Goal: Information Seeking & Learning: Find contact information

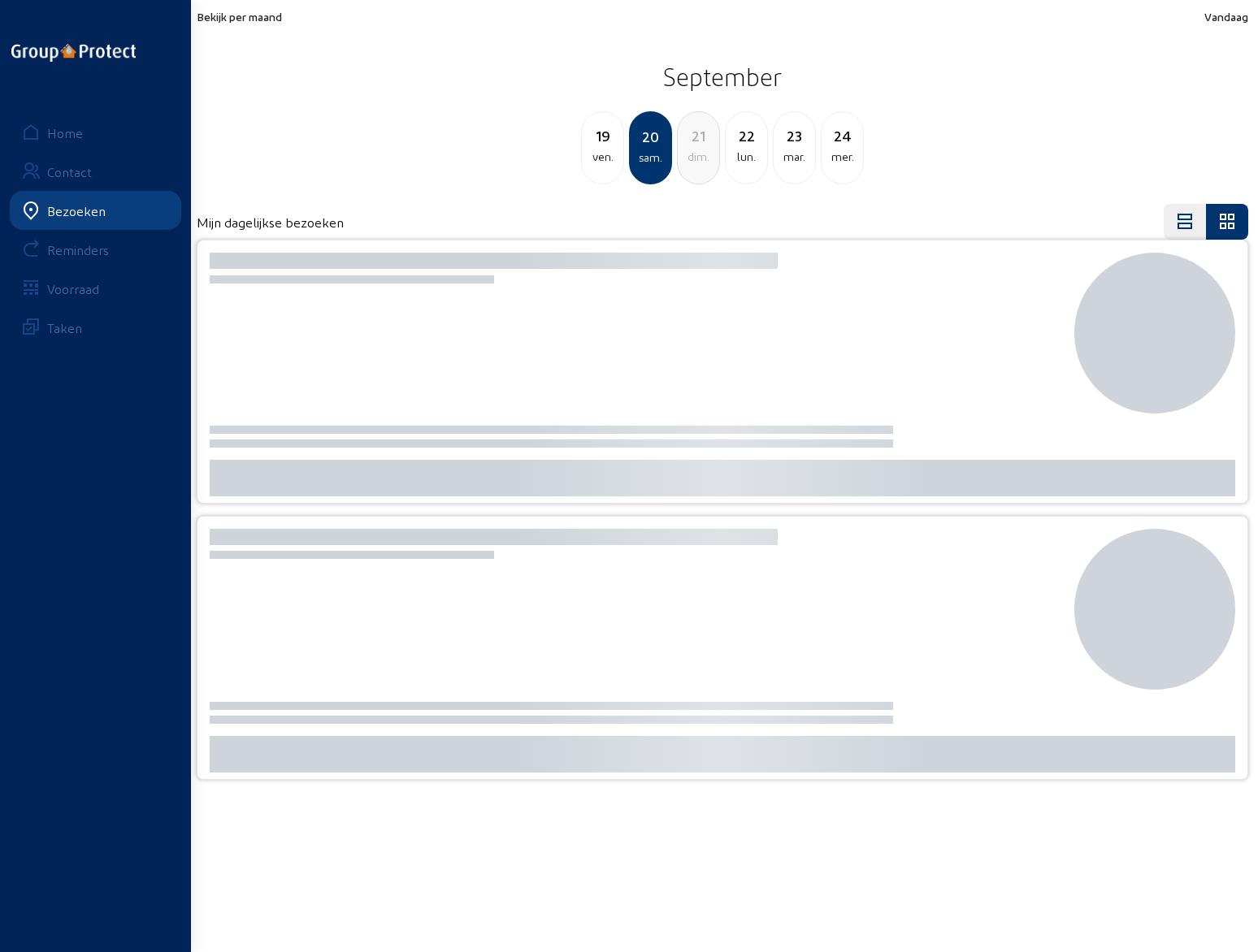
click at [602, 141] on div "19" at bounding box center [602, 135] width 42 height 23
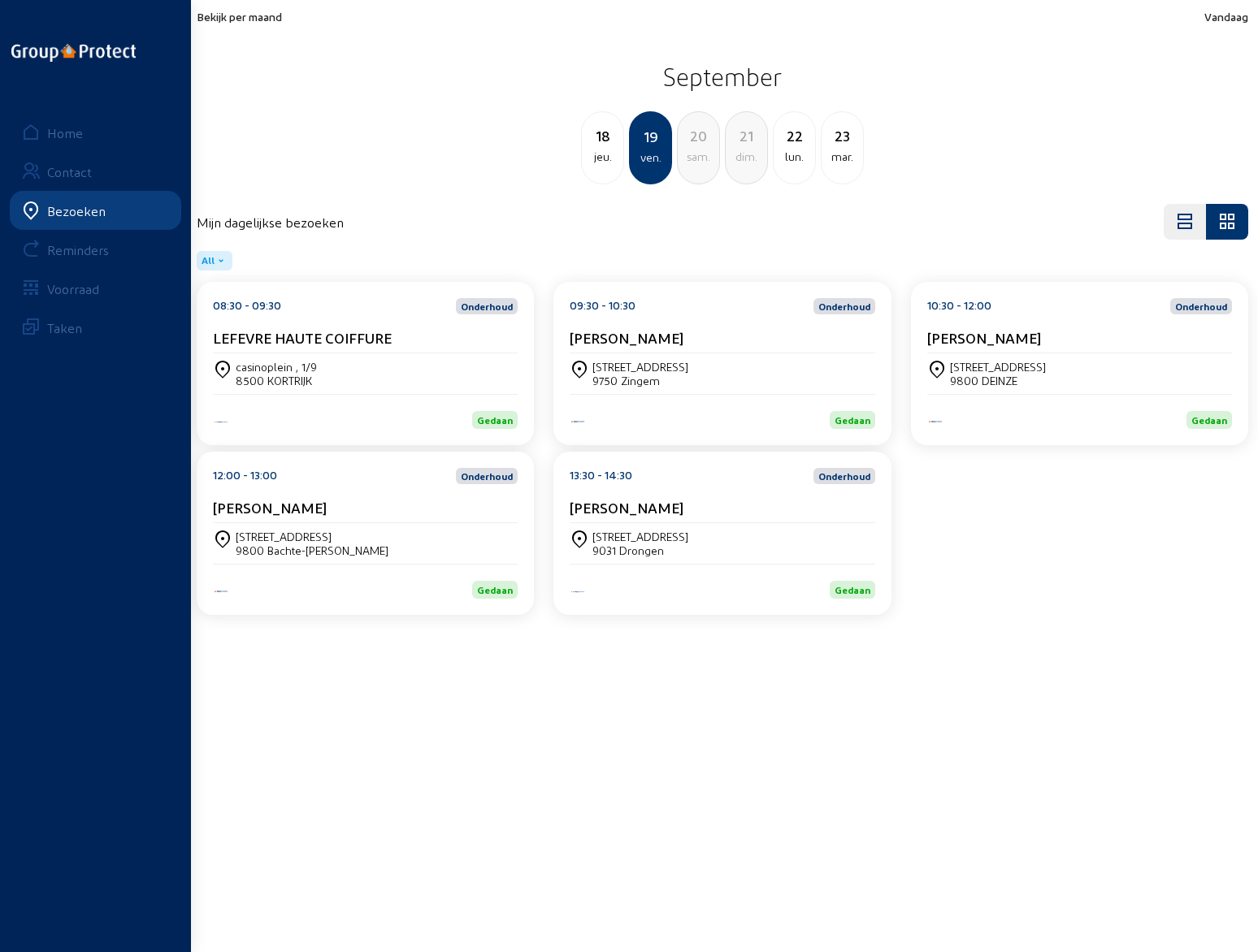
click at [249, 21] on span "Bekijk per maand" at bounding box center [239, 16] width 86 height 14
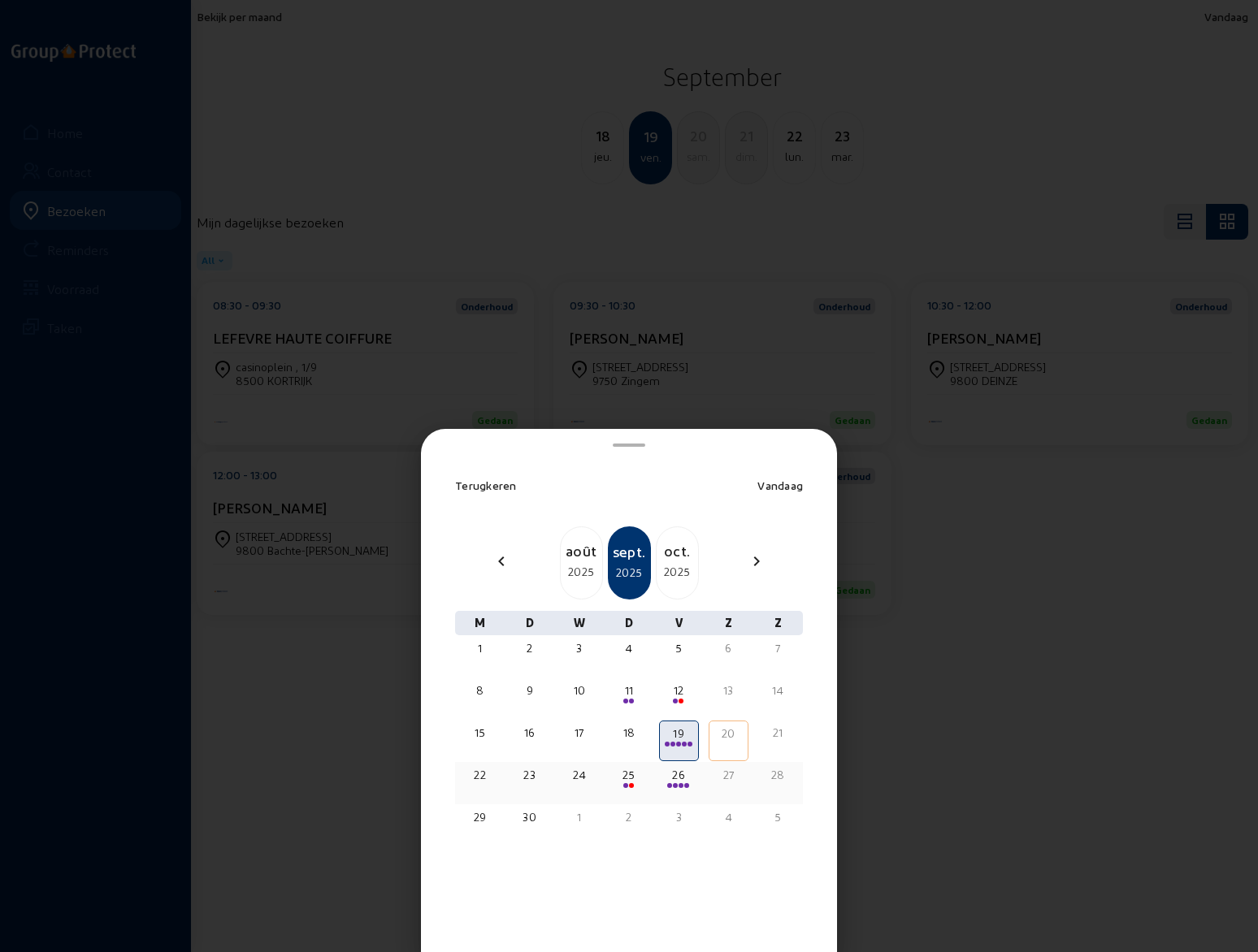
click at [629, 783] on span at bounding box center [631, 786] width 5 height 5
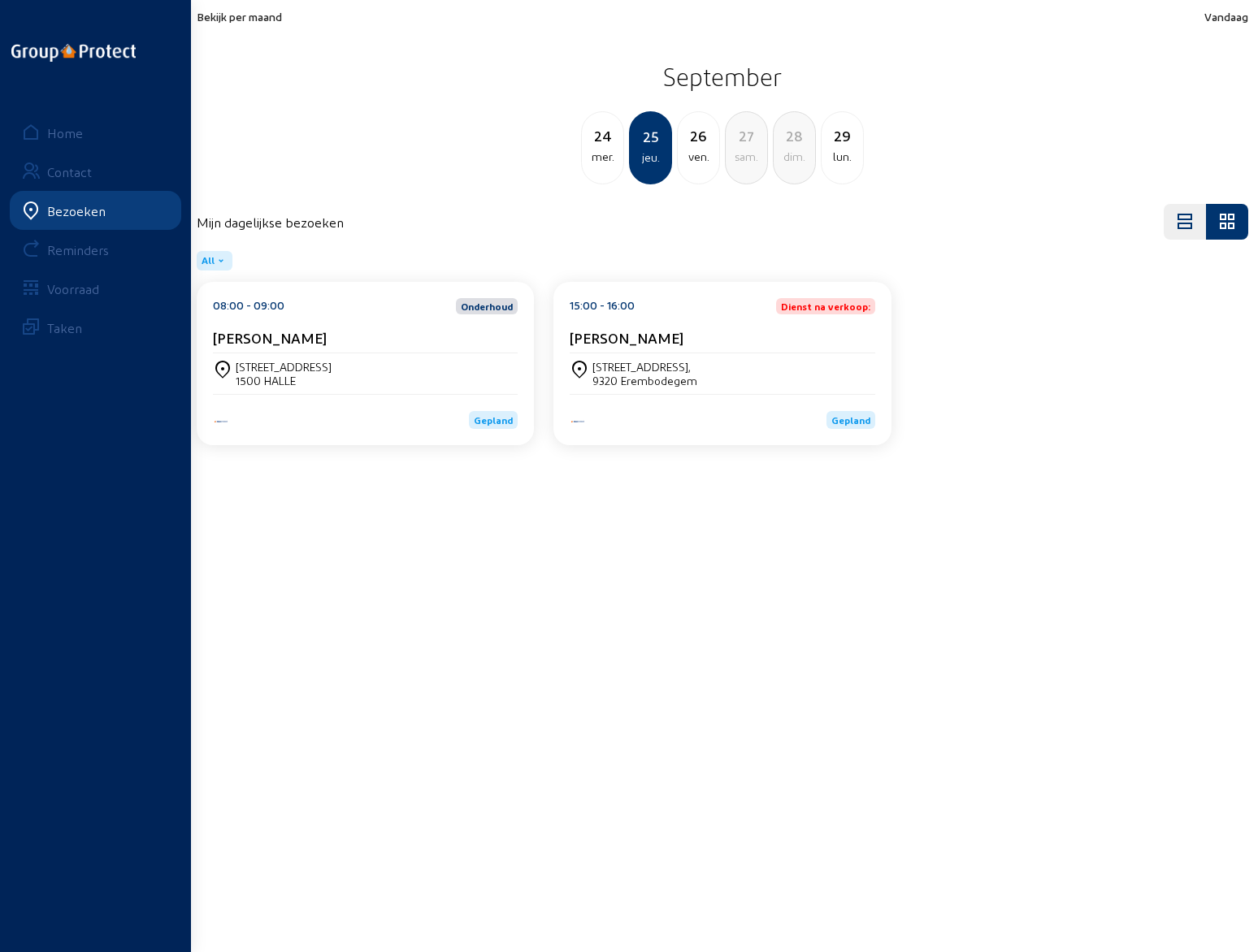
click at [653, 336] on cam-card-title "[PERSON_NAME]" at bounding box center [627, 337] width 114 height 17
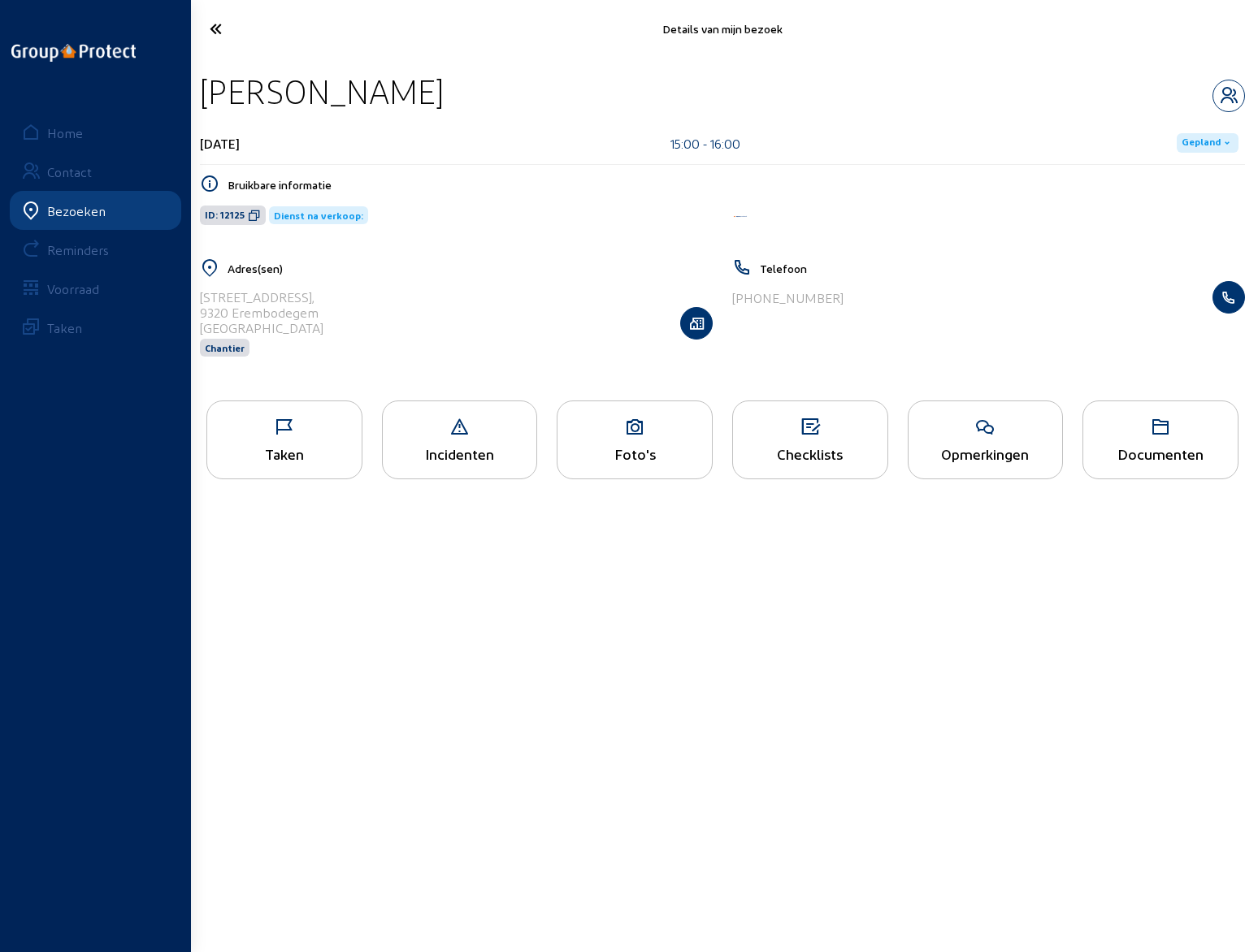
click at [956, 452] on div "Opmerkingen" at bounding box center [985, 453] width 154 height 17
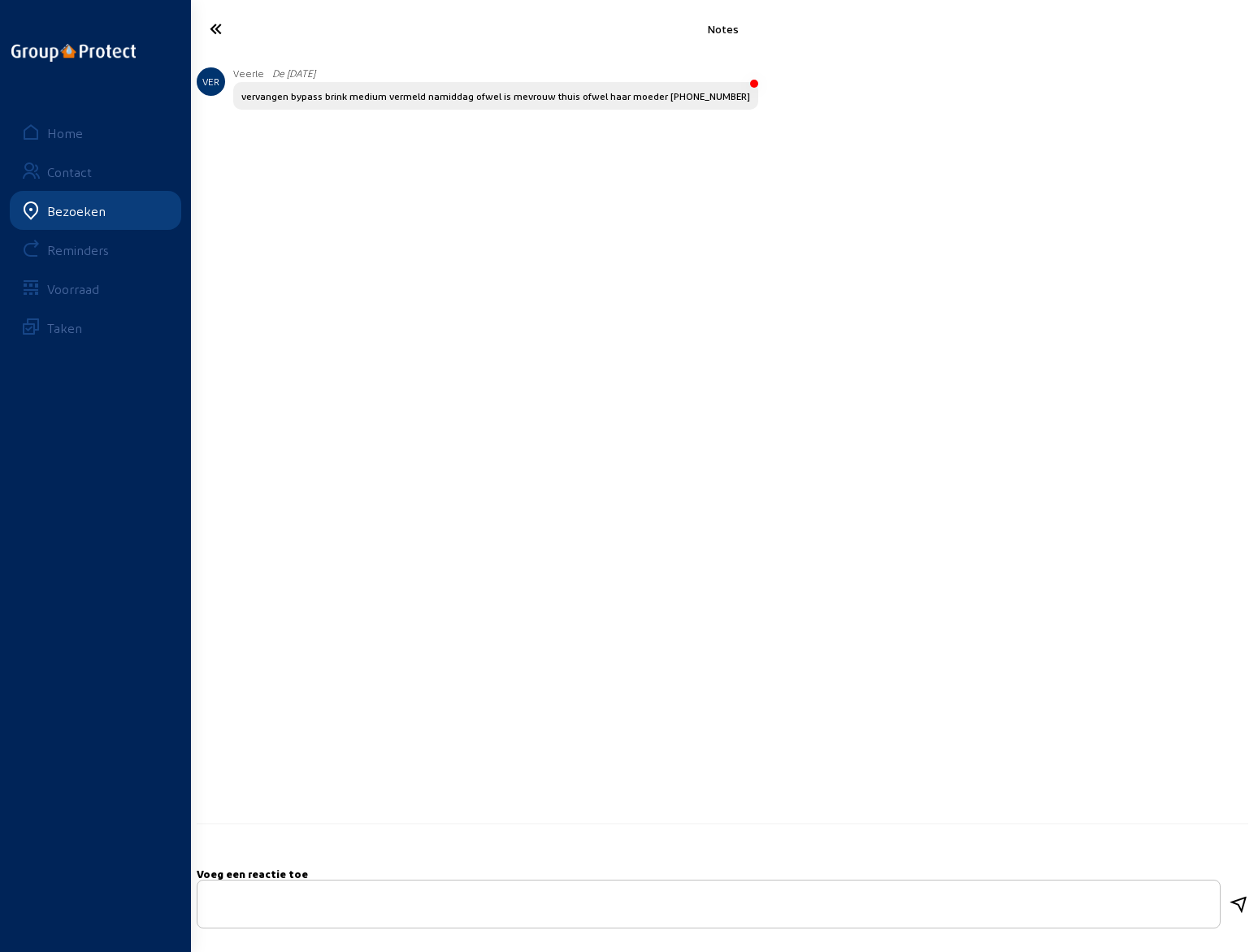
click at [217, 29] on icon at bounding box center [276, 29] width 149 height 29
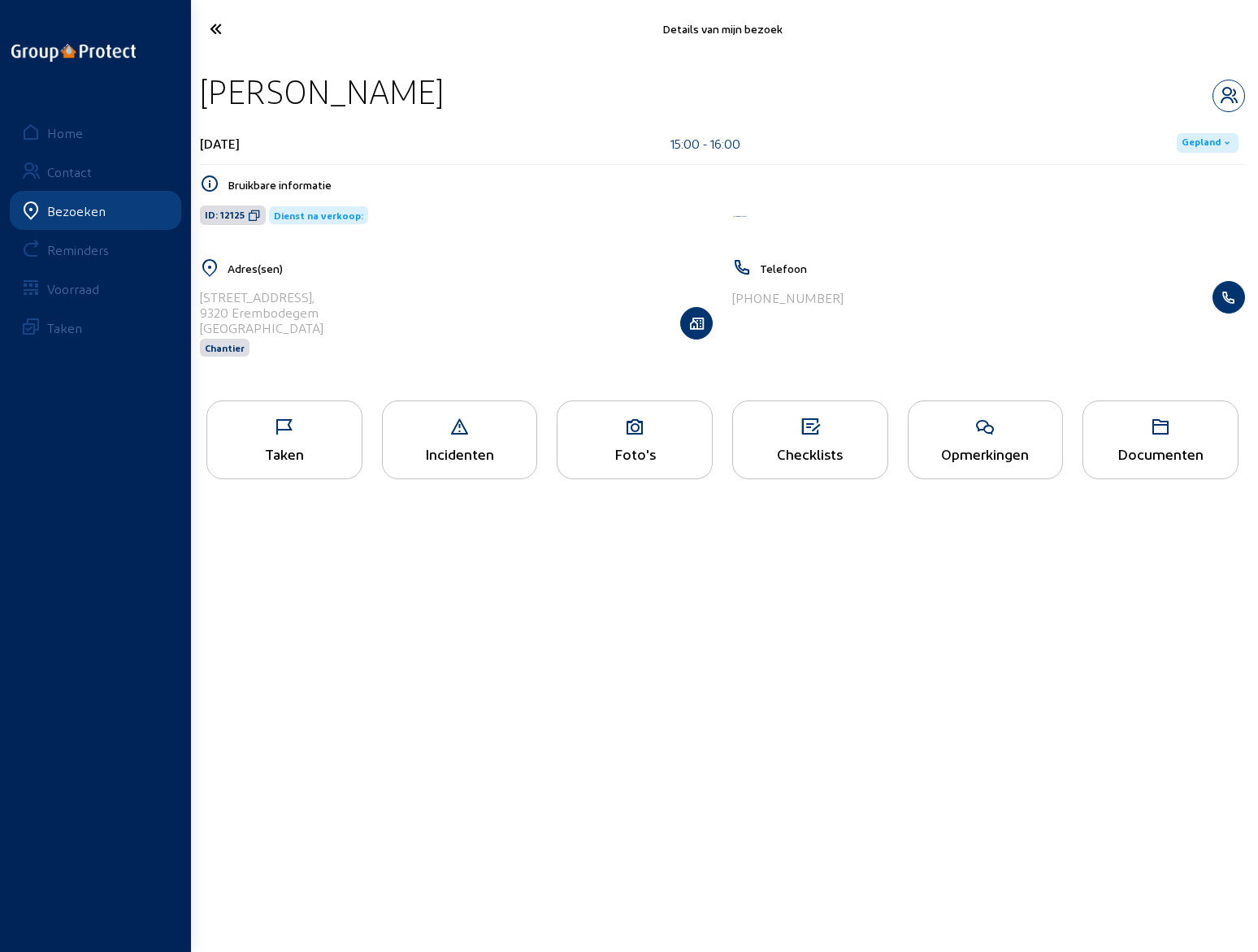
click at [217, 29] on icon at bounding box center [276, 29] width 149 height 29
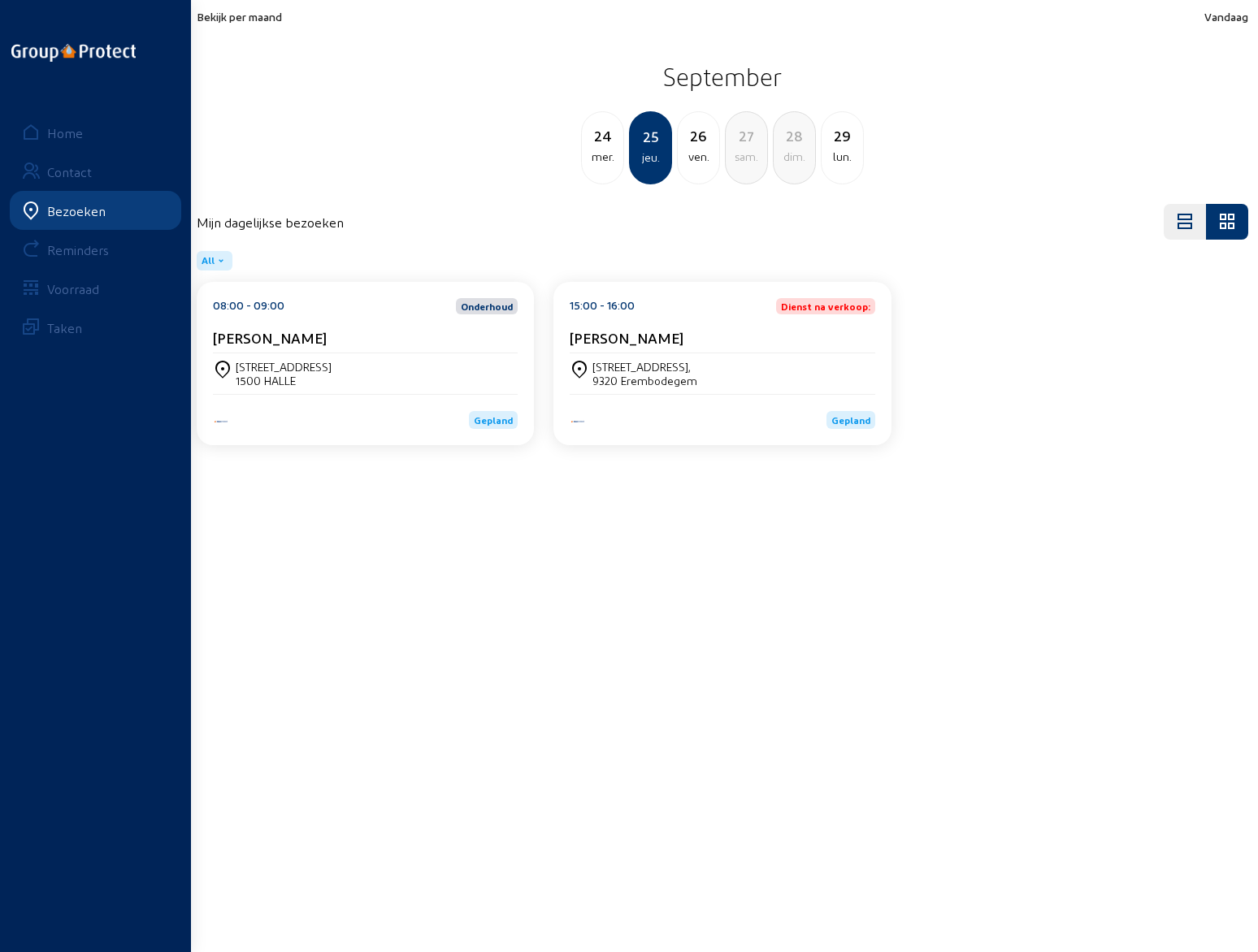
click at [280, 341] on cam-card-title "[PERSON_NAME]" at bounding box center [270, 337] width 114 height 17
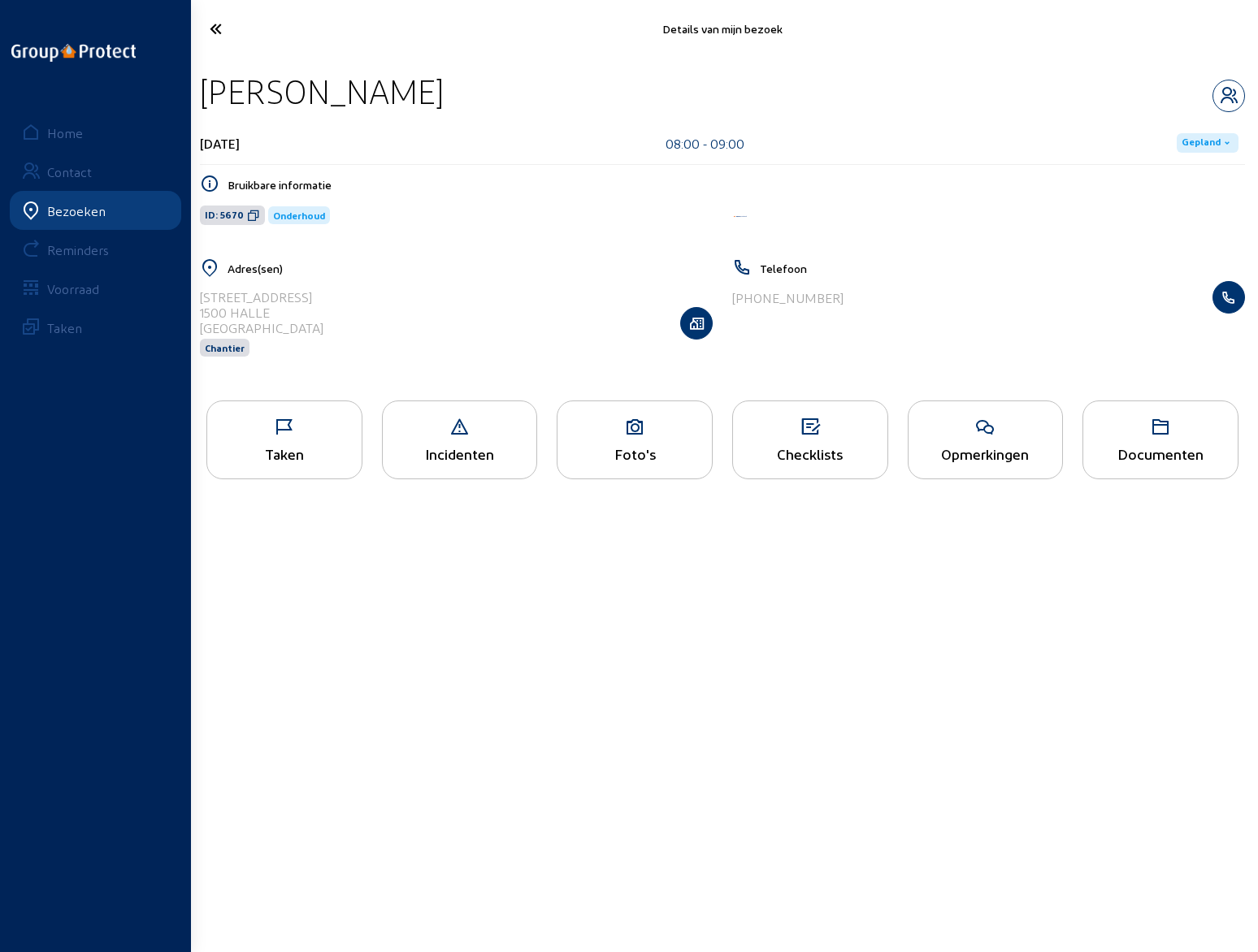
click at [991, 450] on div "Opmerkingen" at bounding box center [985, 453] width 154 height 17
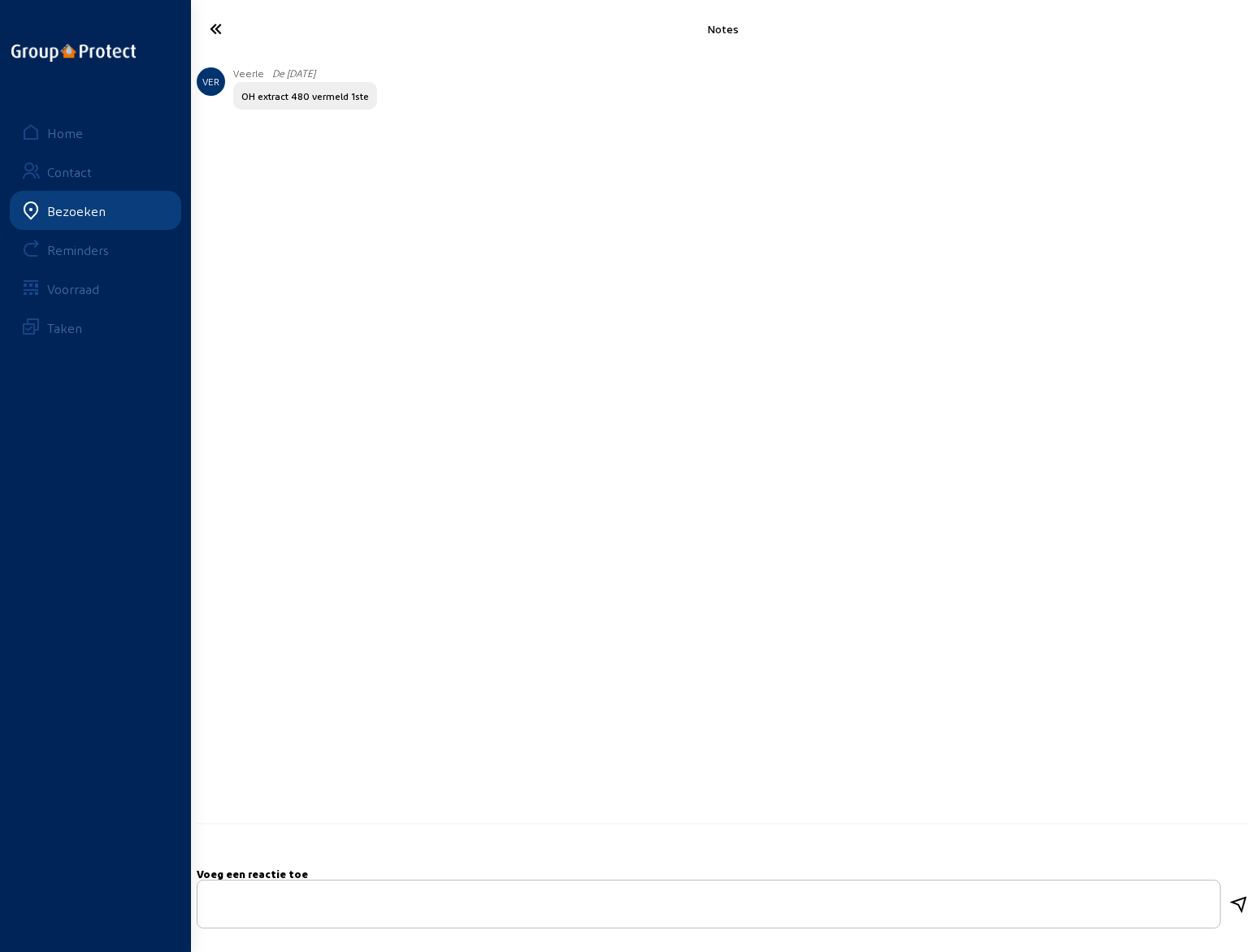
click at [218, 30] on icon at bounding box center [276, 29] width 149 height 29
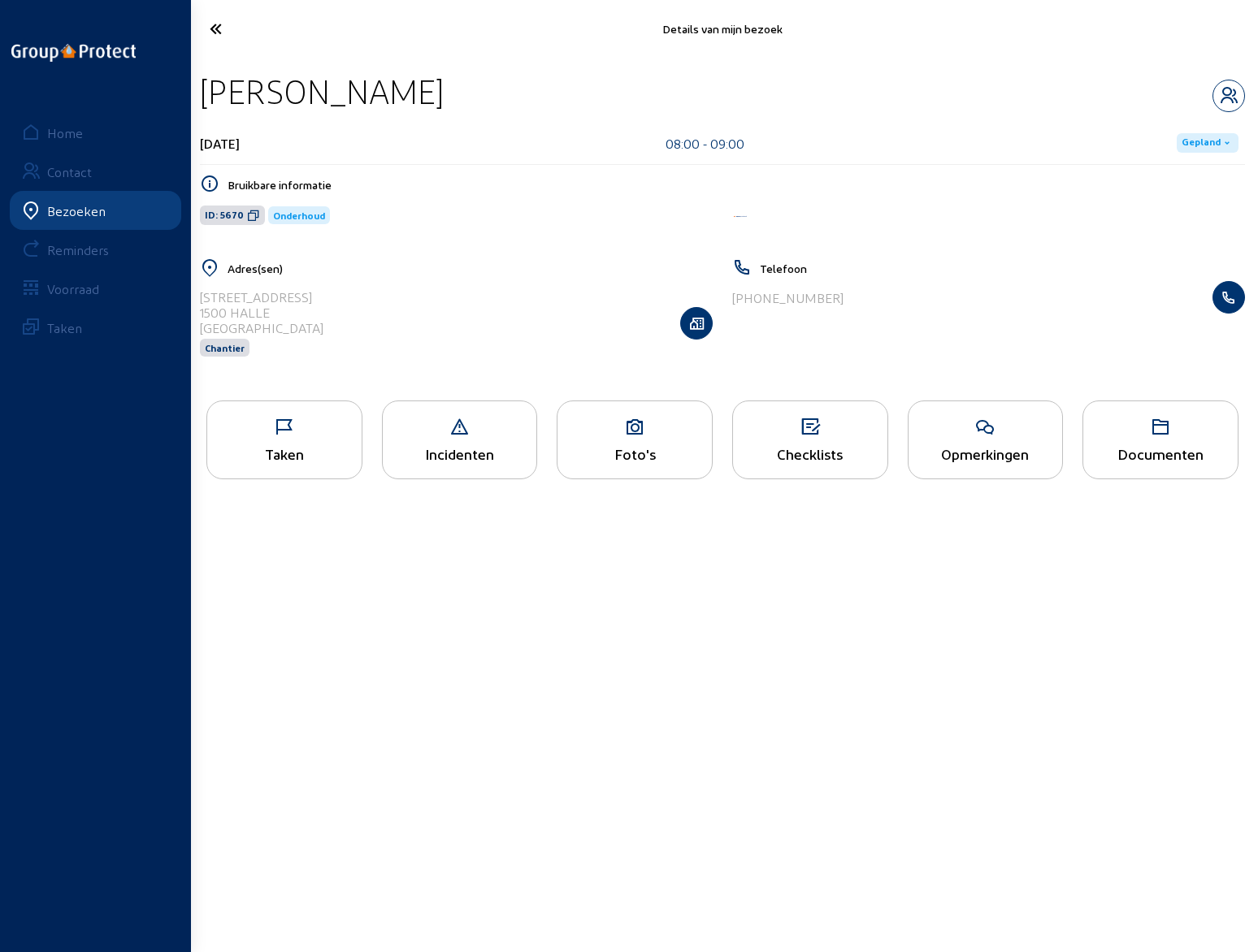
click at [216, 29] on icon at bounding box center [276, 29] width 149 height 29
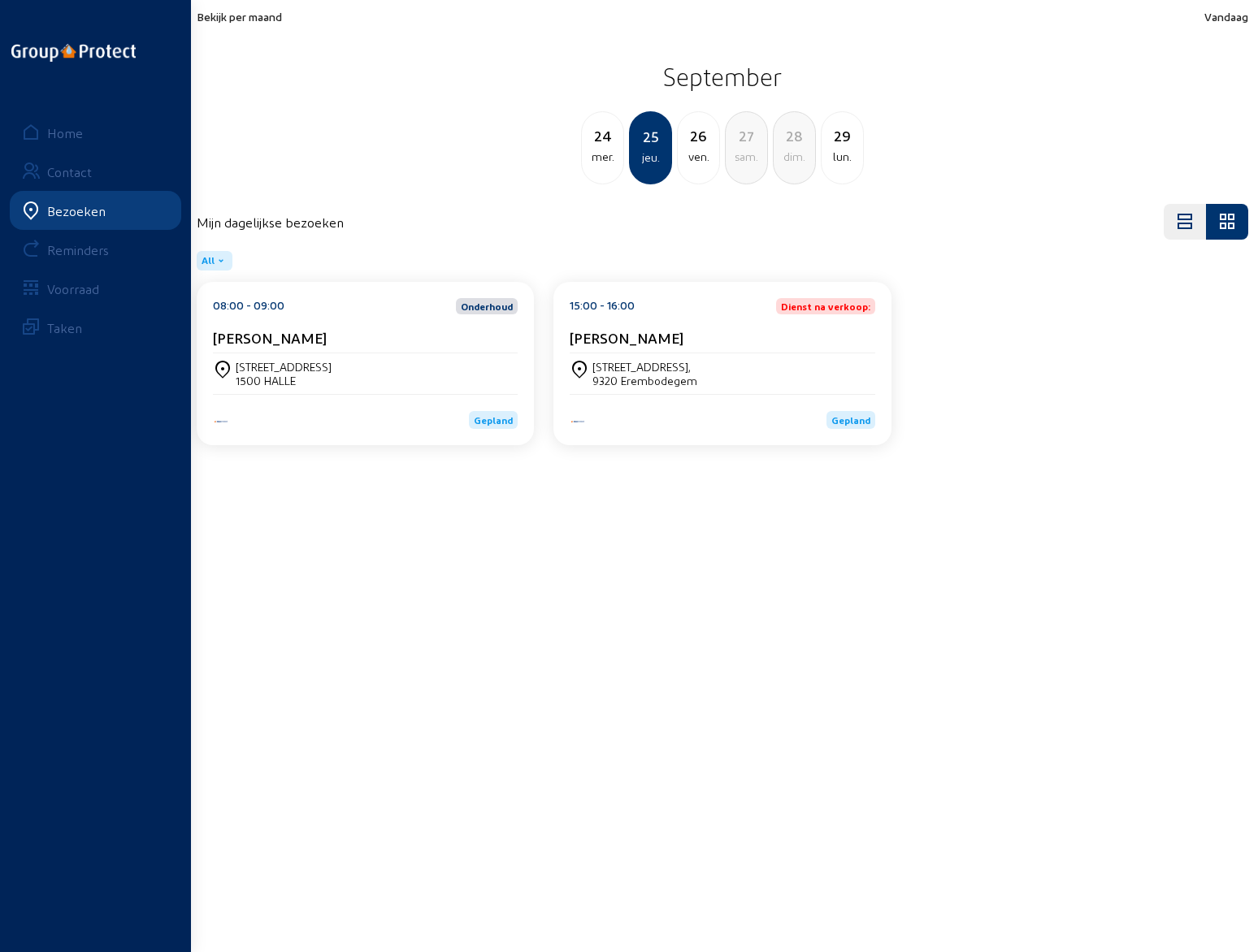
click at [706, 146] on div "26" at bounding box center [698, 135] width 42 height 23
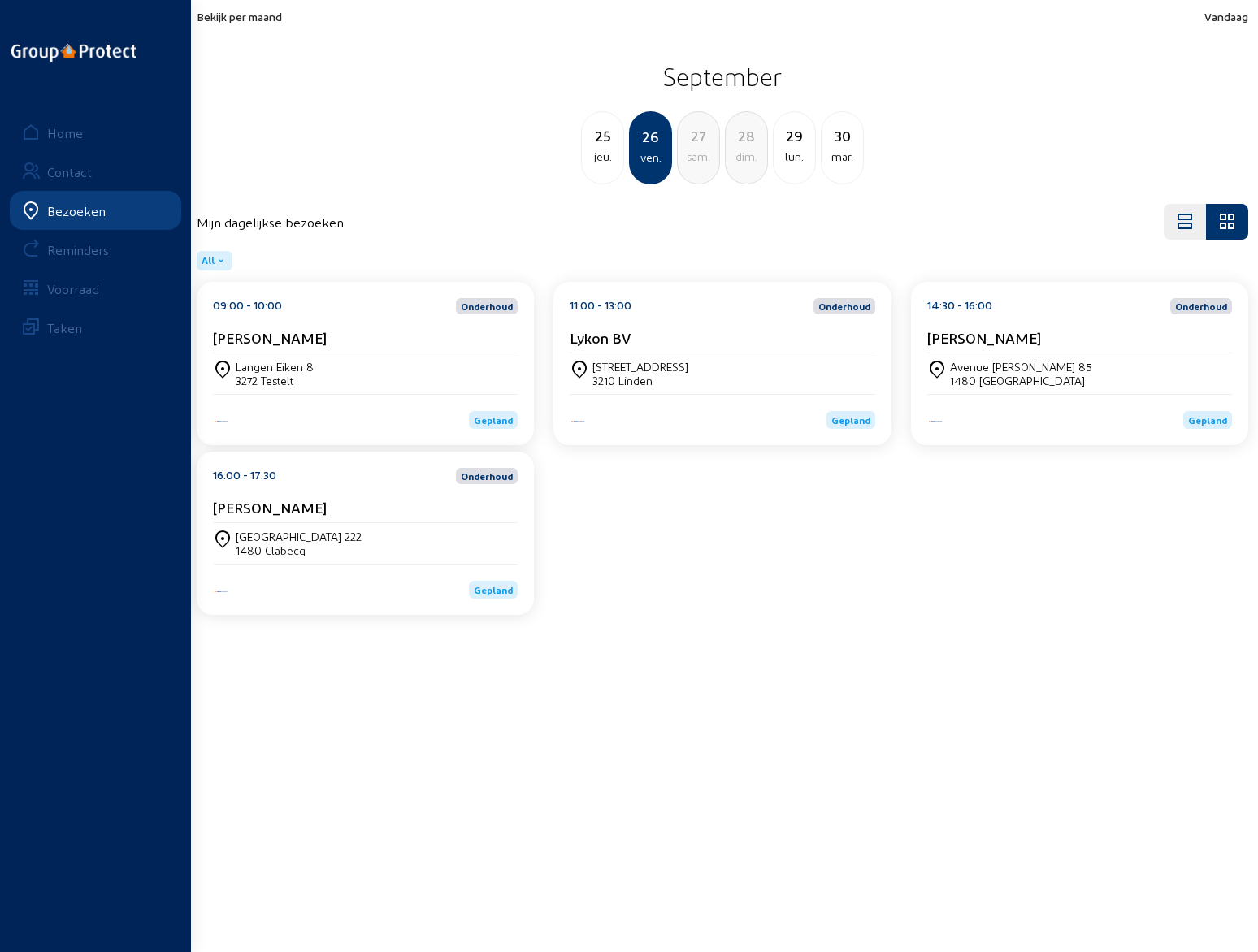
click at [258, 337] on cam-card-title "[PERSON_NAME]" at bounding box center [270, 337] width 114 height 17
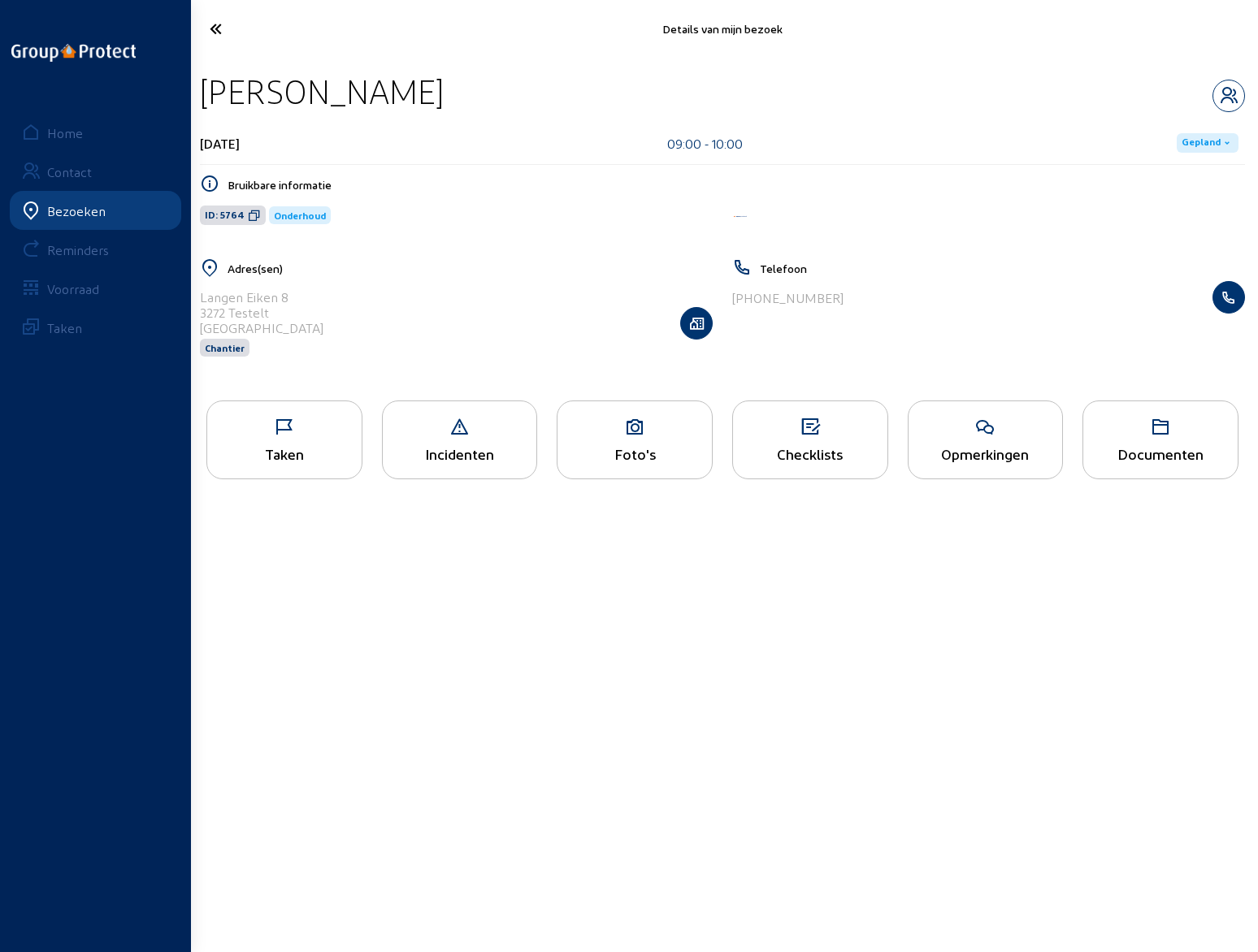
click at [984, 432] on icon at bounding box center [985, 427] width 154 height 20
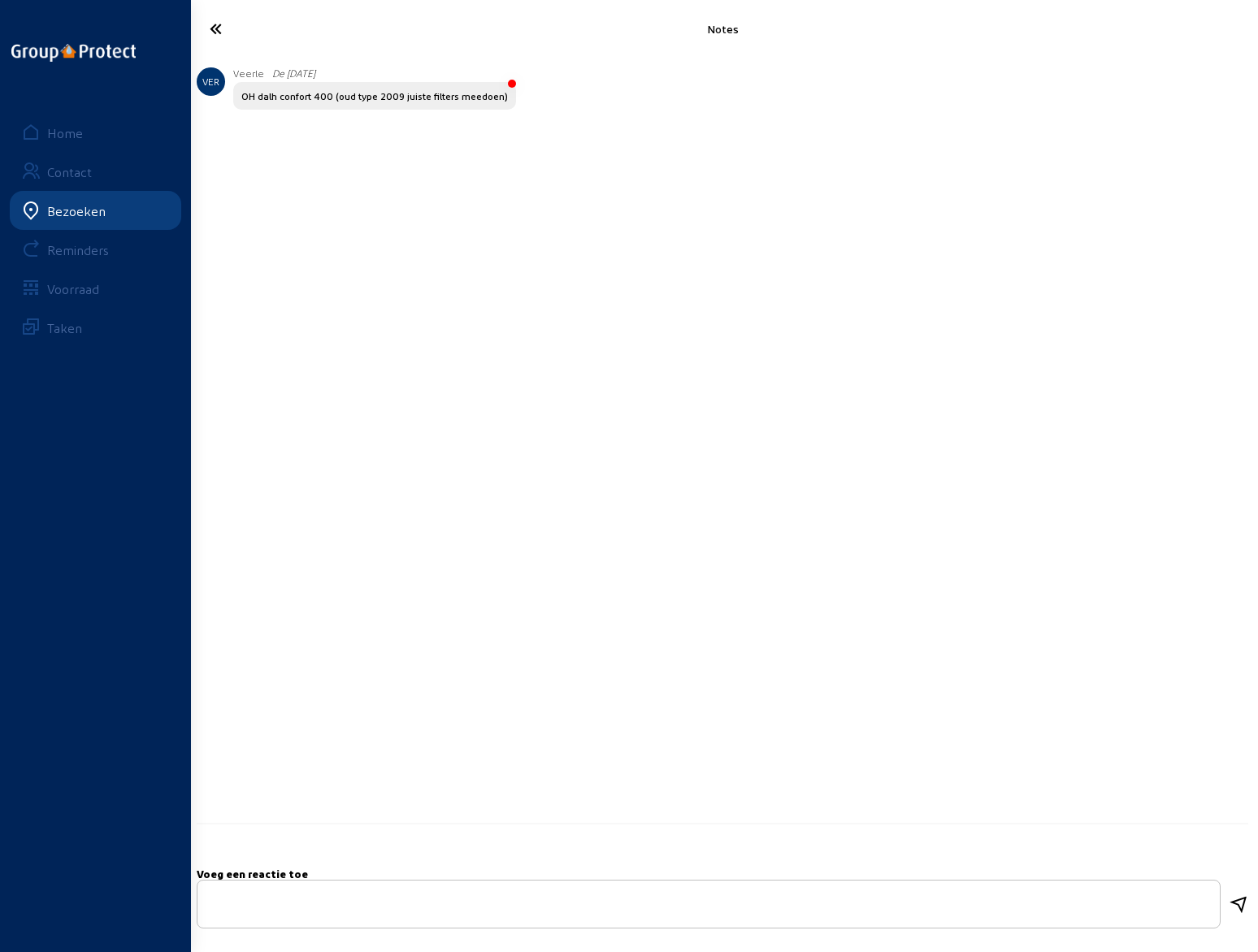
click at [216, 30] on icon at bounding box center [276, 29] width 149 height 29
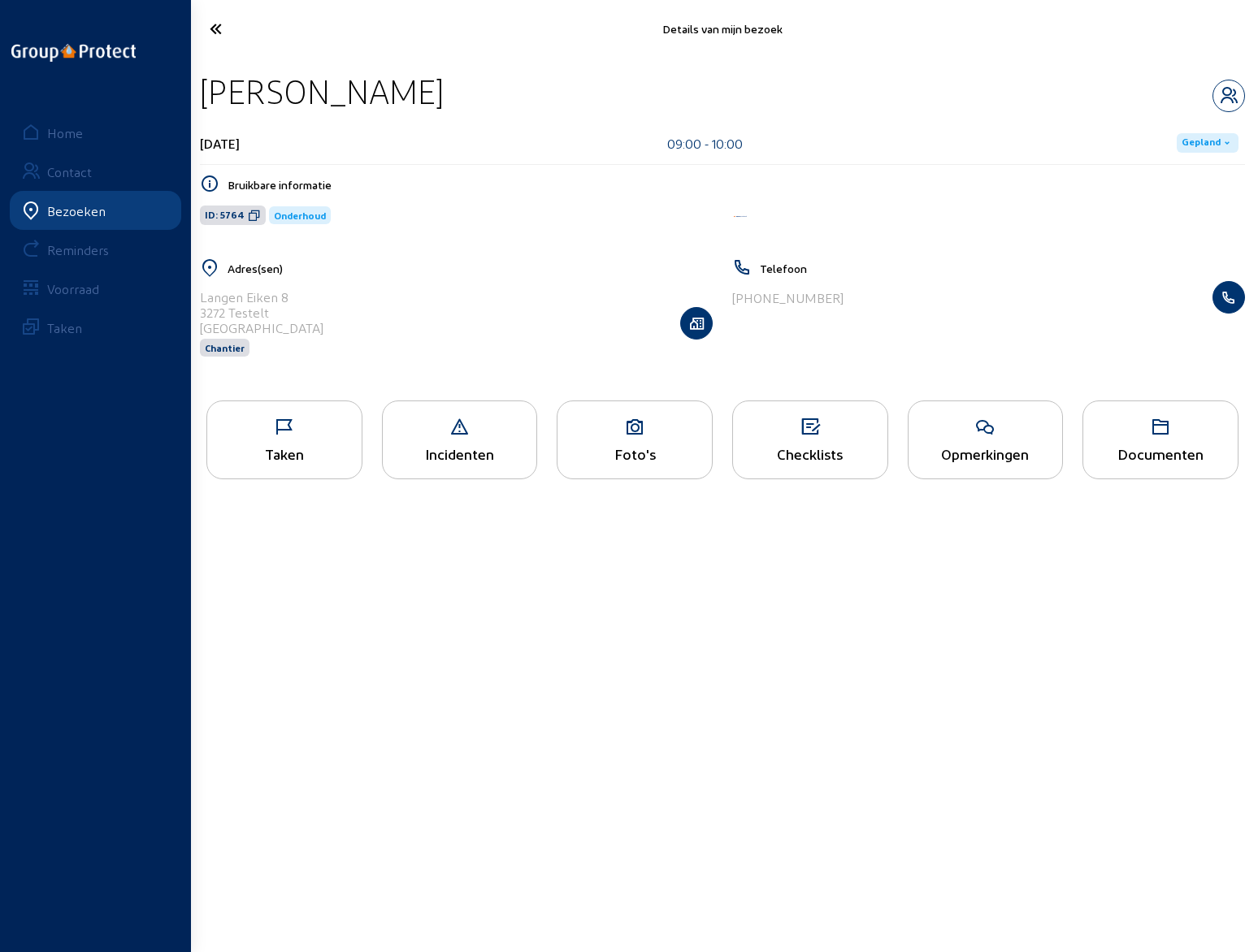
click at [216, 30] on icon at bounding box center [276, 29] width 149 height 29
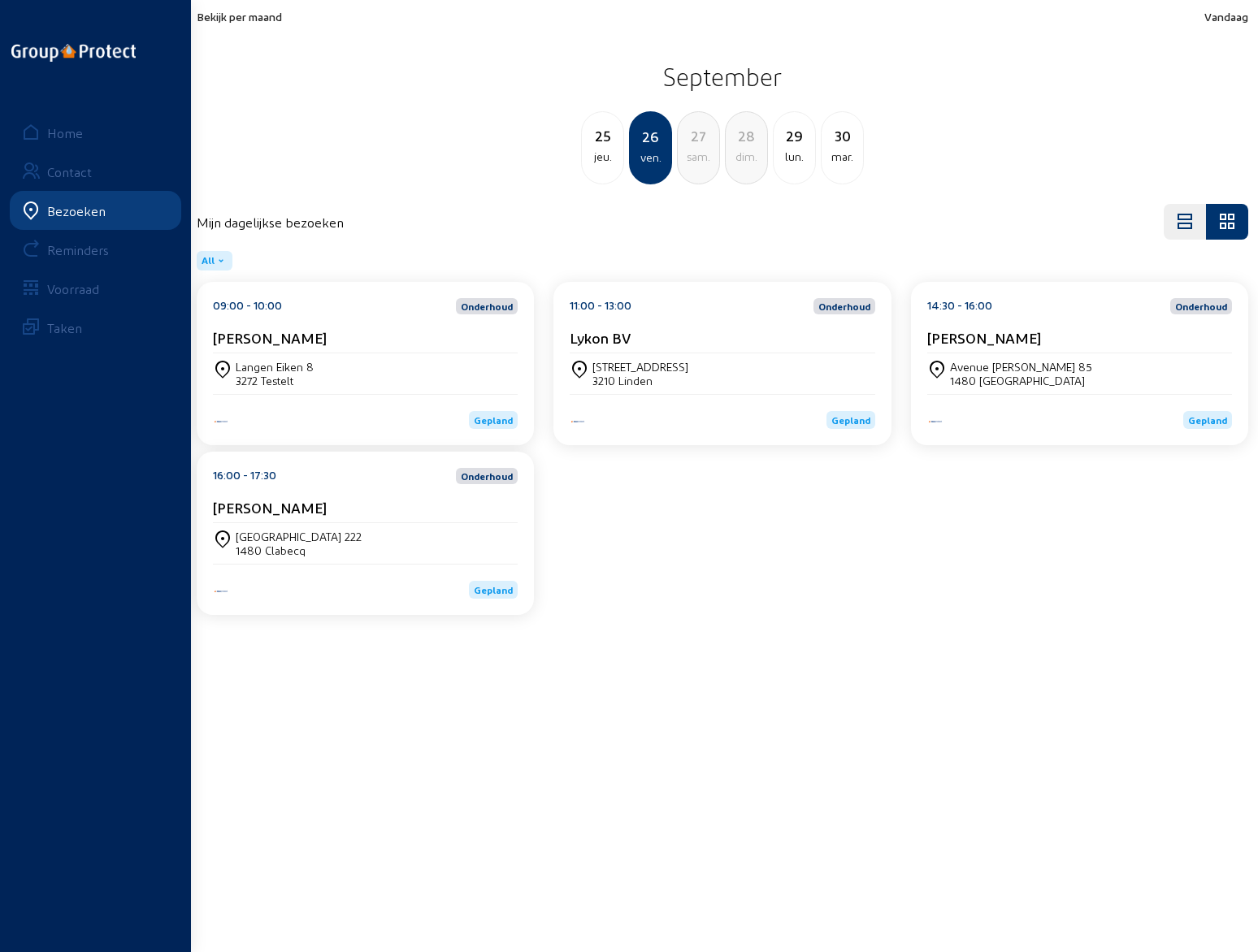
click at [613, 326] on div "11:00 - 13:00 Onderhoud Lykon BV" at bounding box center [722, 326] width 305 height 55
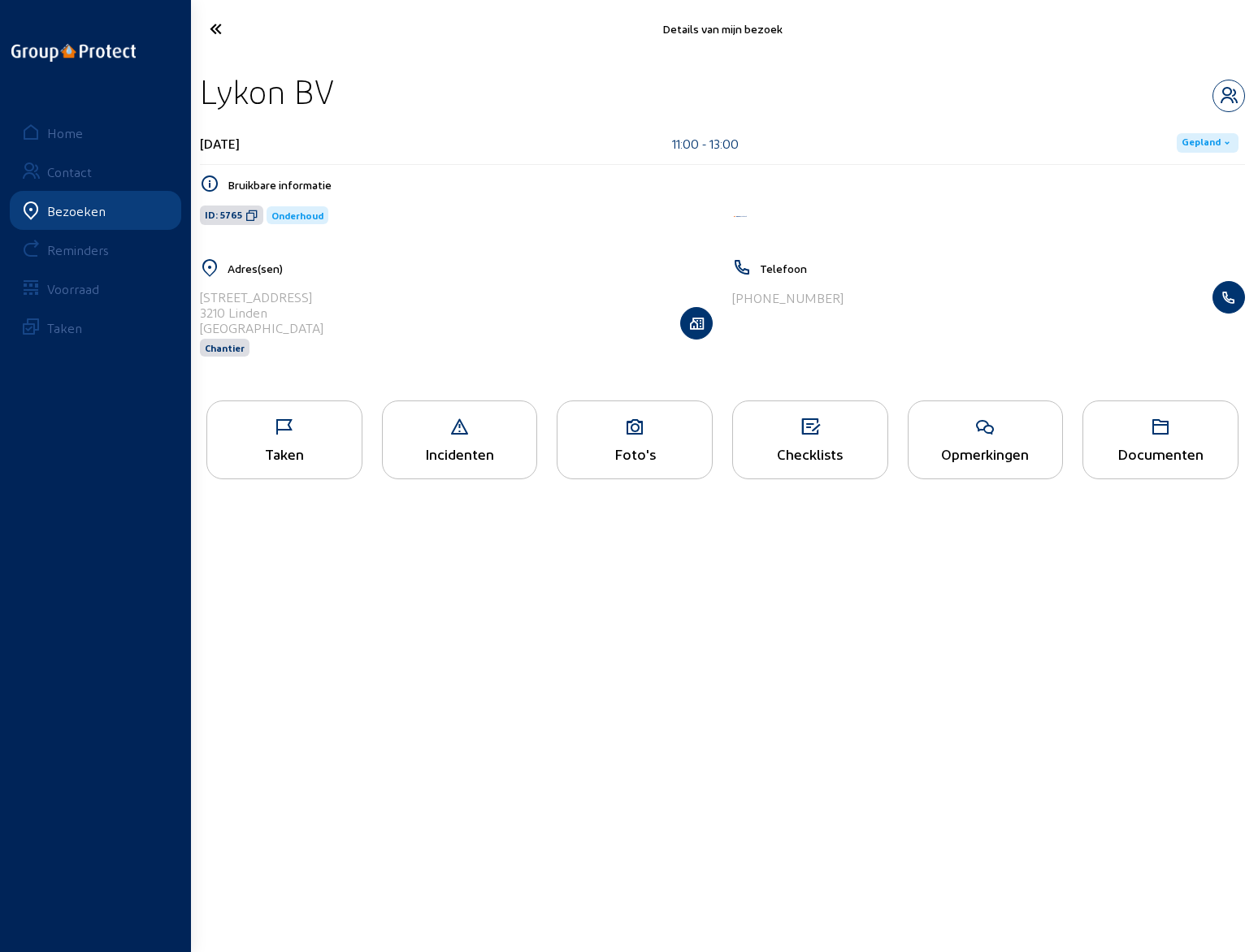
click at [971, 439] on div "Opmerkingen" at bounding box center [985, 439] width 156 height 79
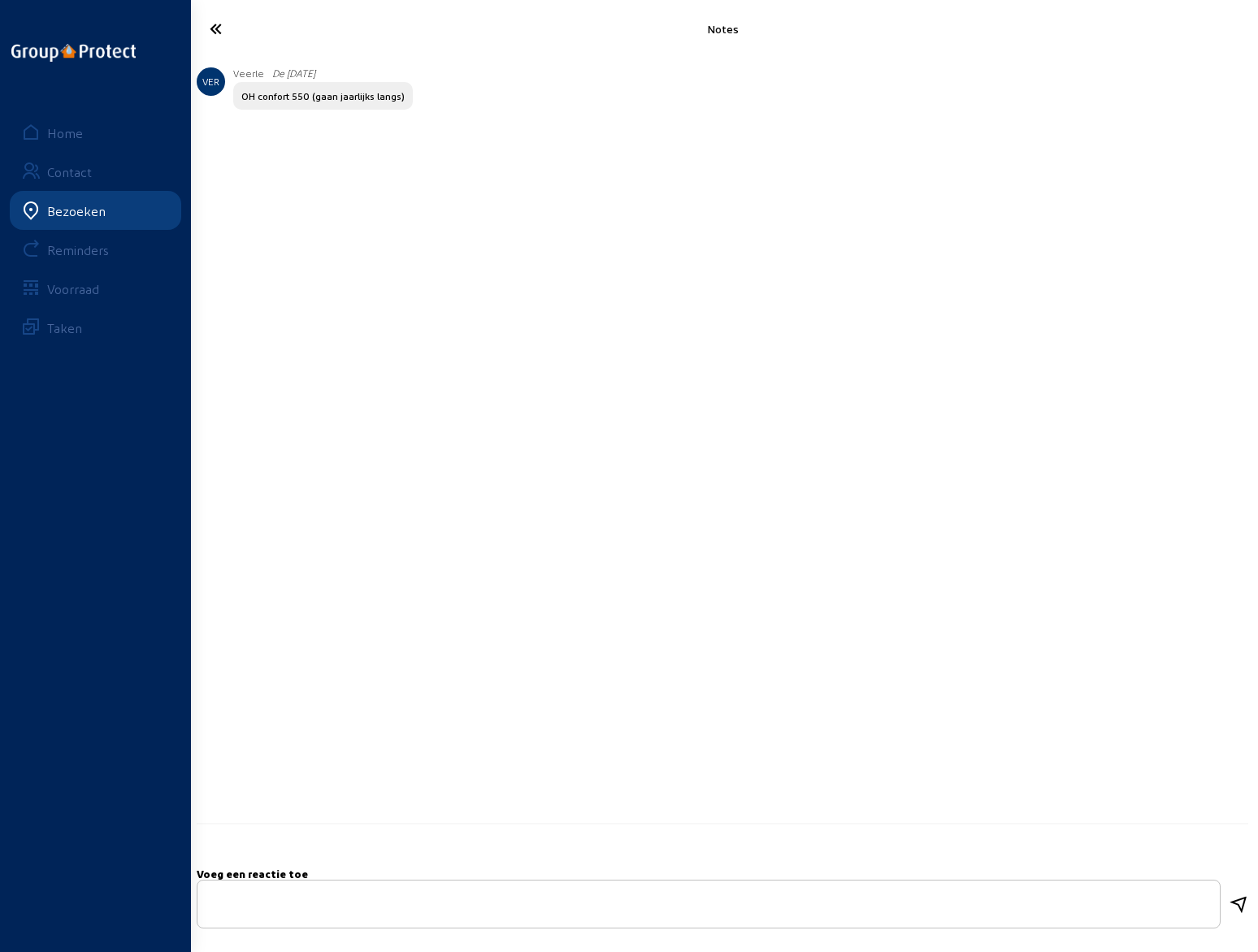
click at [218, 25] on icon at bounding box center [276, 29] width 149 height 29
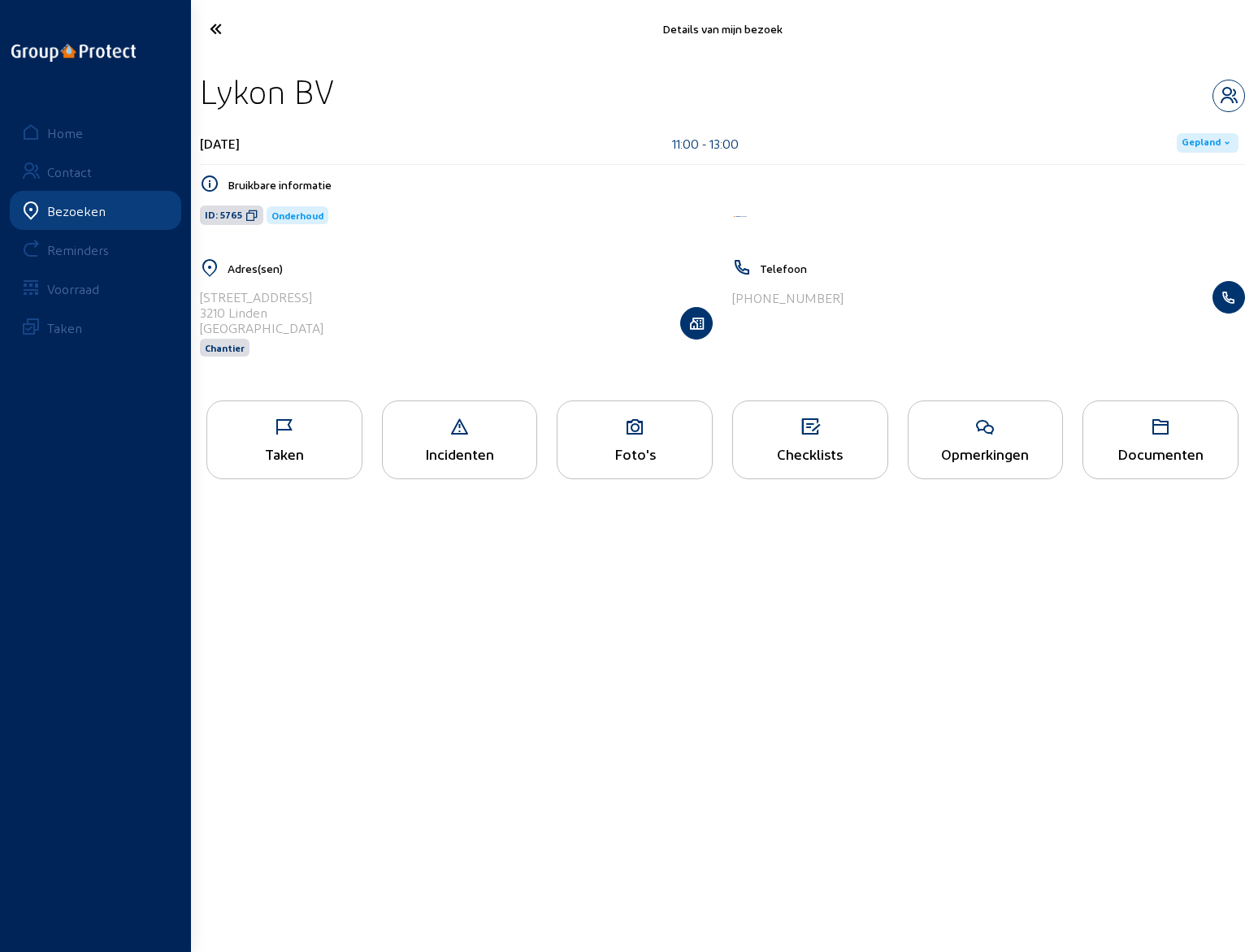
click at [216, 29] on icon at bounding box center [276, 29] width 149 height 29
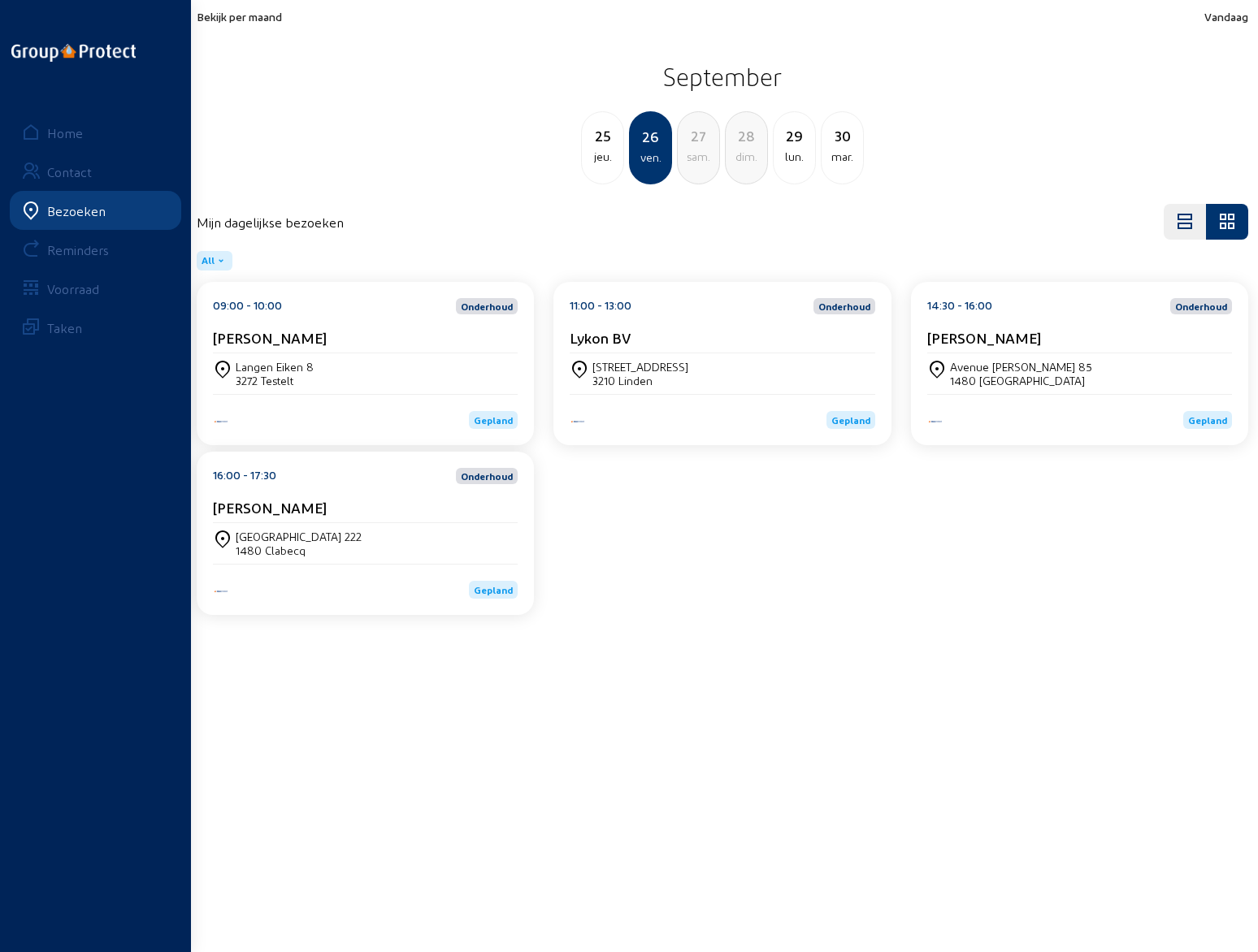
click at [640, 361] on div "[STREET_ADDRESS]" at bounding box center [640, 366] width 96 height 14
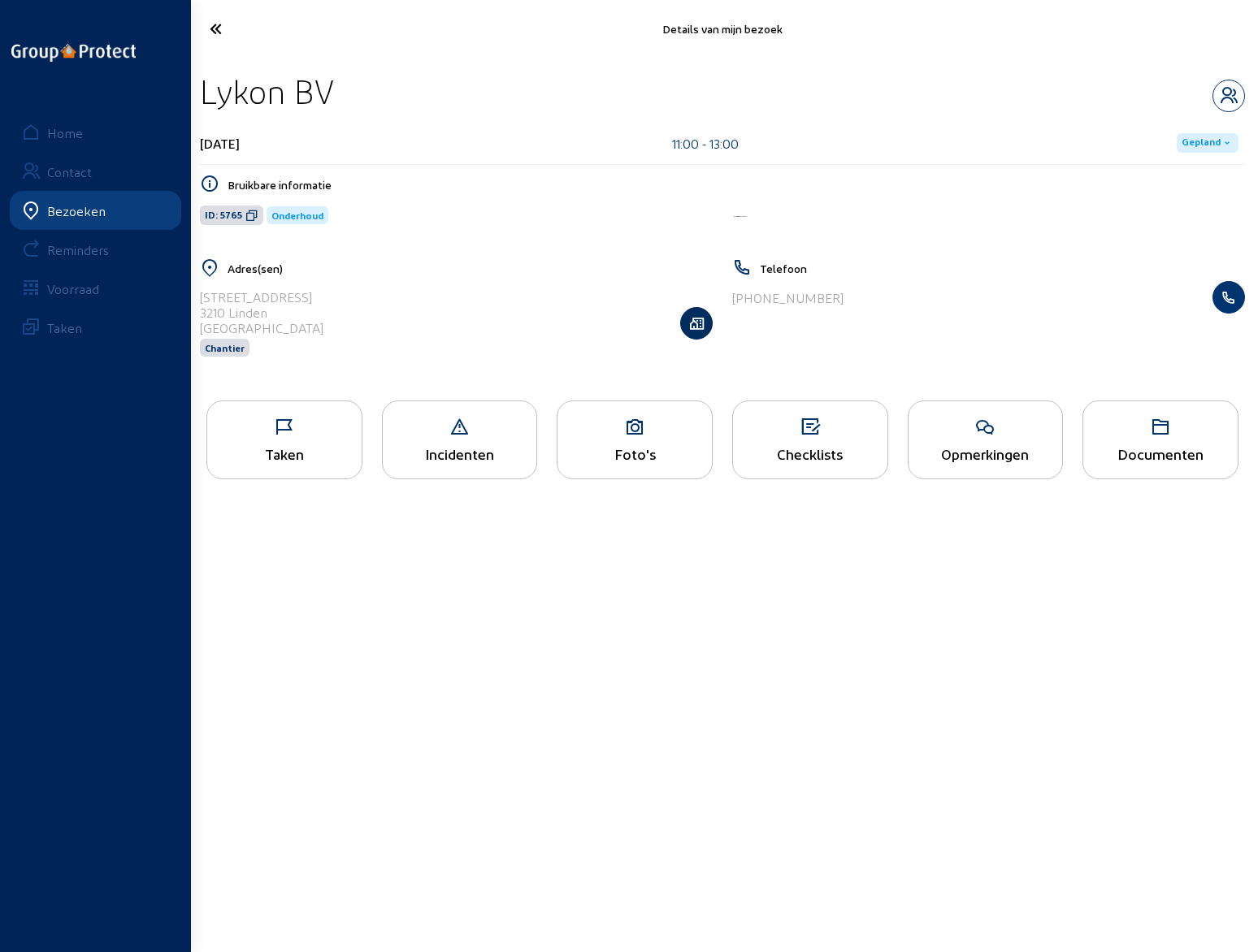
click at [693, 321] on icon "button" at bounding box center [696, 324] width 31 height 16
click at [214, 25] on icon at bounding box center [276, 29] width 149 height 29
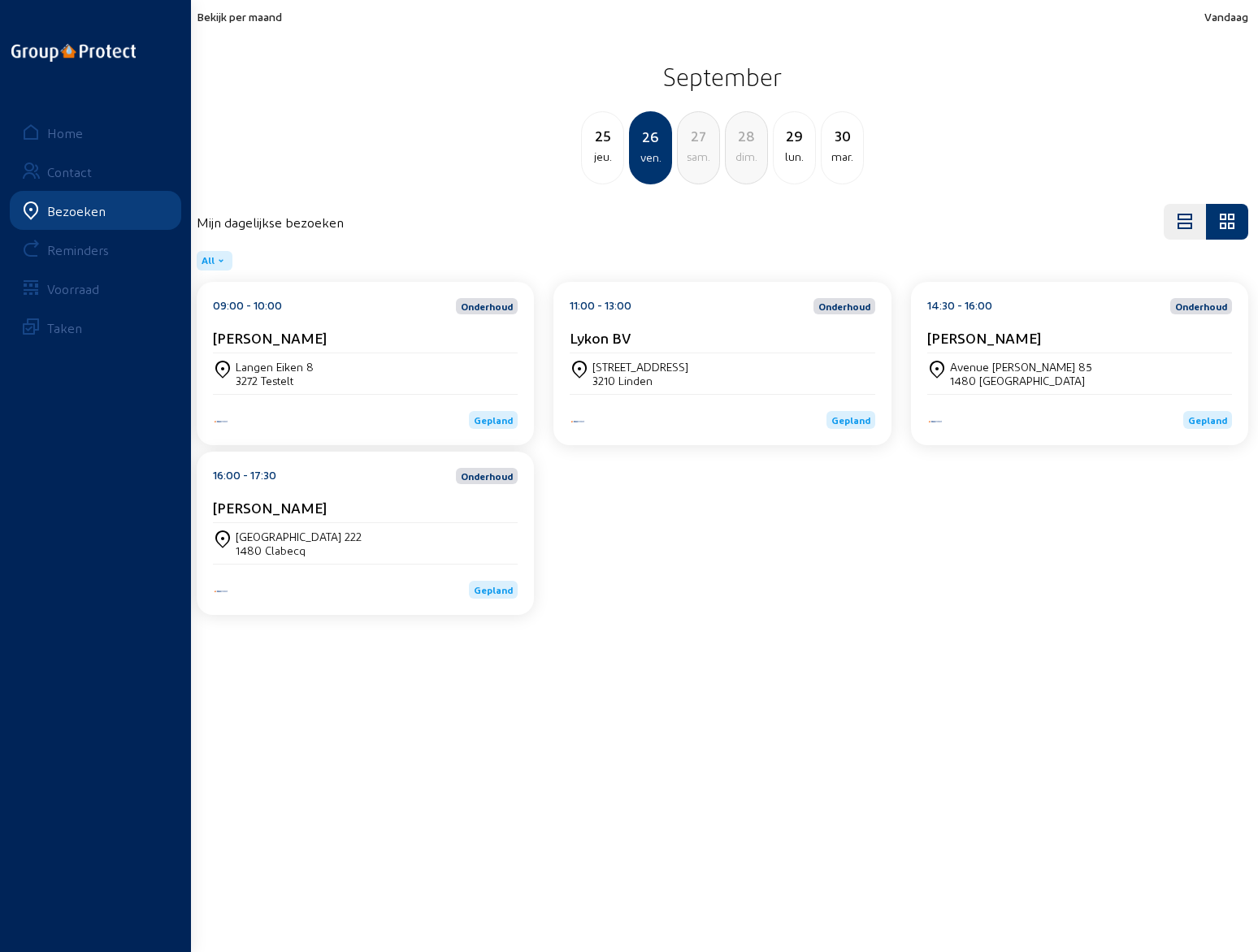
click at [997, 342] on cam-card-title "[PERSON_NAME]" at bounding box center [984, 337] width 114 height 17
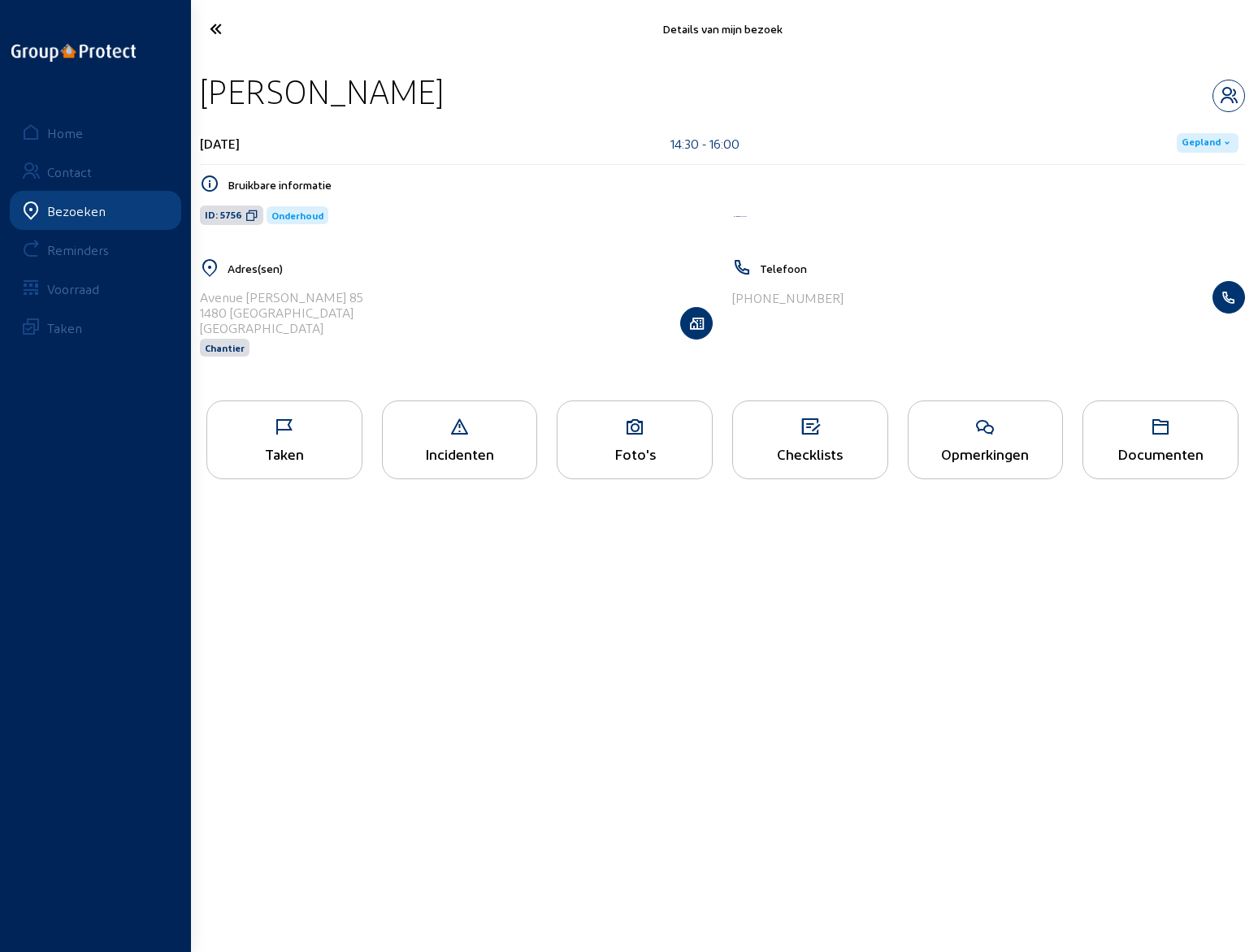
click at [982, 433] on icon at bounding box center [985, 427] width 154 height 20
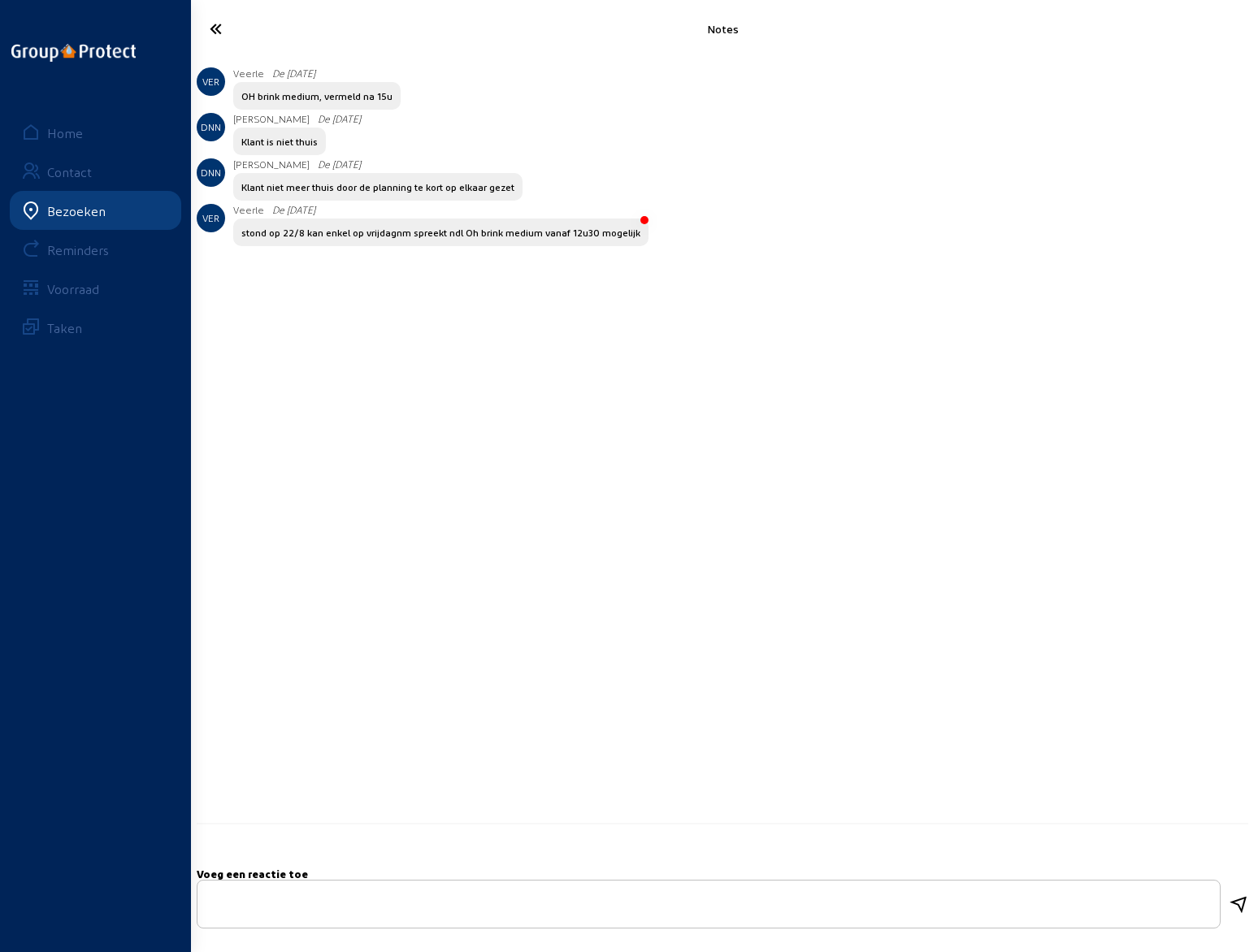
click at [216, 25] on icon at bounding box center [276, 29] width 149 height 29
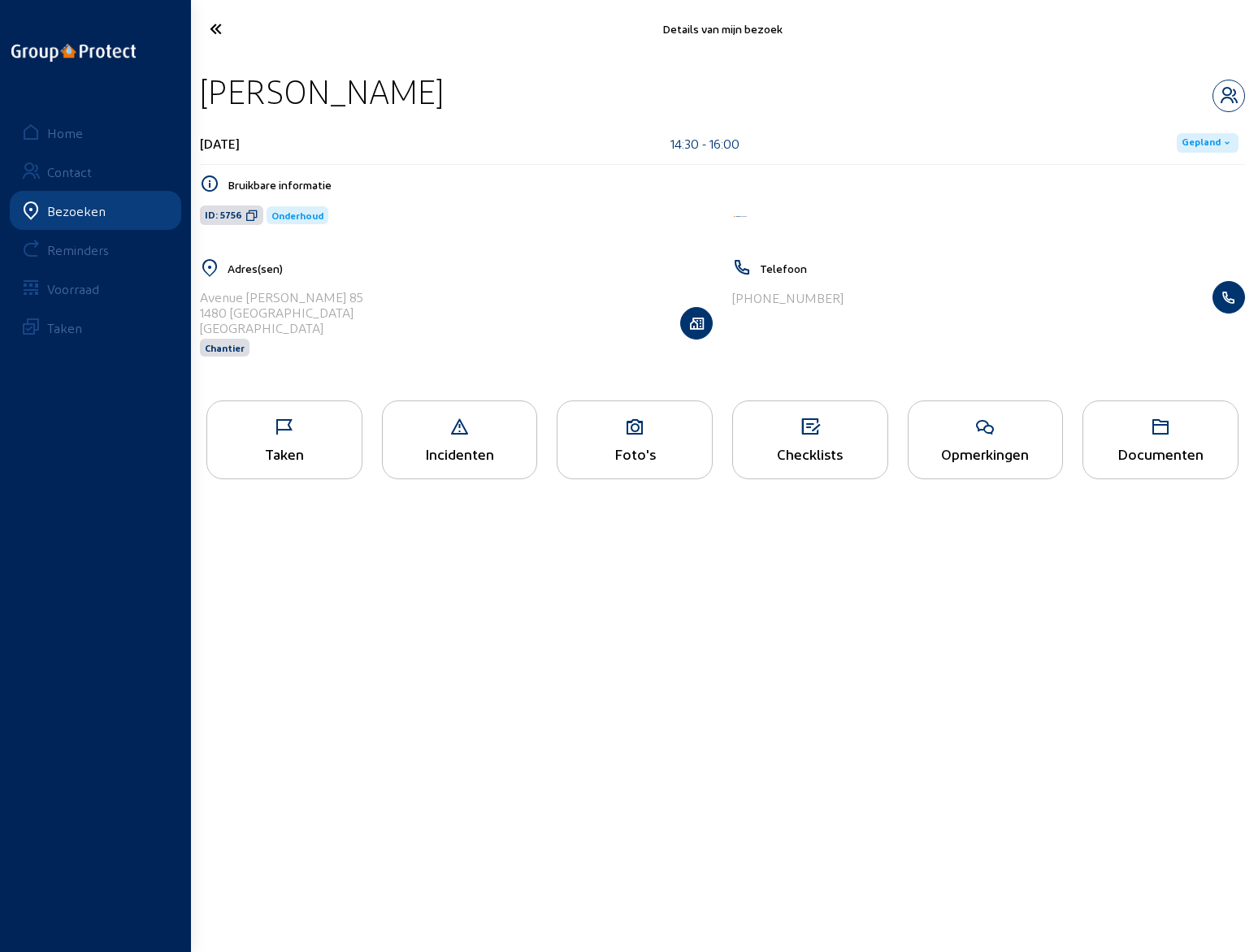
click at [217, 33] on icon at bounding box center [276, 29] width 149 height 29
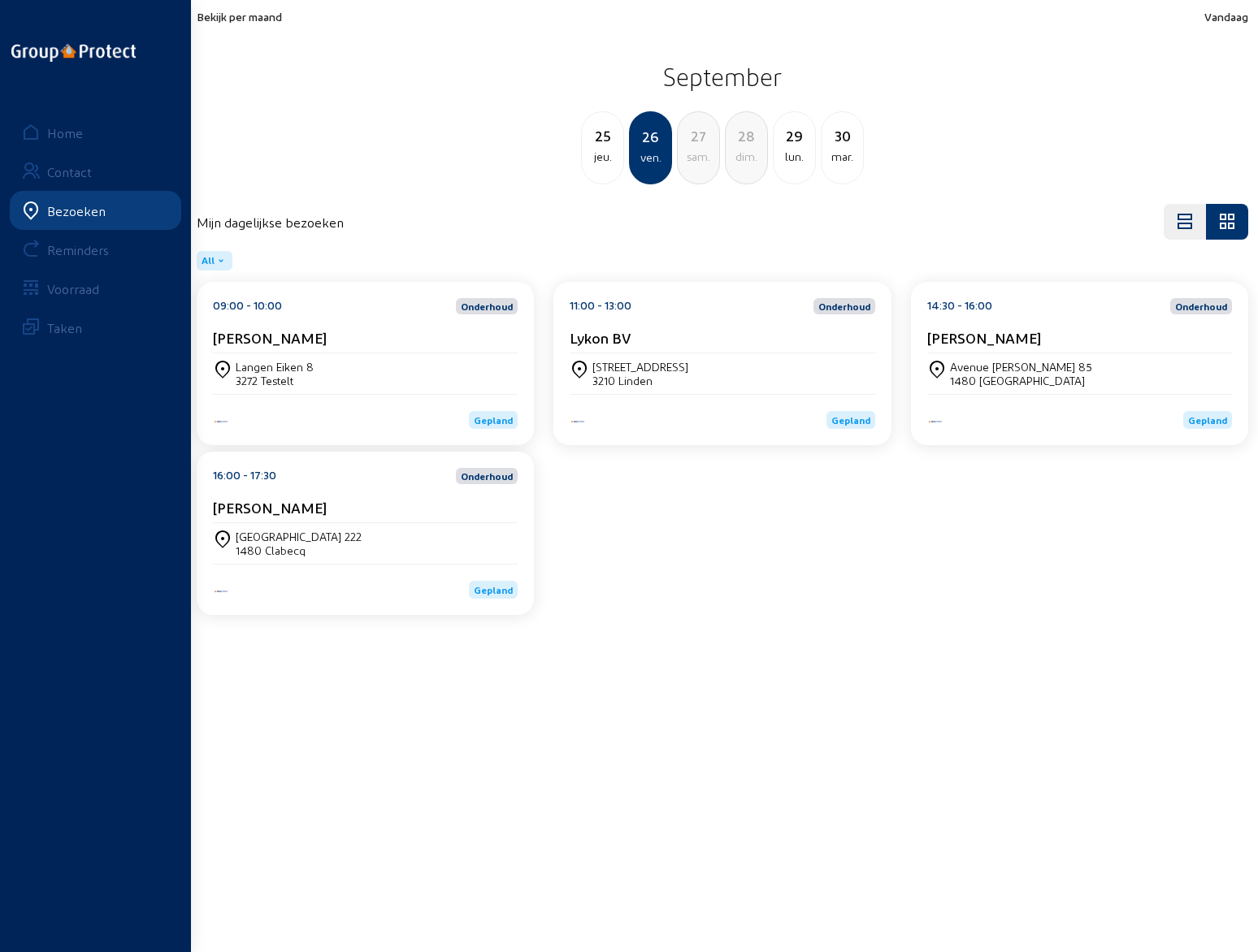
click at [294, 507] on cam-card-title "[PERSON_NAME]" at bounding box center [270, 507] width 114 height 17
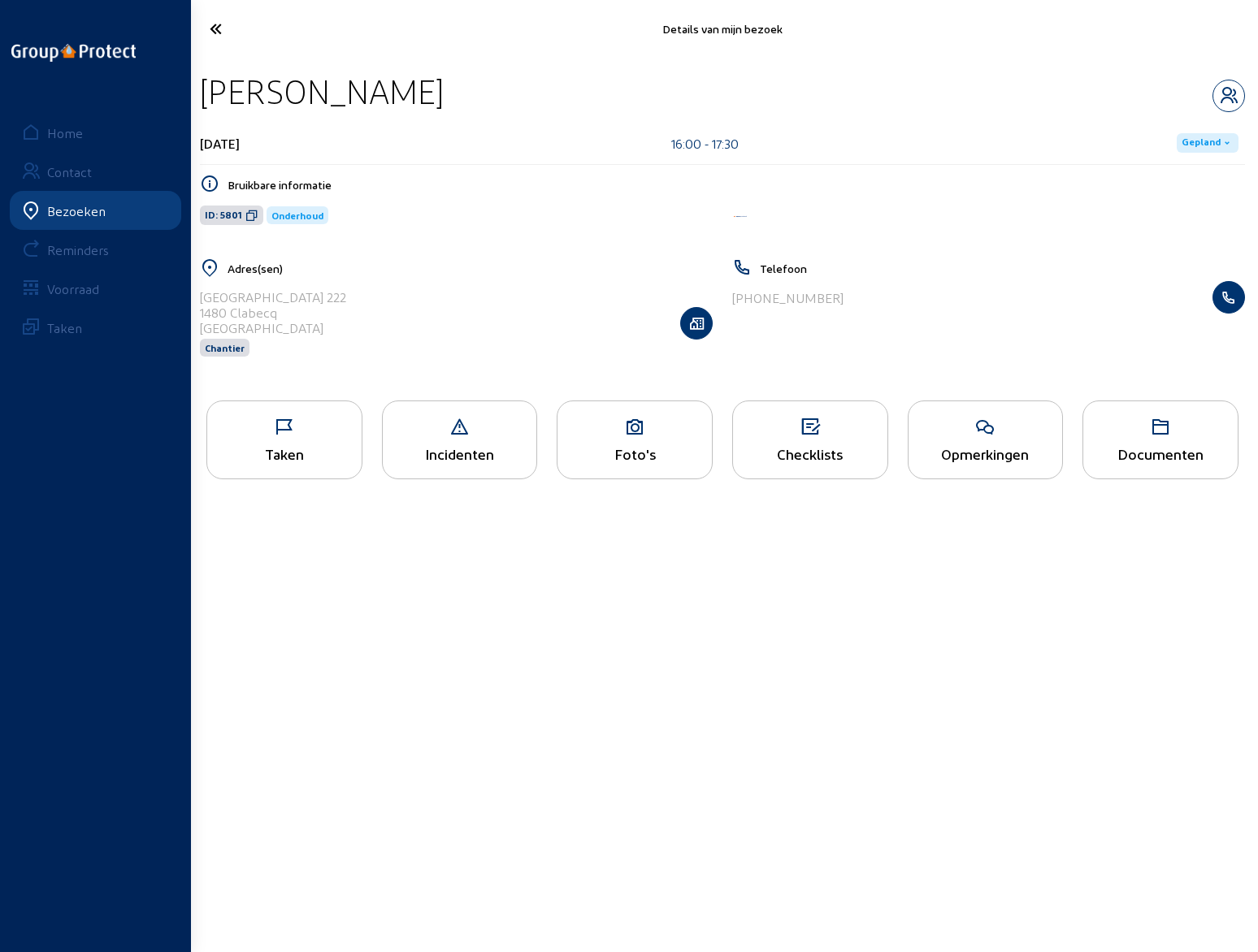
click at [979, 439] on div "Opmerkingen" at bounding box center [985, 439] width 156 height 79
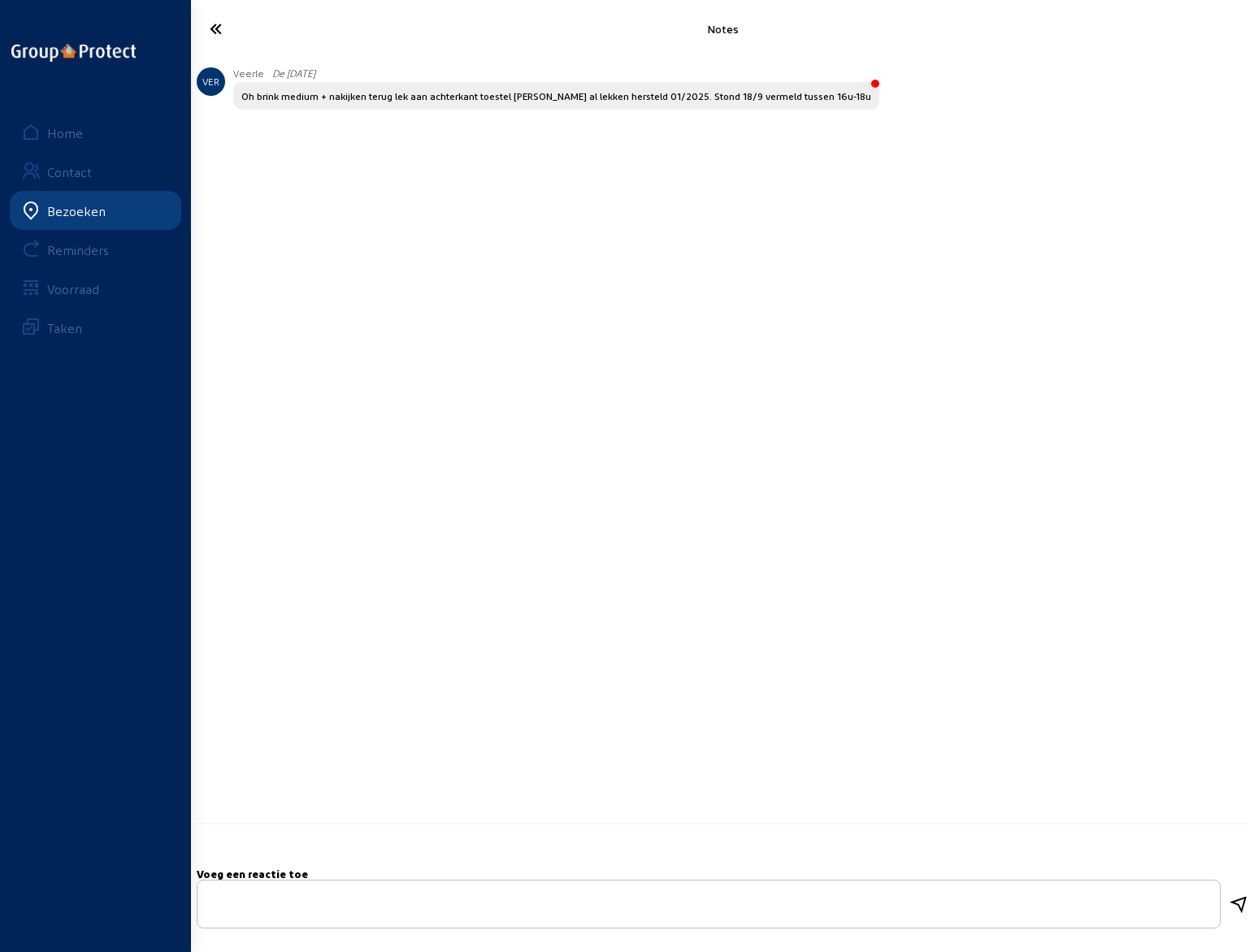
click at [219, 29] on icon at bounding box center [276, 29] width 149 height 29
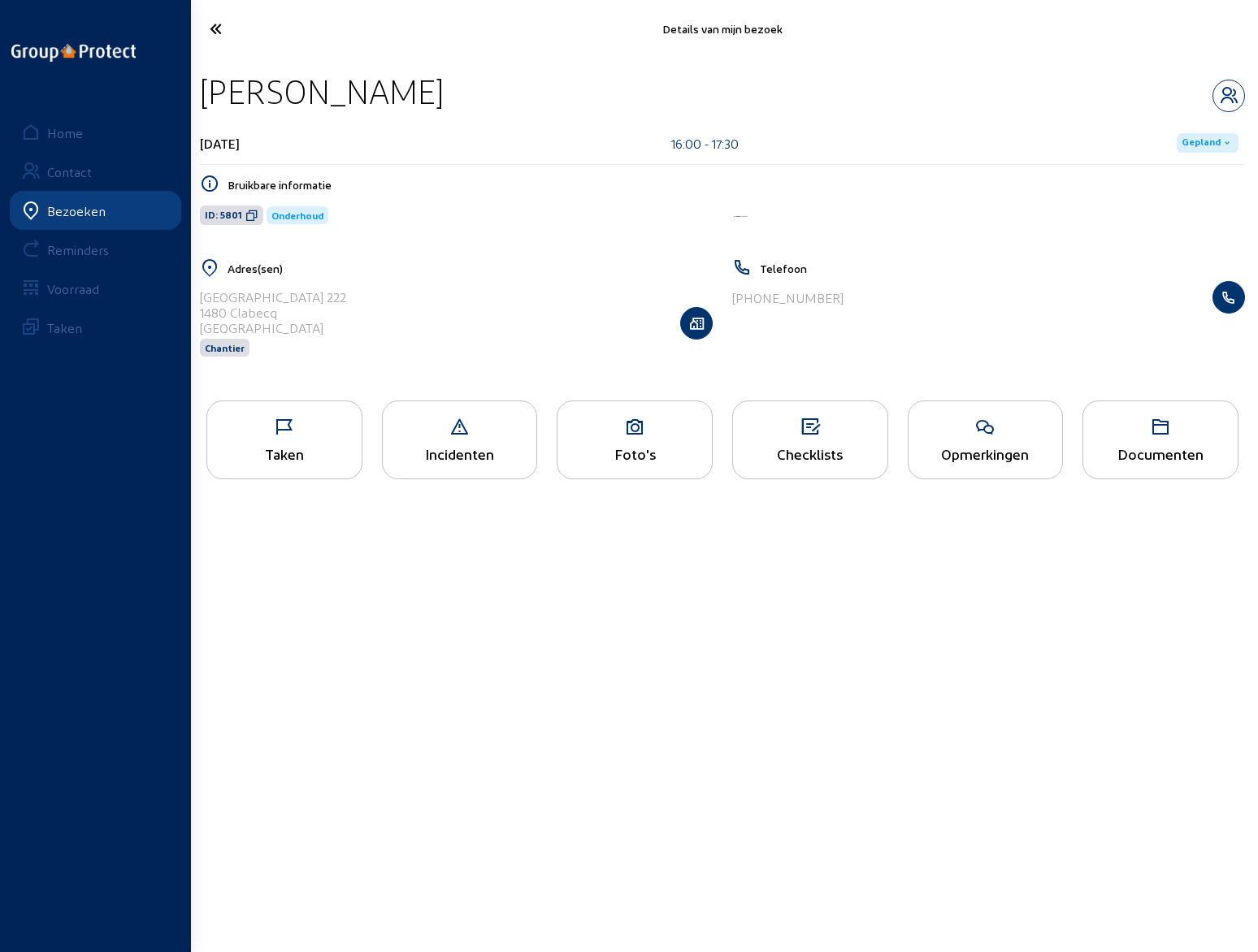
click at [219, 29] on icon at bounding box center [276, 29] width 149 height 29
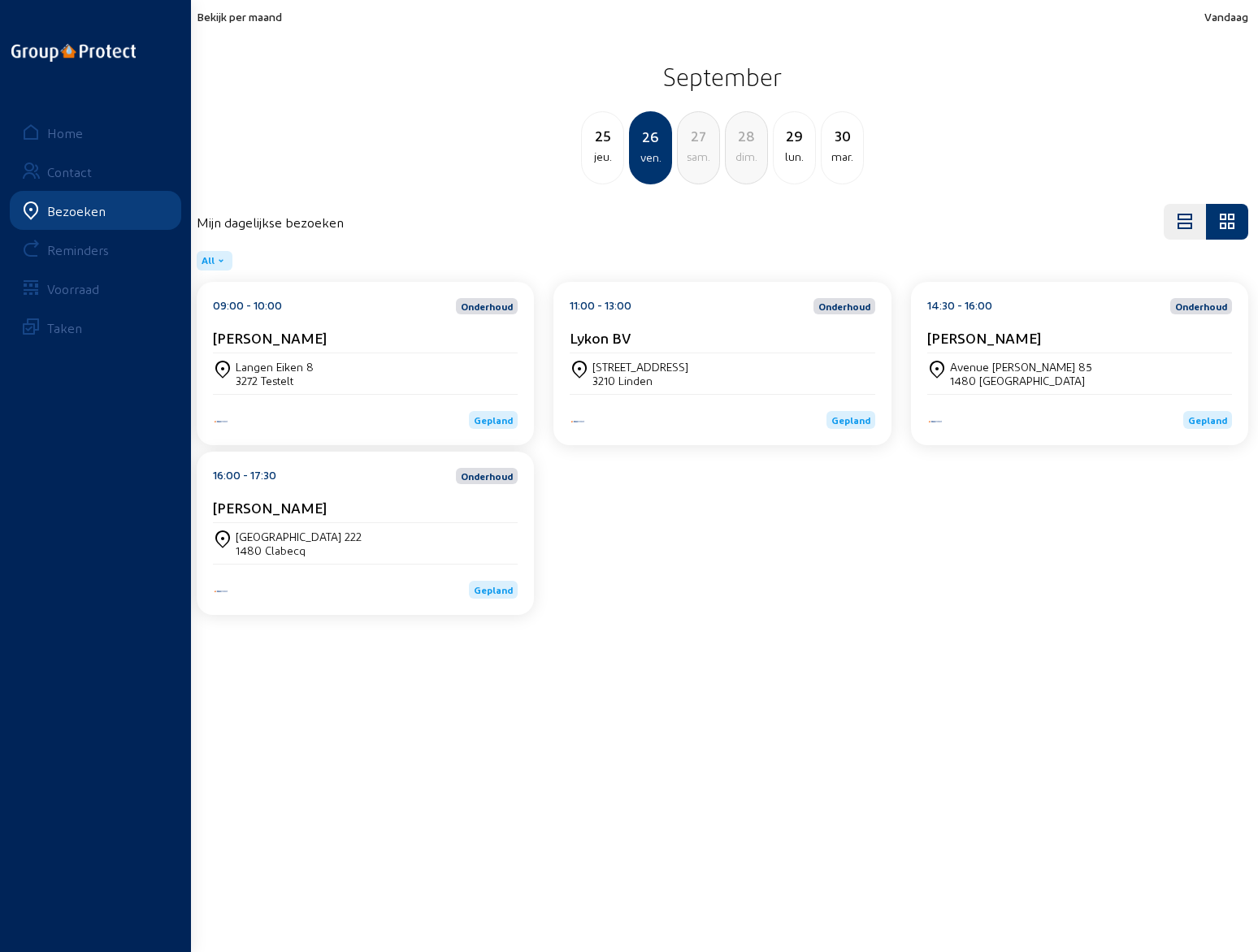
click at [609, 146] on div "25" at bounding box center [602, 135] width 42 height 23
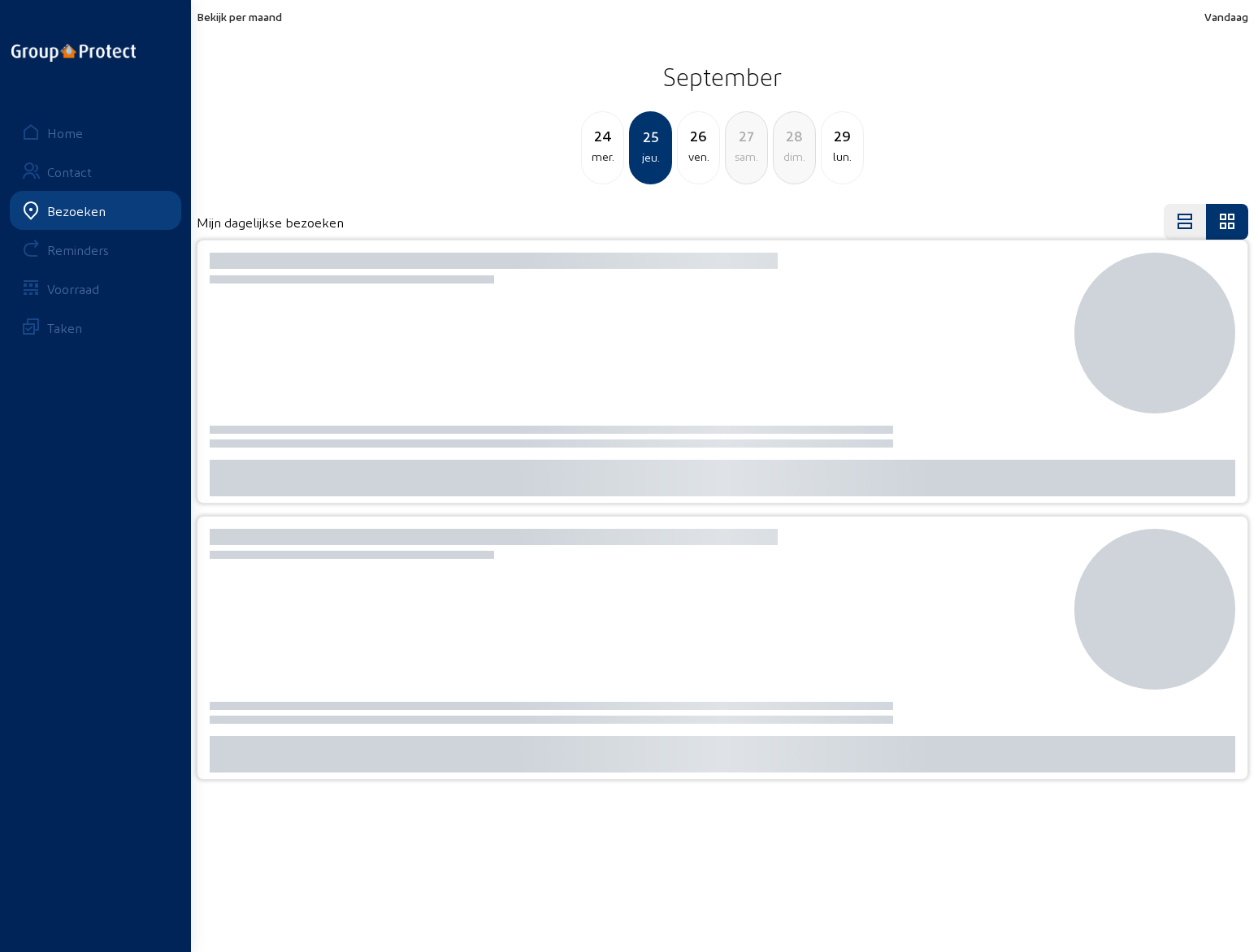
click at [609, 146] on div "24" at bounding box center [602, 135] width 42 height 23
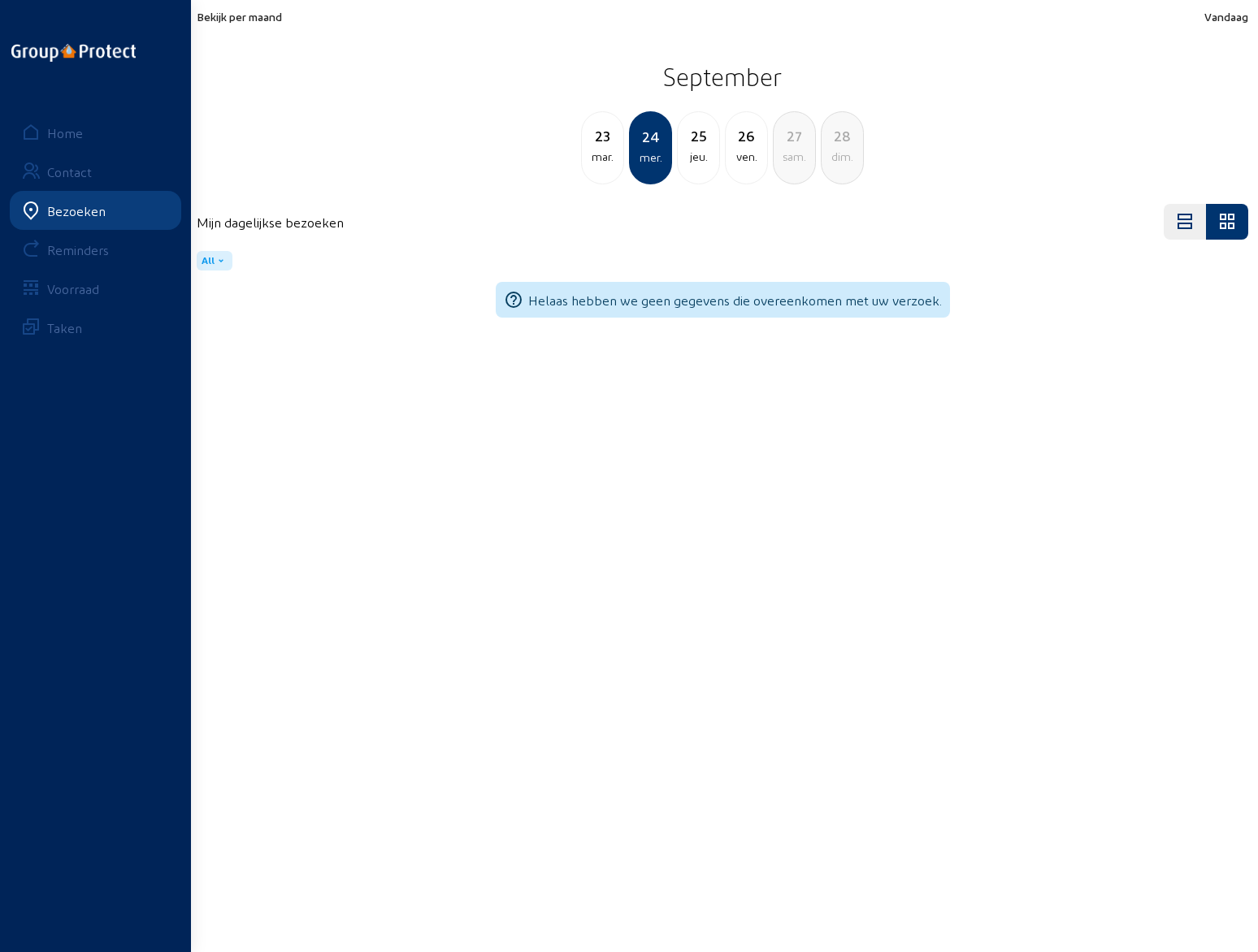
click at [609, 146] on div "23" at bounding box center [602, 135] width 42 height 23
click at [609, 146] on div "22" at bounding box center [602, 135] width 42 height 23
click at [609, 146] on div "21" at bounding box center [602, 135] width 42 height 23
click at [609, 146] on div "20" at bounding box center [602, 135] width 42 height 23
click at [609, 146] on div "19" at bounding box center [602, 135] width 42 height 23
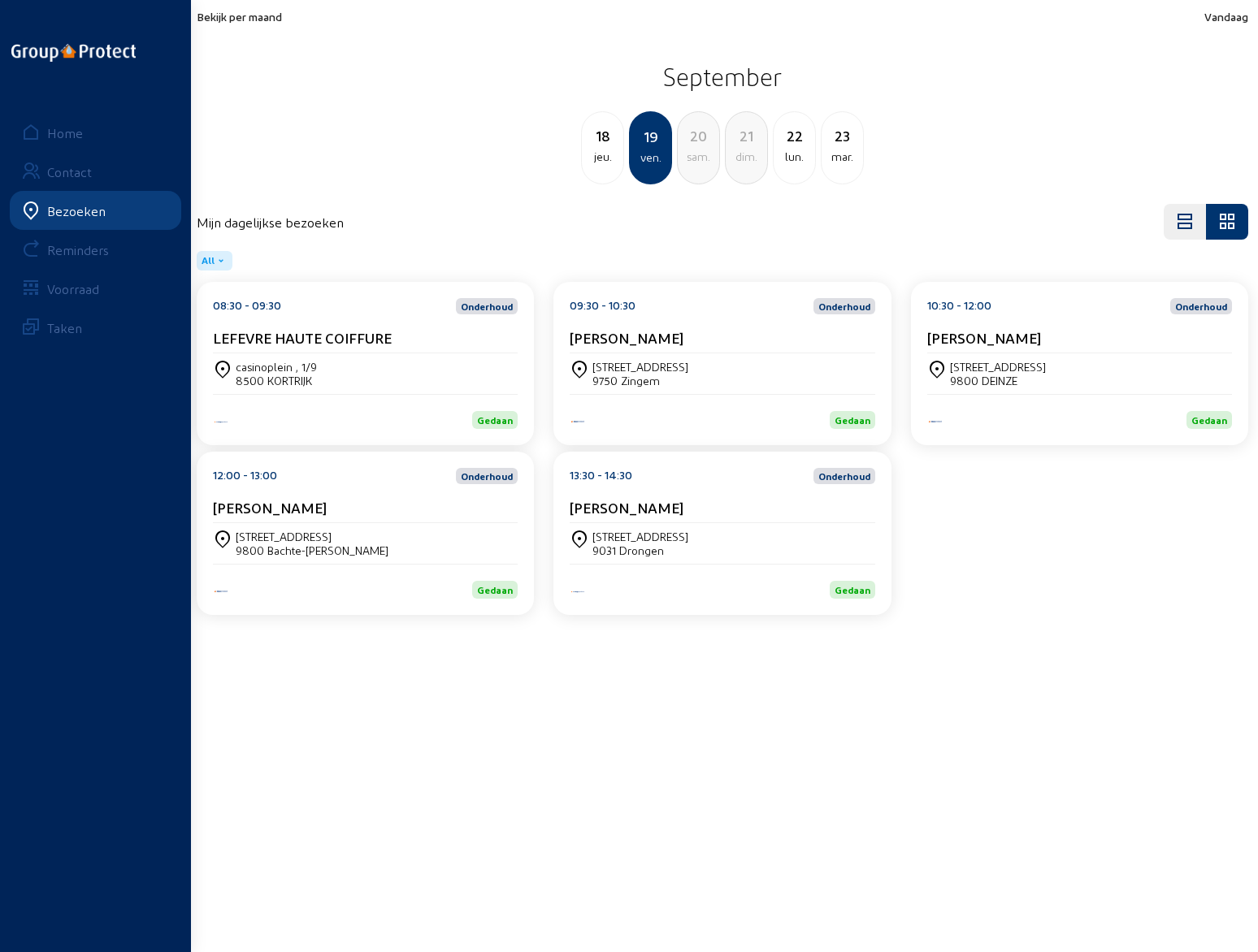
click at [304, 334] on cam-card-title "LEFEVRE HAUTE COIFFURE" at bounding box center [302, 337] width 179 height 17
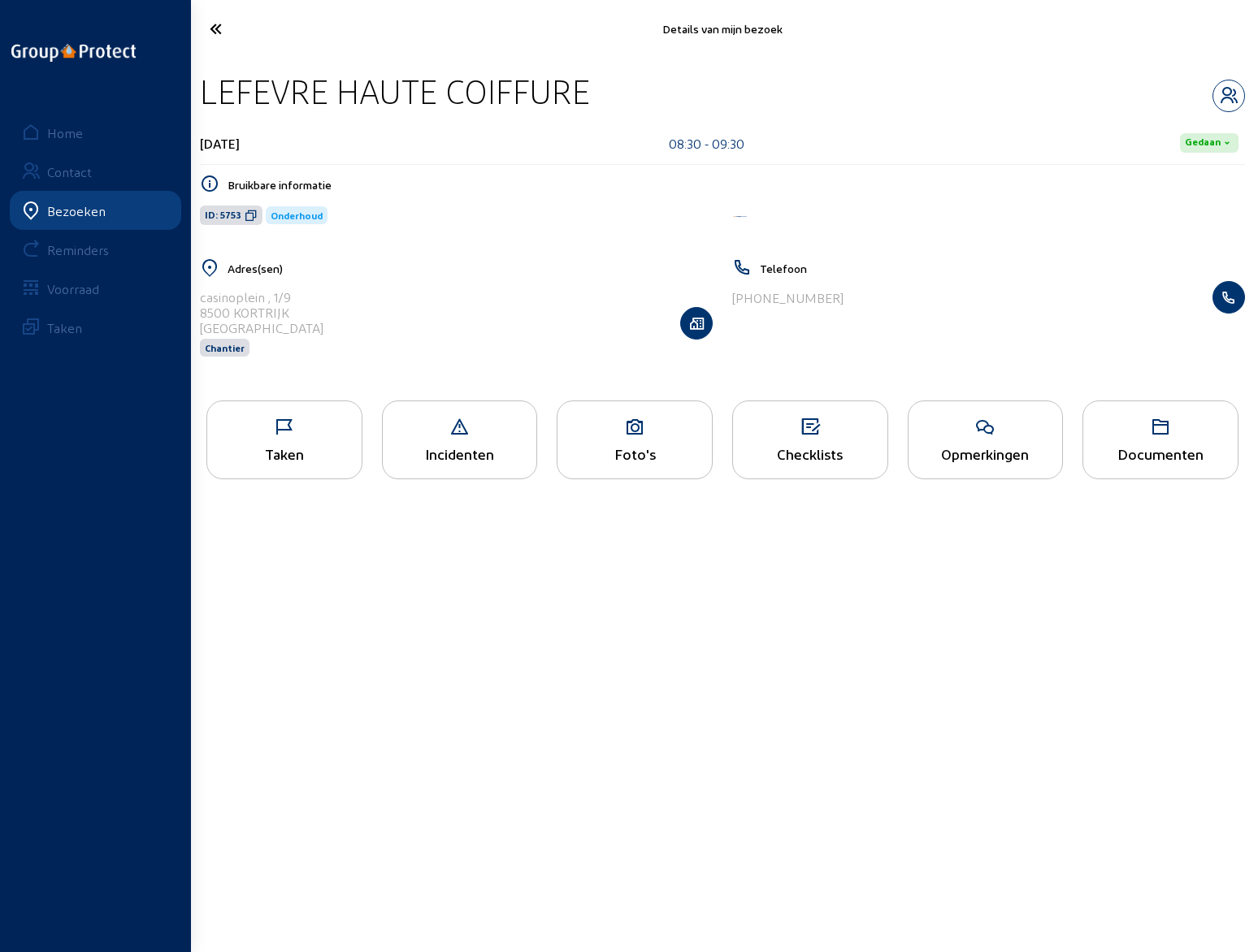
drag, startPoint x: 199, startPoint y: 92, endPoint x: 590, endPoint y: 82, distance: 391.1
click at [590, 82] on div "LEFEVRE HAUTE COIFFURE [DATE] 08:30 - 09:30 Gedaan Bruikbare informatie ID: 575…" at bounding box center [722, 224] width 1070 height 333
copy div "LEFEVRE HAUTE COIFFURE"
drag, startPoint x: 201, startPoint y: 299, endPoint x: 314, endPoint y: 293, distance: 113.2
click at [314, 293] on div "[STREET_ADDRESS] Chantier" at bounding box center [456, 323] width 513 height 84
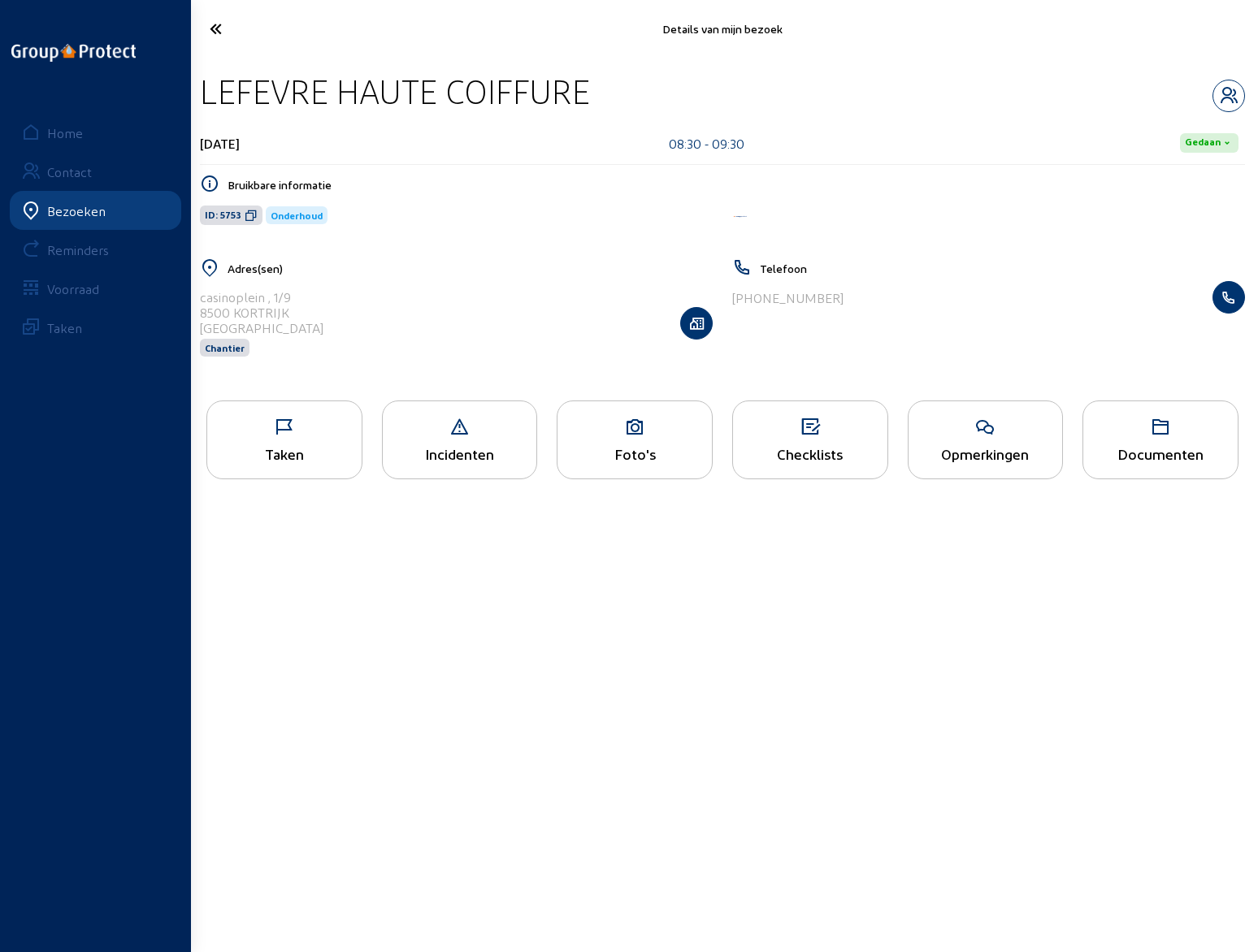
copy div "casinoplein , 1/9"
drag, startPoint x: 739, startPoint y: 300, endPoint x: 851, endPoint y: 300, distance: 112.0
click at [851, 300] on div "[PHONE_NUMBER]" at bounding box center [988, 298] width 513 height 33
copy div "32 468 22 41 66"
click at [1234, 89] on icon "button" at bounding box center [1229, 96] width 31 height 20
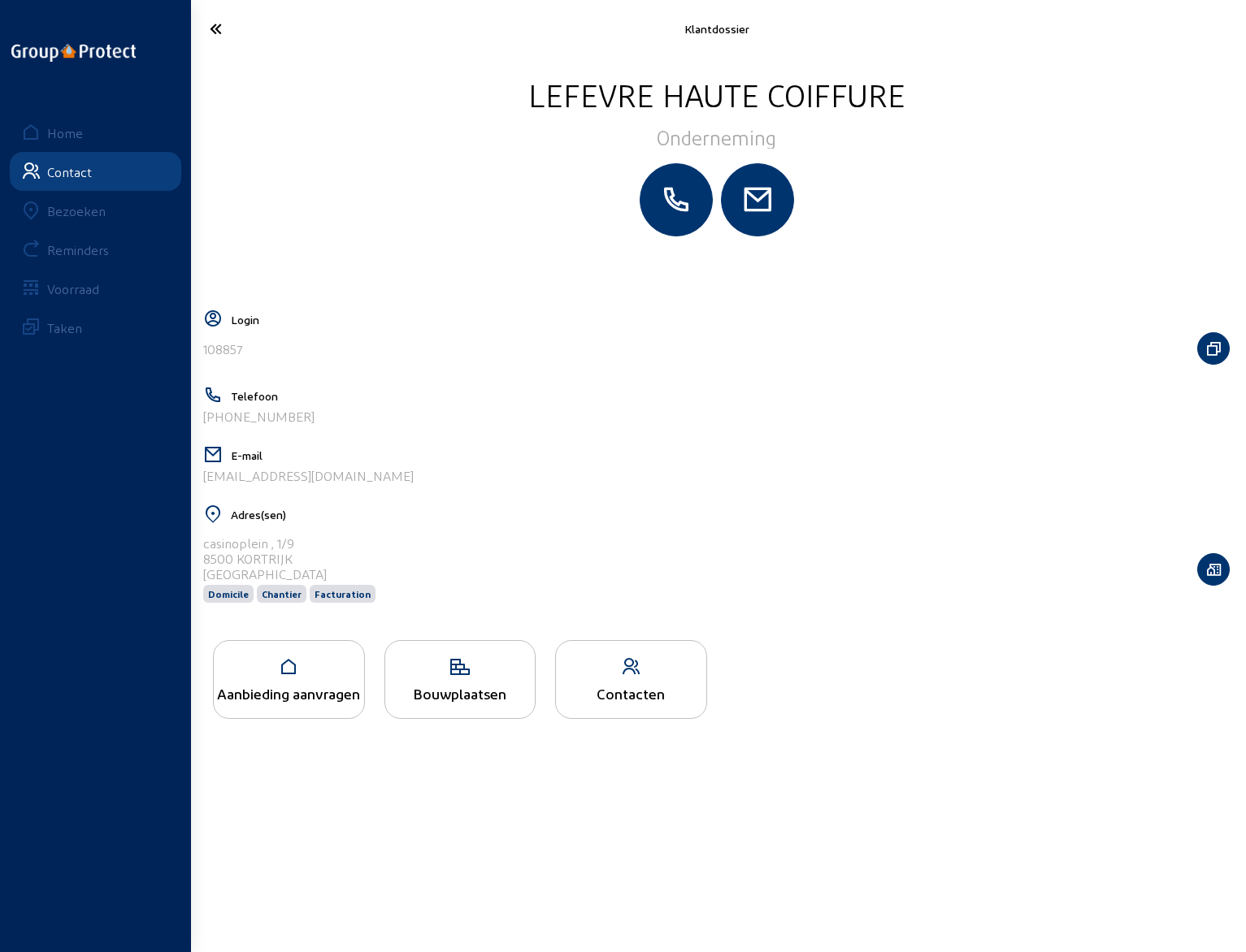
drag, startPoint x: 410, startPoint y: 480, endPoint x: 197, endPoint y: 490, distance: 213.2
click at [197, 490] on cam-layout-content "LEFEVRE HAUTE COIFFURE Onderneming Login 108857 Telefoon [PHONE_NUMBER] E-mail …" at bounding box center [716, 503] width 1039 height 858
copy div "[EMAIL_ADDRESS][DOMAIN_NAME]"
click at [214, 29] on icon at bounding box center [275, 29] width 147 height 29
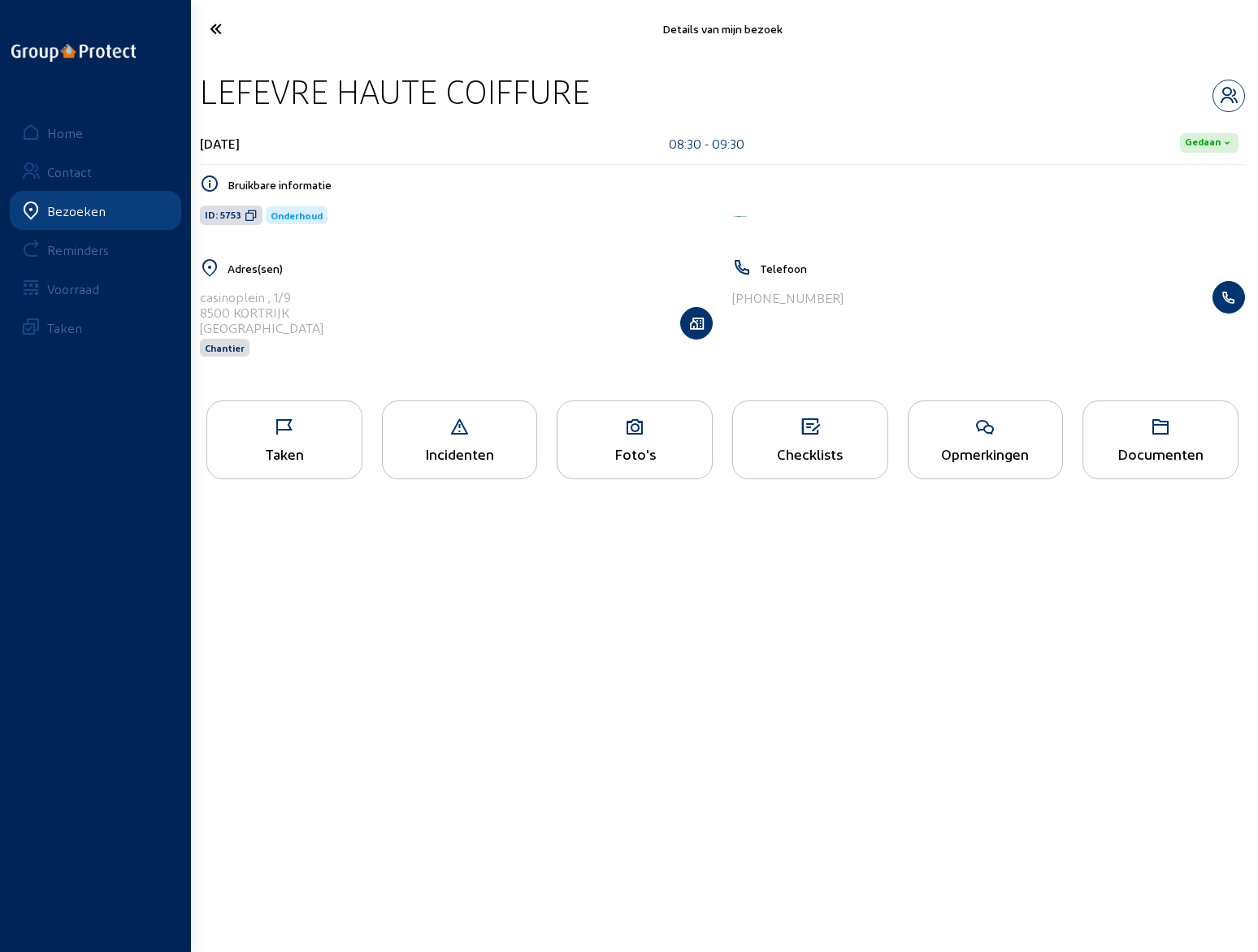
click at [214, 29] on icon at bounding box center [276, 29] width 149 height 29
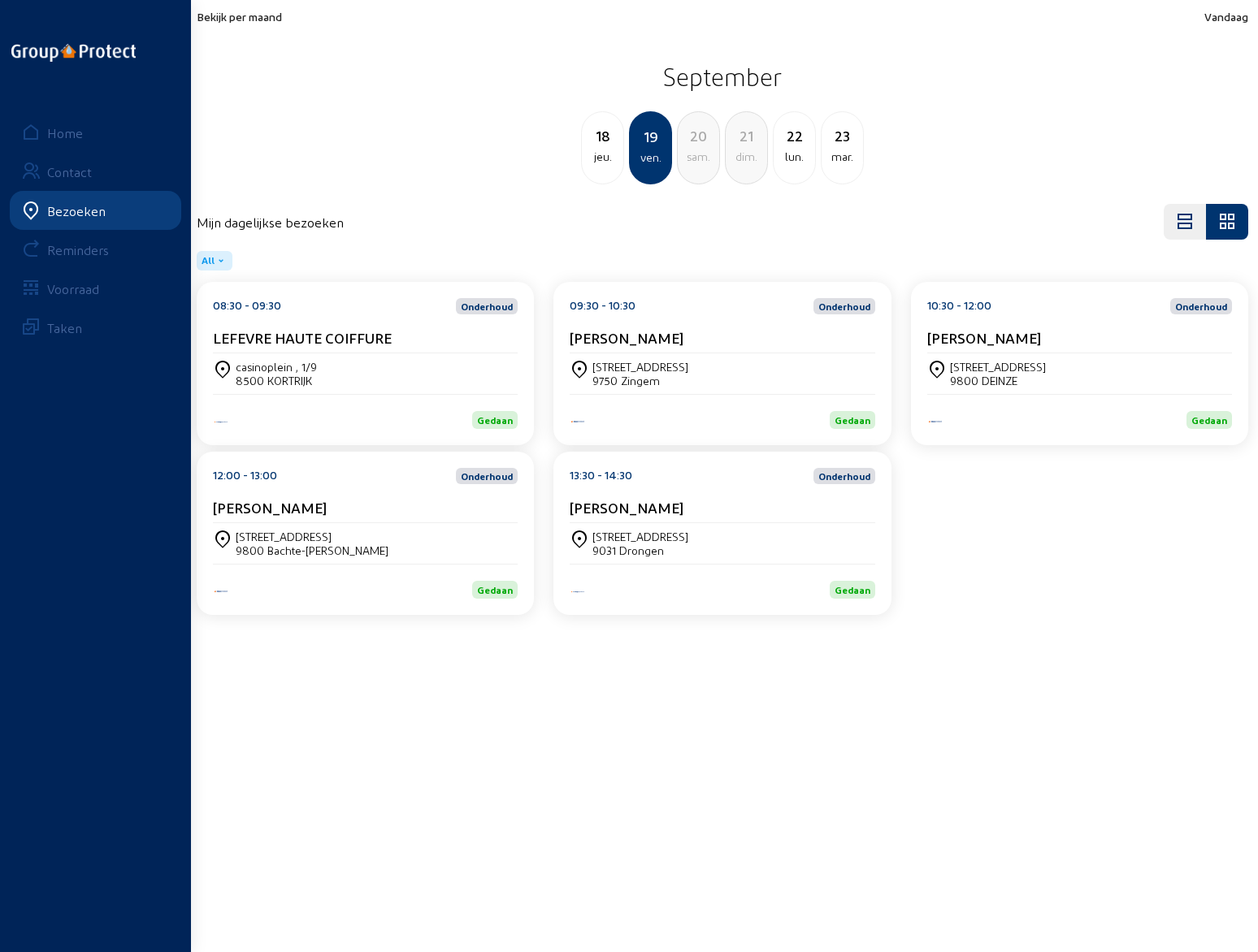
click at [660, 350] on div "[PERSON_NAME]" at bounding box center [722, 342] width 305 height 24
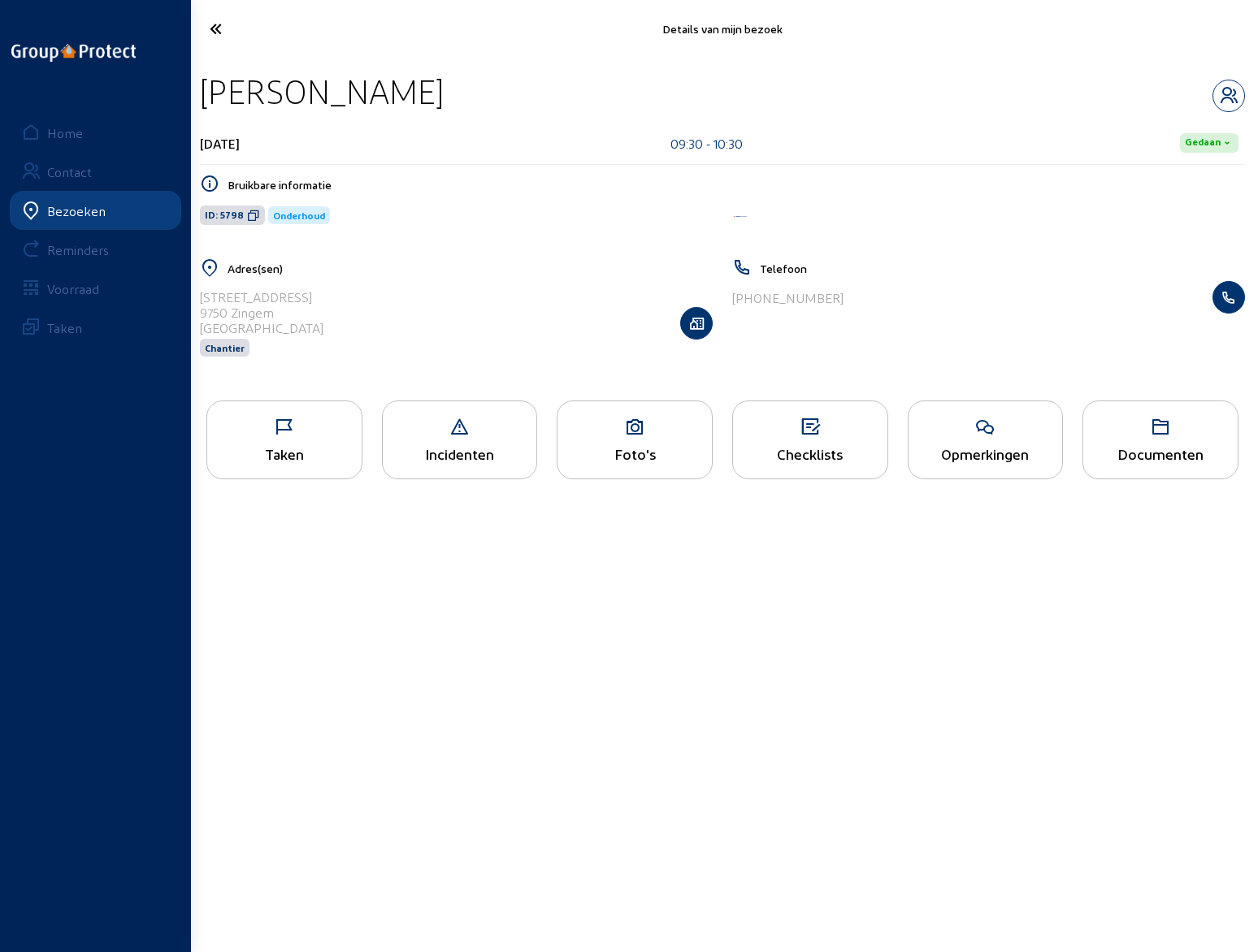
click at [968, 429] on icon at bounding box center [985, 427] width 154 height 20
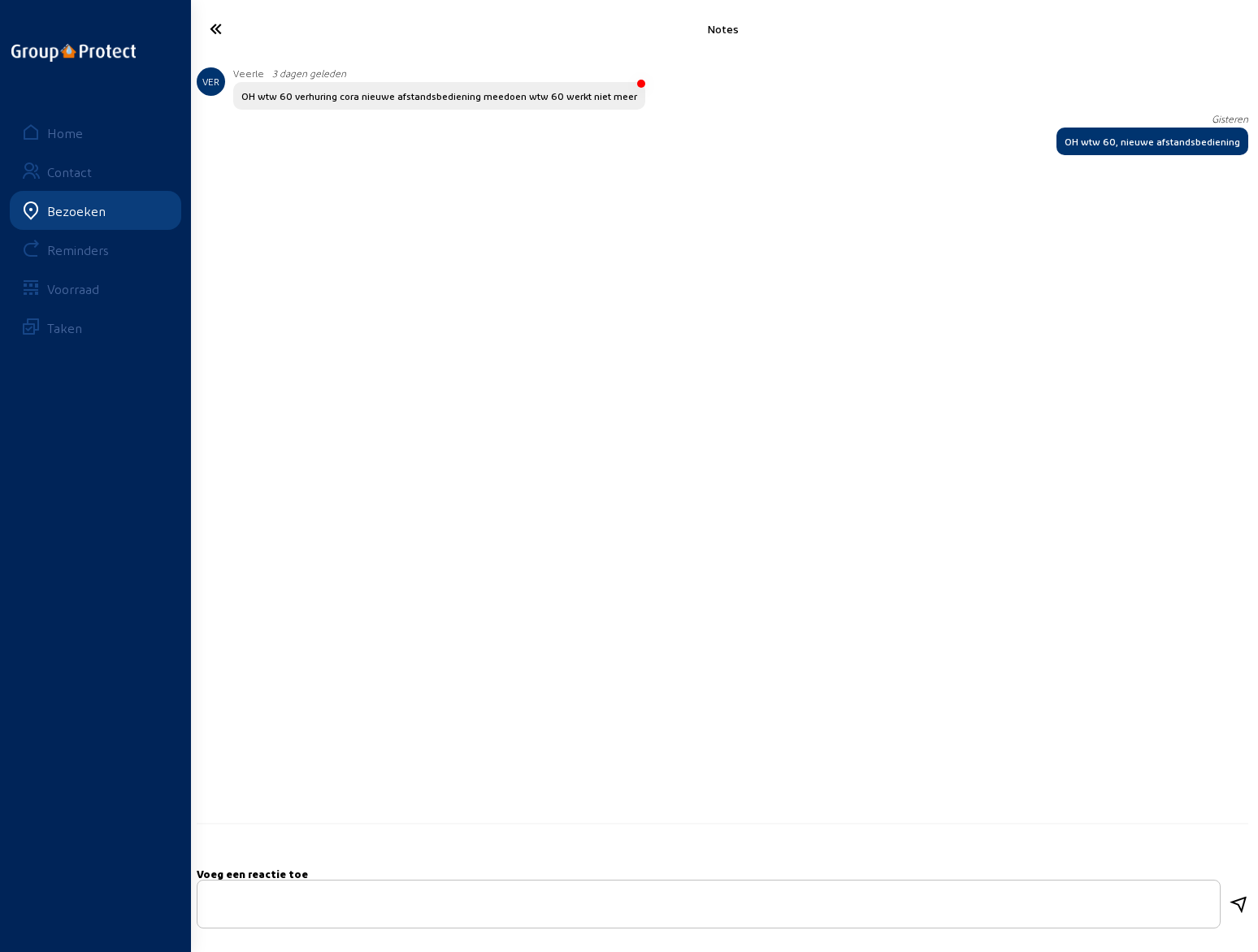
click at [218, 33] on icon at bounding box center [276, 29] width 149 height 29
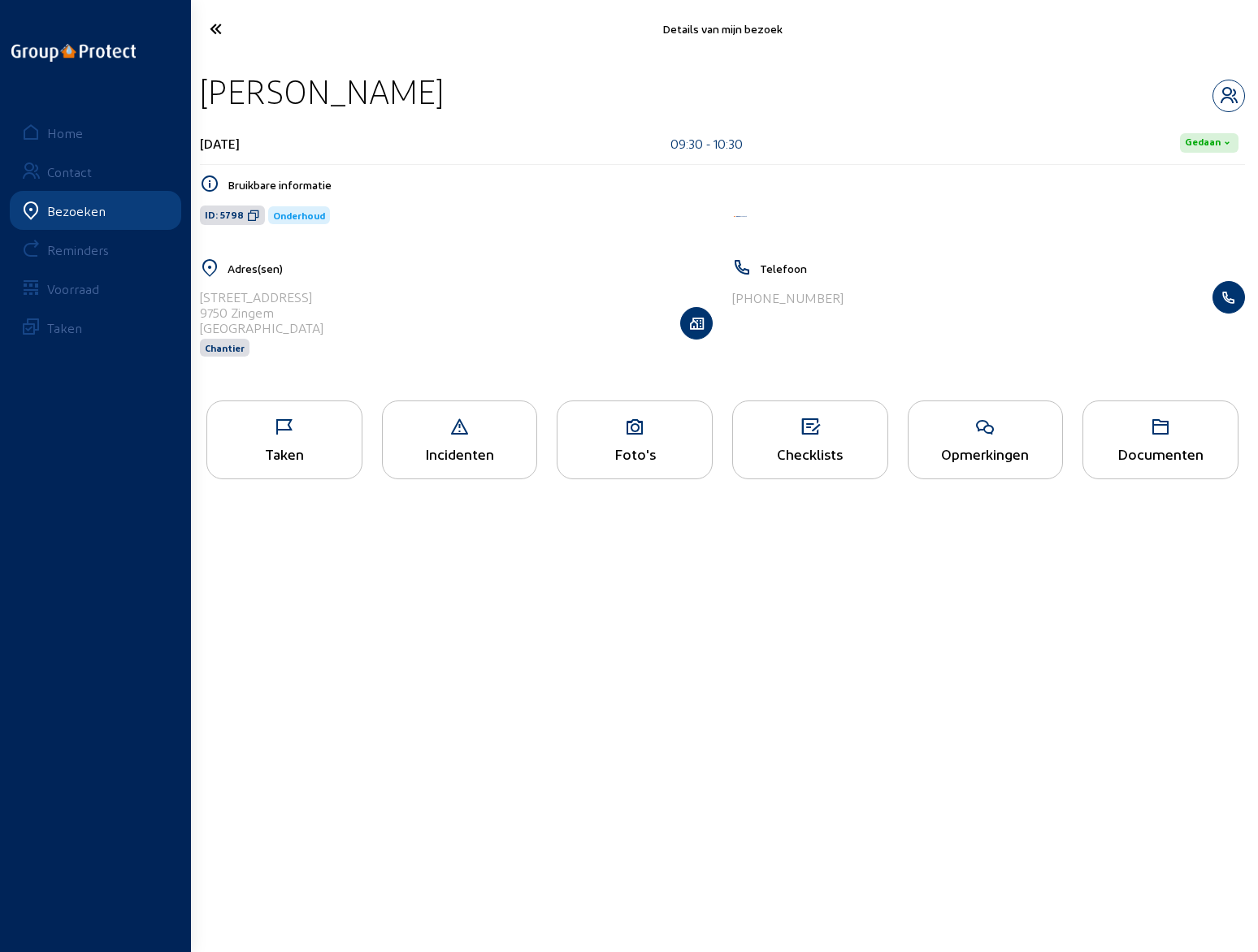
drag, startPoint x: 201, startPoint y: 89, endPoint x: 512, endPoint y: 111, distance: 311.8
click at [512, 111] on div "[PERSON_NAME]" at bounding box center [722, 91] width 1044 height 42
copy div "[PERSON_NAME]"
drag, startPoint x: 200, startPoint y: 297, endPoint x: 306, endPoint y: 301, distance: 106.1
click at [306, 301] on div "[STREET_ADDRESS] Chantier" at bounding box center [456, 323] width 513 height 84
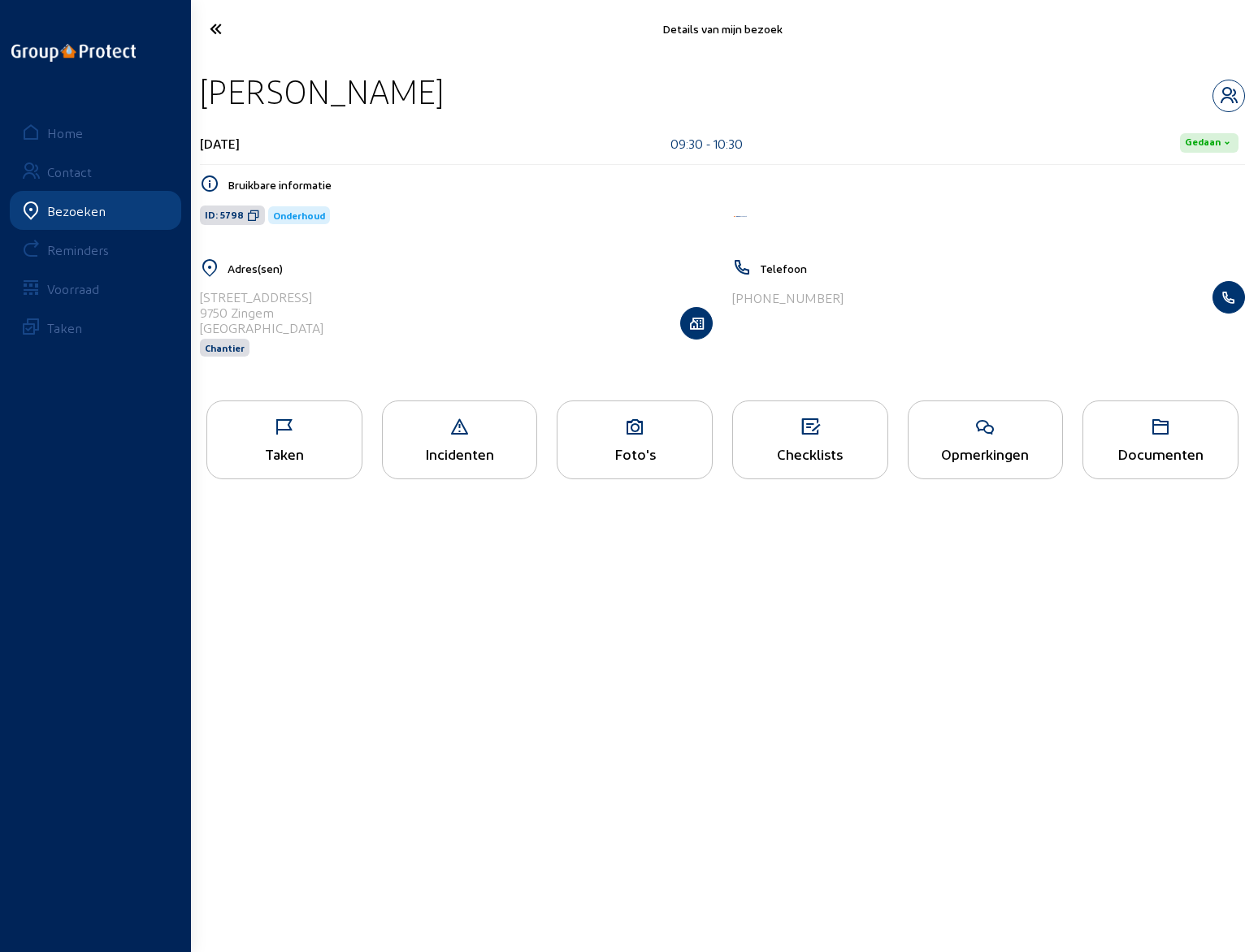
copy div "[STREET_ADDRESS]"
drag, startPoint x: 737, startPoint y: 299, endPoint x: 832, endPoint y: 296, distance: 95.0
click at [832, 296] on div "[PHONE_NUMBER]" at bounding box center [988, 298] width 513 height 33
copy div "32 477 42 42 04"
click at [1233, 92] on icon "button" at bounding box center [1229, 96] width 31 height 20
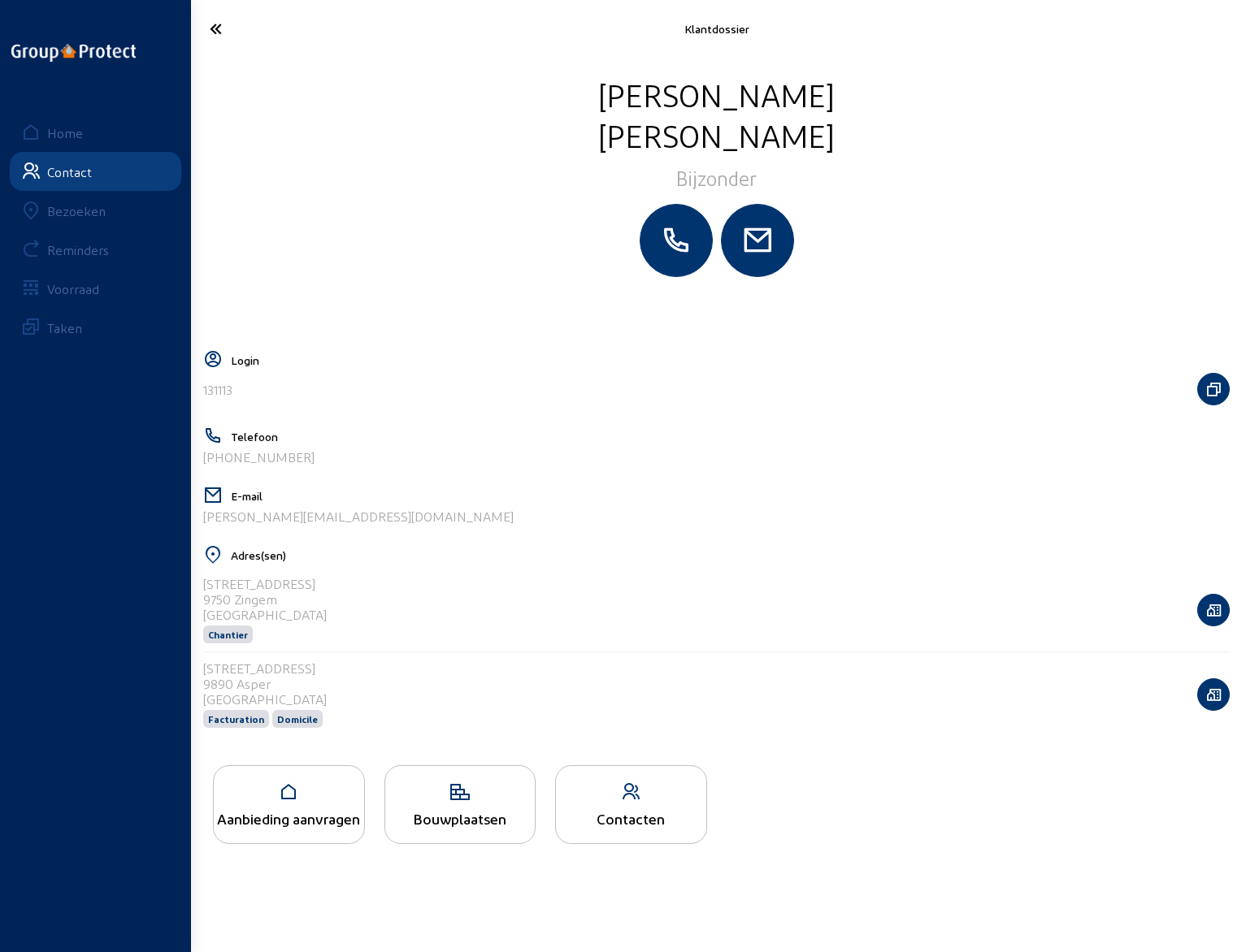
drag, startPoint x: 382, startPoint y: 517, endPoint x: 203, endPoint y: 529, distance: 179.4
click at [203, 529] on div "E-mail [PERSON_NAME][EMAIL_ADDRESS][DOMAIN_NAME]" at bounding box center [716, 511] width 1027 height 51
copy div "[PERSON_NAME][EMAIL_ADDRESS][DOMAIN_NAME]"
click at [216, 26] on icon at bounding box center [275, 29] width 147 height 29
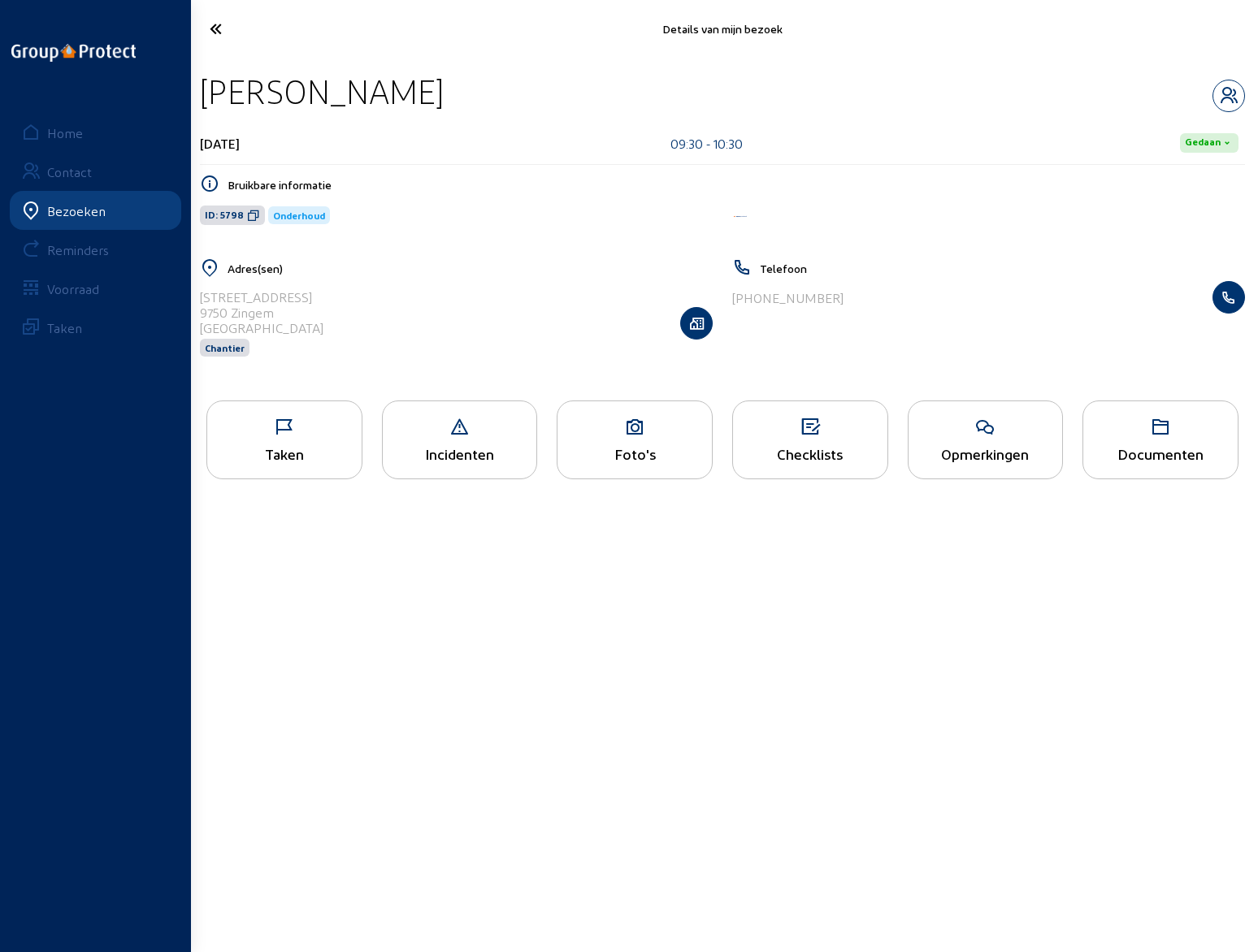
click at [958, 426] on icon at bounding box center [985, 427] width 154 height 20
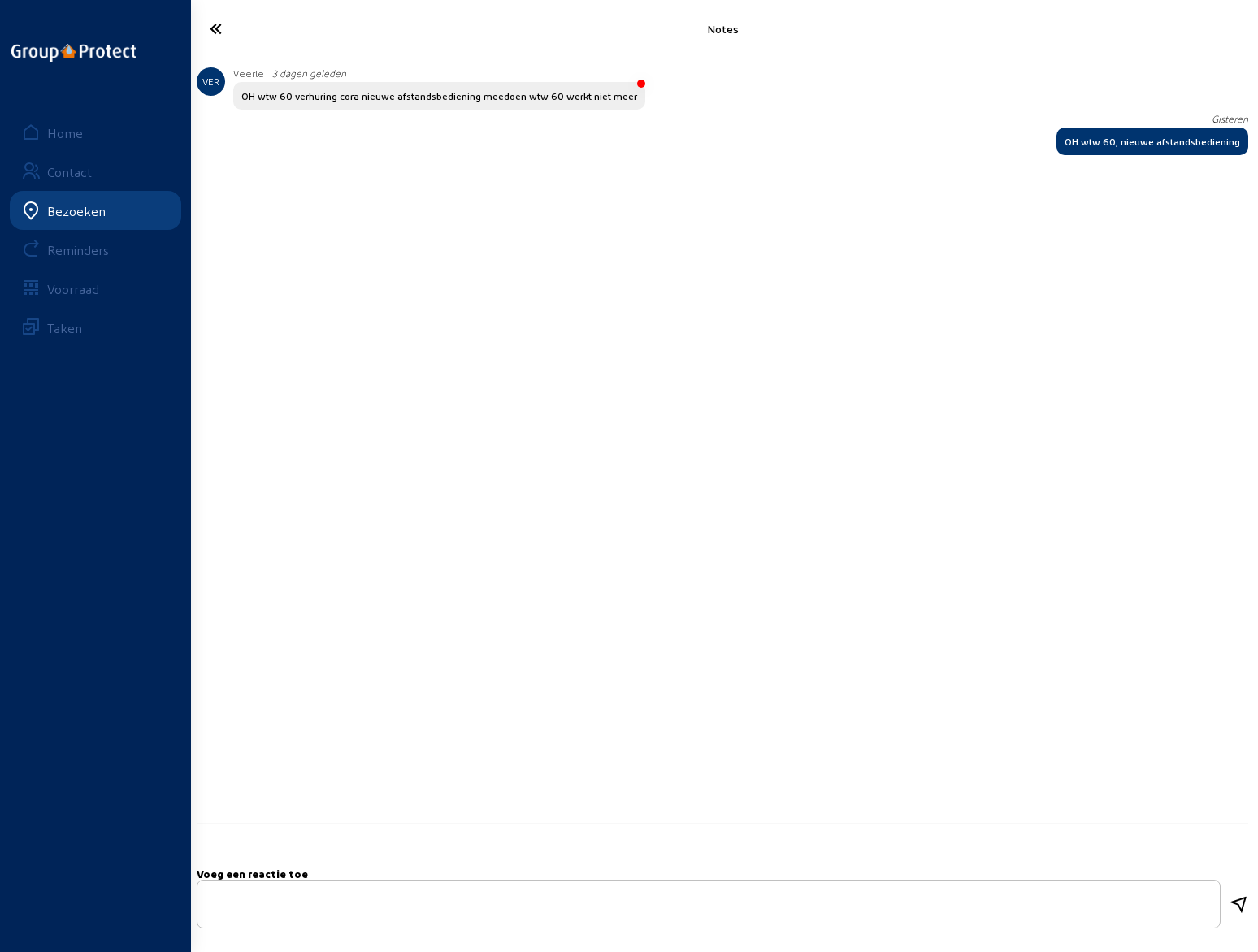
click at [218, 32] on icon at bounding box center [276, 29] width 149 height 29
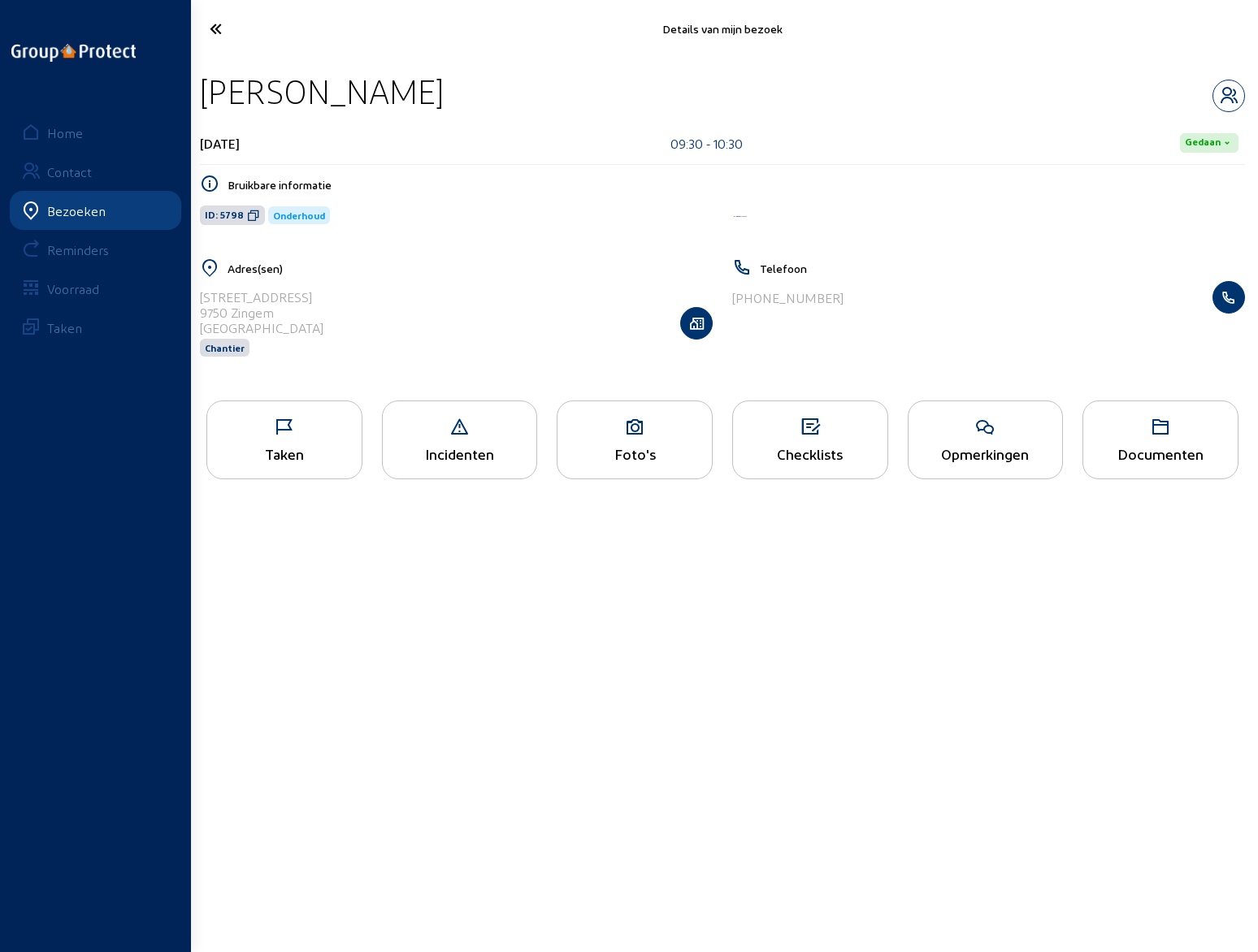
click at [218, 32] on icon at bounding box center [276, 29] width 149 height 29
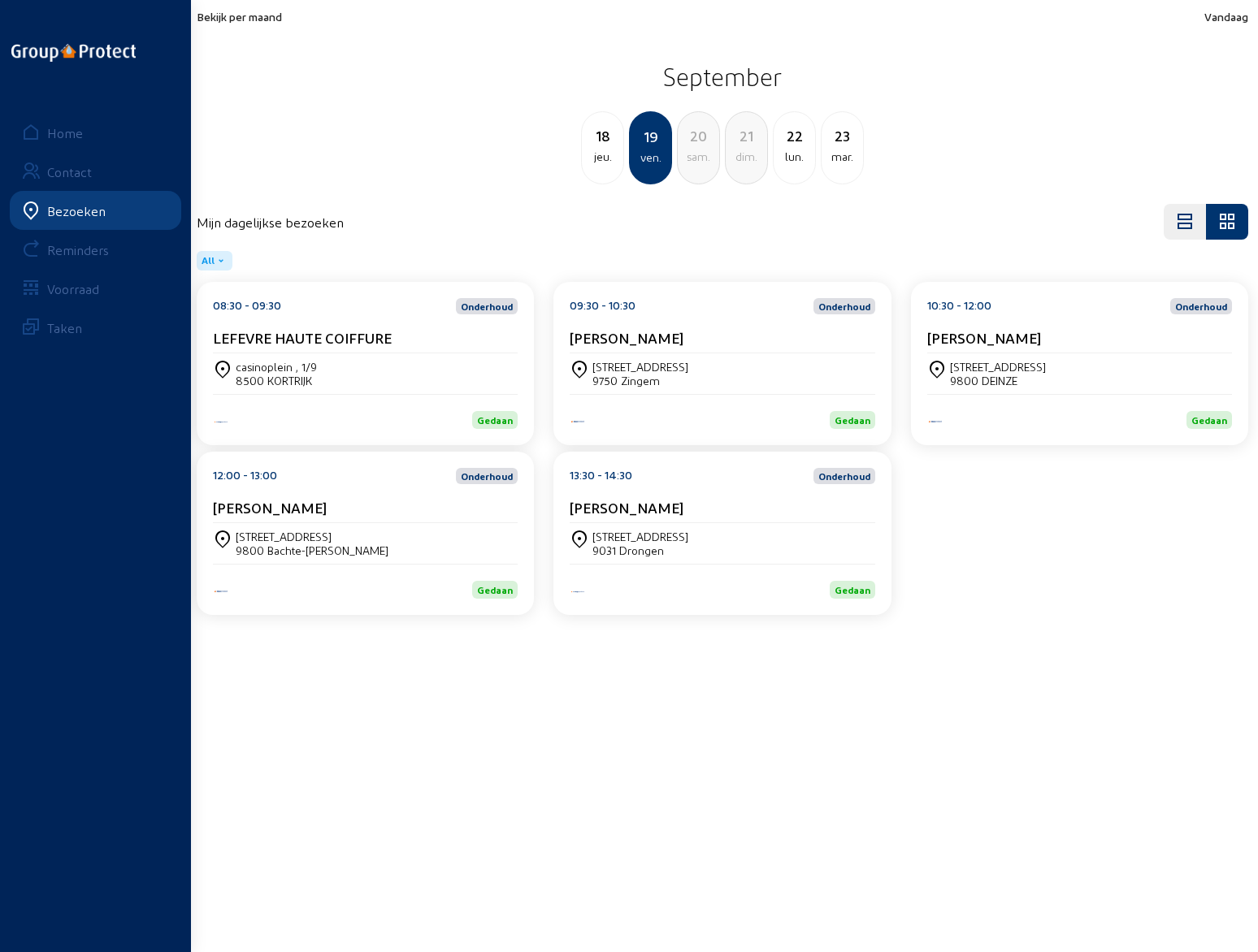
click at [1022, 332] on cam-card-title "[PERSON_NAME]" at bounding box center [984, 337] width 114 height 17
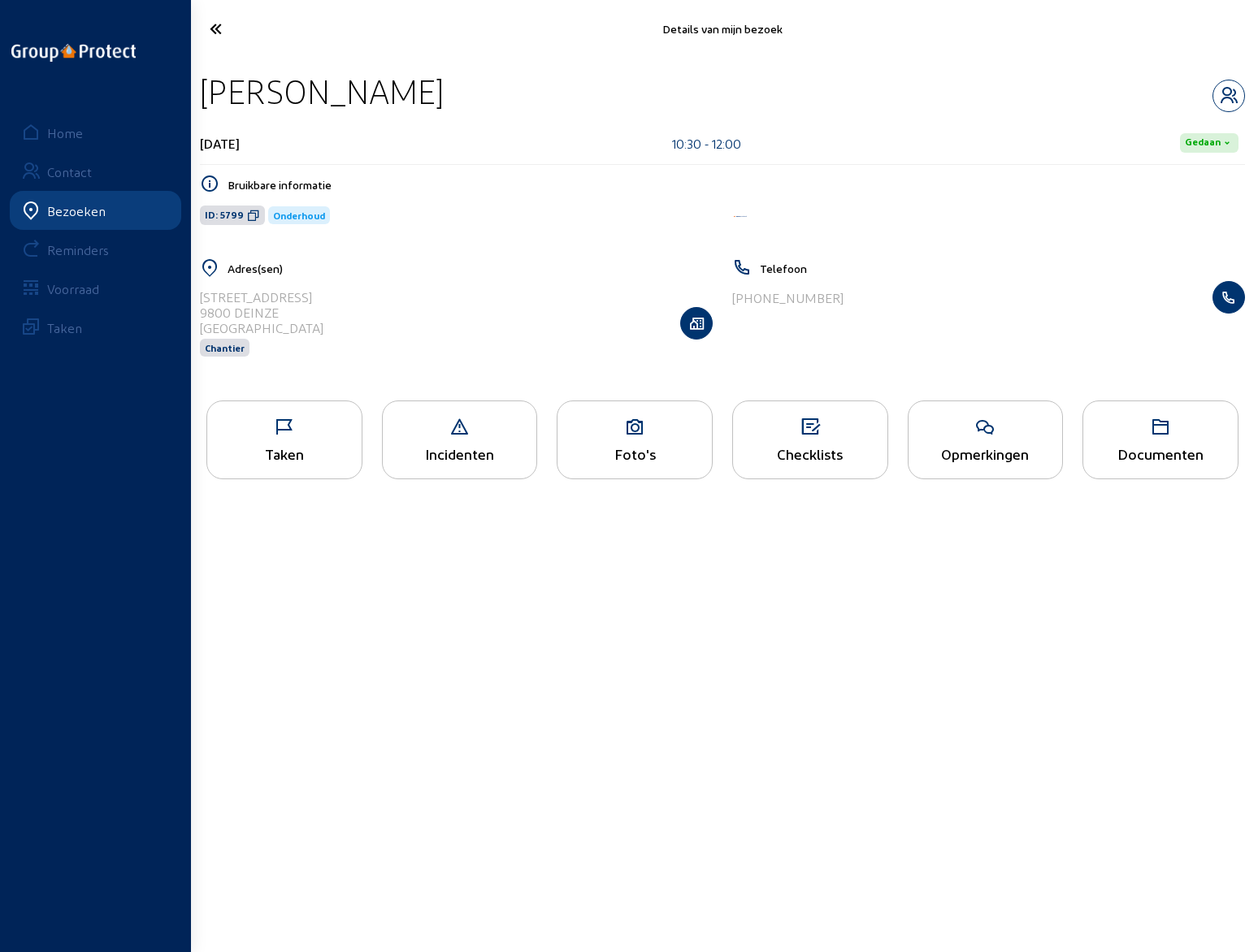
drag, startPoint x: 202, startPoint y: 90, endPoint x: 492, endPoint y: 104, distance: 290.3
click at [492, 104] on div "[PERSON_NAME]" at bounding box center [722, 91] width 1044 height 42
copy div "[PERSON_NAME]"
click at [966, 445] on div "Opmerkingen" at bounding box center [985, 453] width 154 height 17
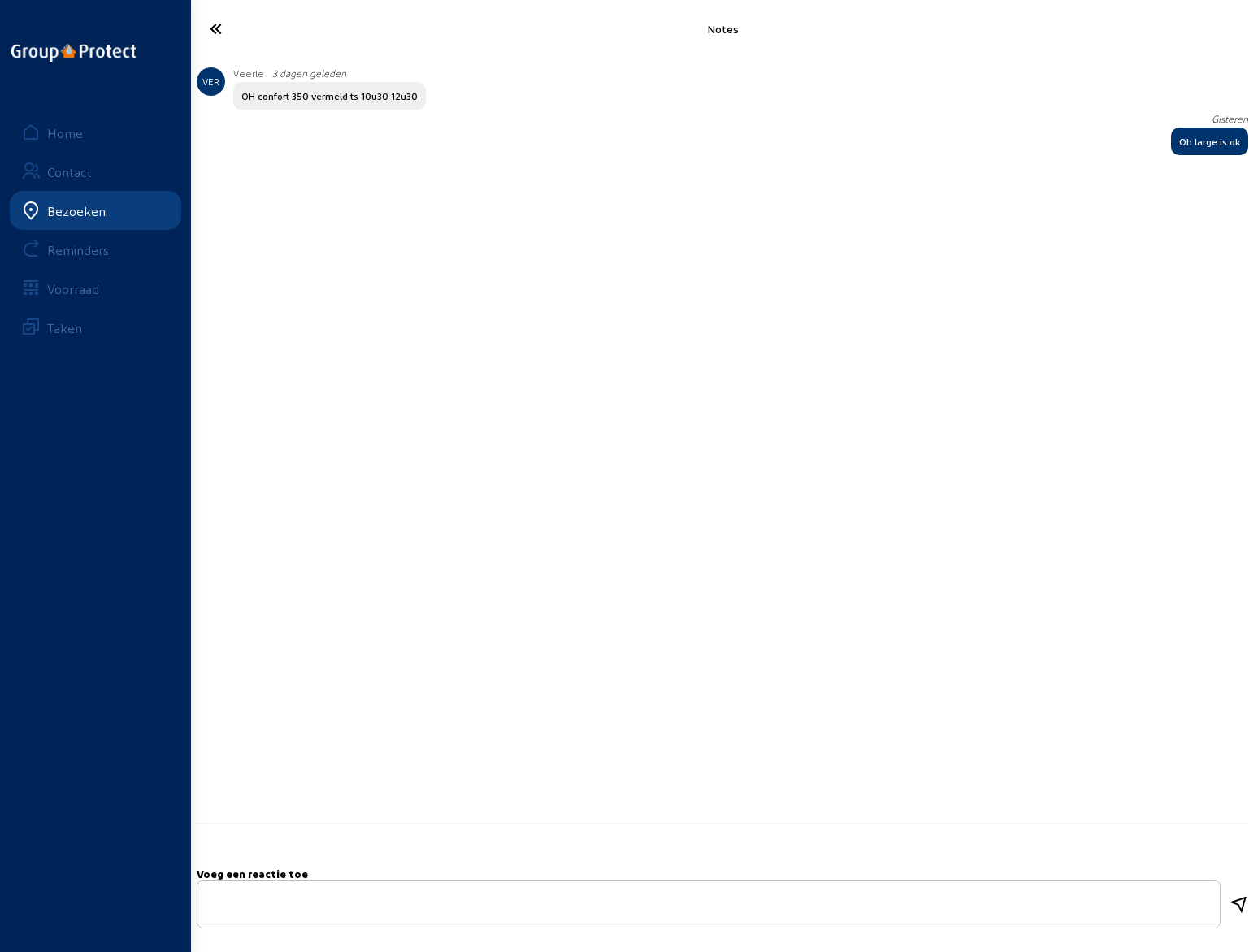
click at [213, 28] on icon at bounding box center [276, 29] width 149 height 29
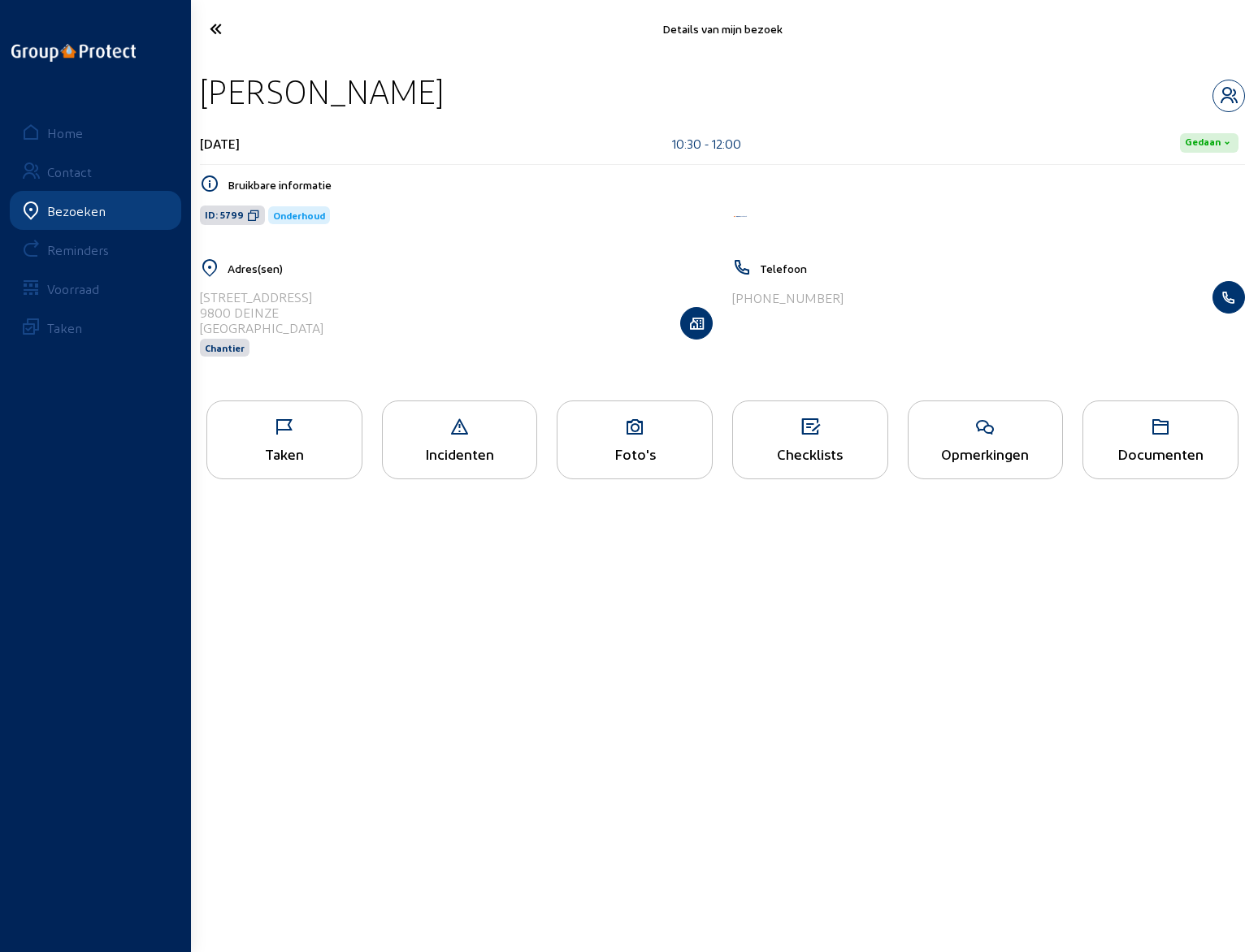
drag, startPoint x: 197, startPoint y: 295, endPoint x: 307, endPoint y: 294, distance: 110.0
click at [307, 294] on div "Adres(sen) [STREET_ADDRESS] Chantier" at bounding box center [456, 318] width 532 height 119
copy div "[STREET_ADDRESS]"
drag, startPoint x: 739, startPoint y: 297, endPoint x: 859, endPoint y: 293, distance: 120.1
click at [859, 293] on div "[PHONE_NUMBER]" at bounding box center [988, 298] width 513 height 33
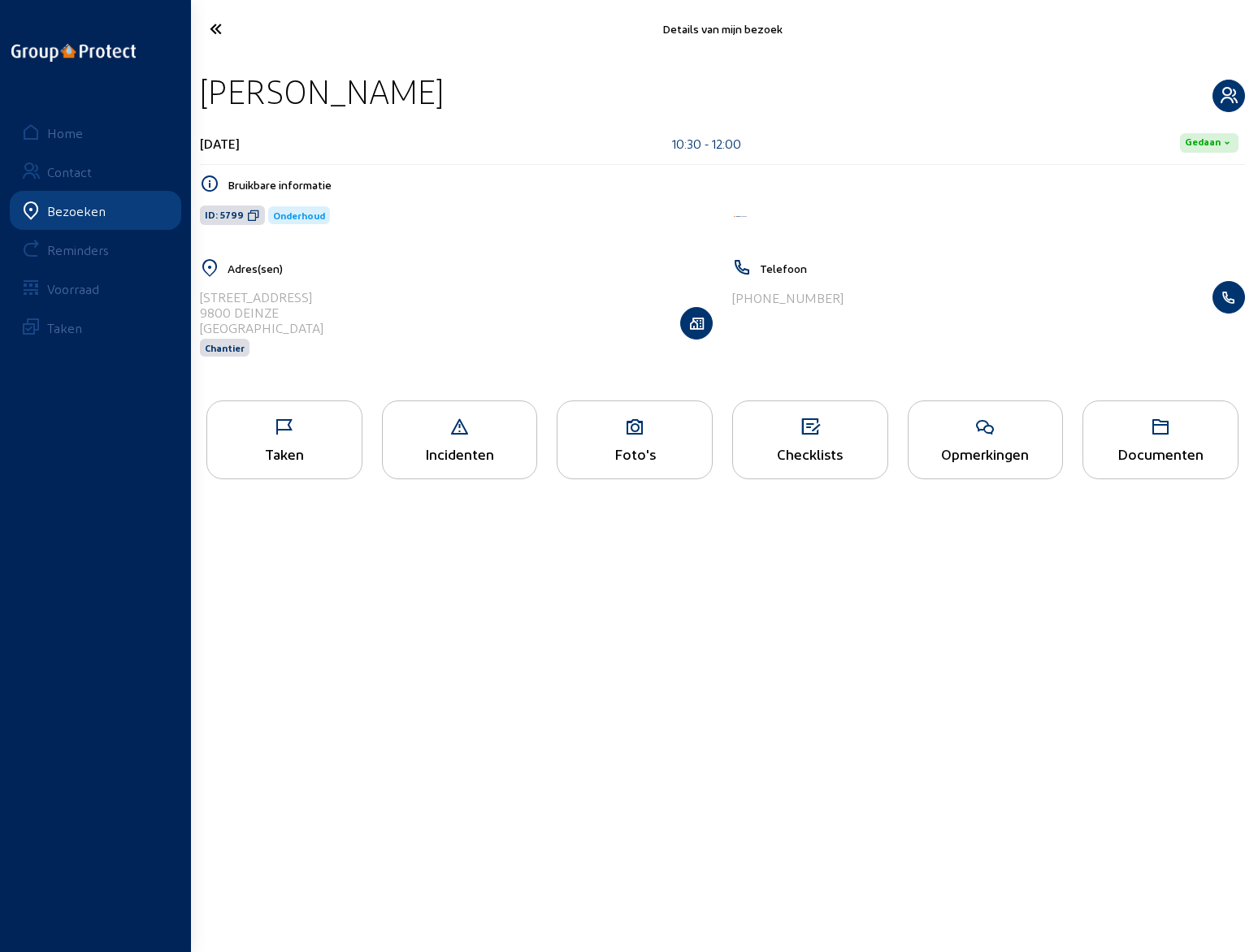
click at [1226, 95] on icon "button" at bounding box center [1229, 96] width 31 height 20
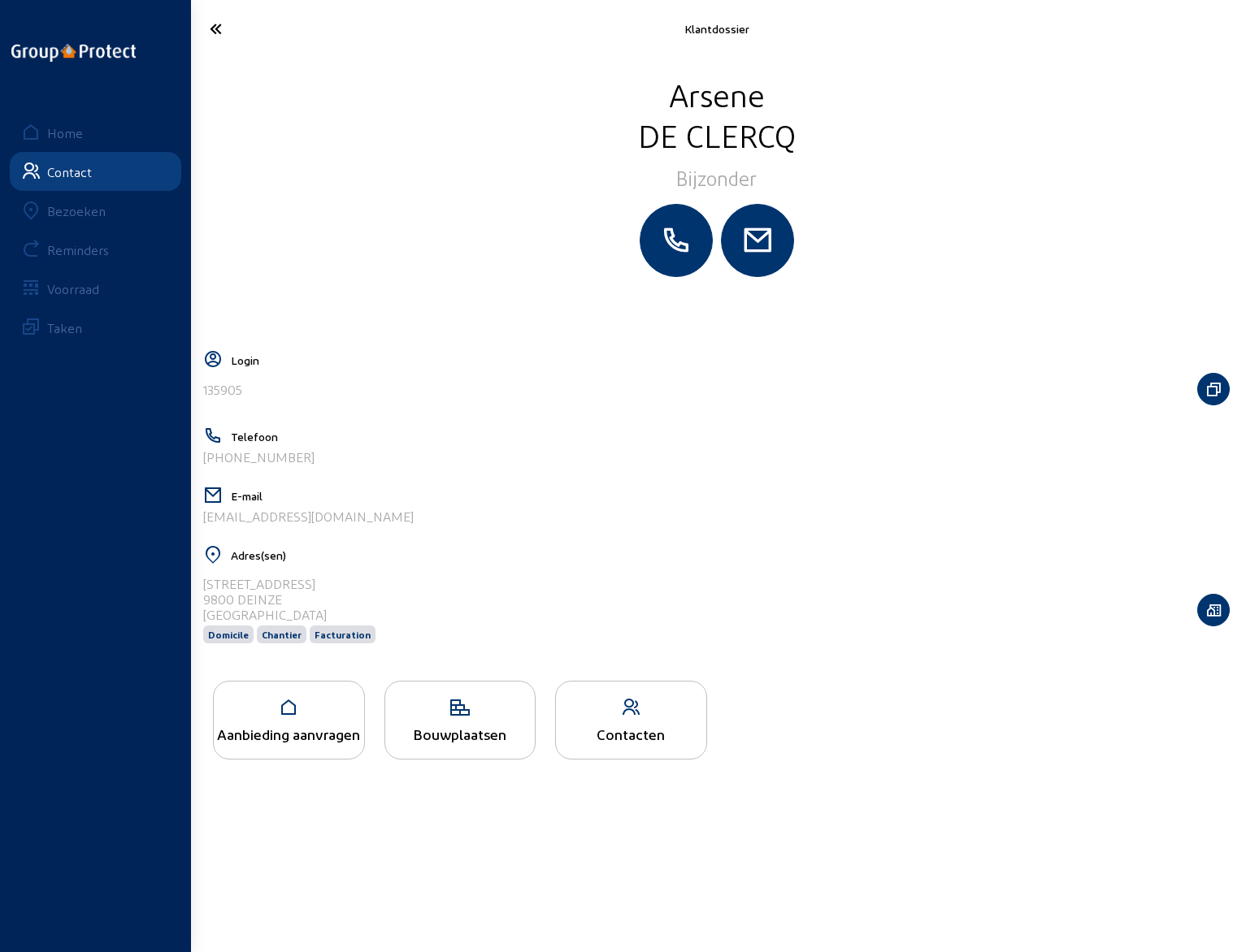
drag, startPoint x: 369, startPoint y: 519, endPoint x: 200, endPoint y: 530, distance: 169.4
click at [200, 530] on cam-layout-content "[PERSON_NAME] Bijzonder Login 135905 Telefoon [PHONE_NUMBER] E-mail [EMAIL_ADDR…" at bounding box center [716, 503] width 1039 height 858
click at [214, 33] on icon at bounding box center [275, 29] width 147 height 29
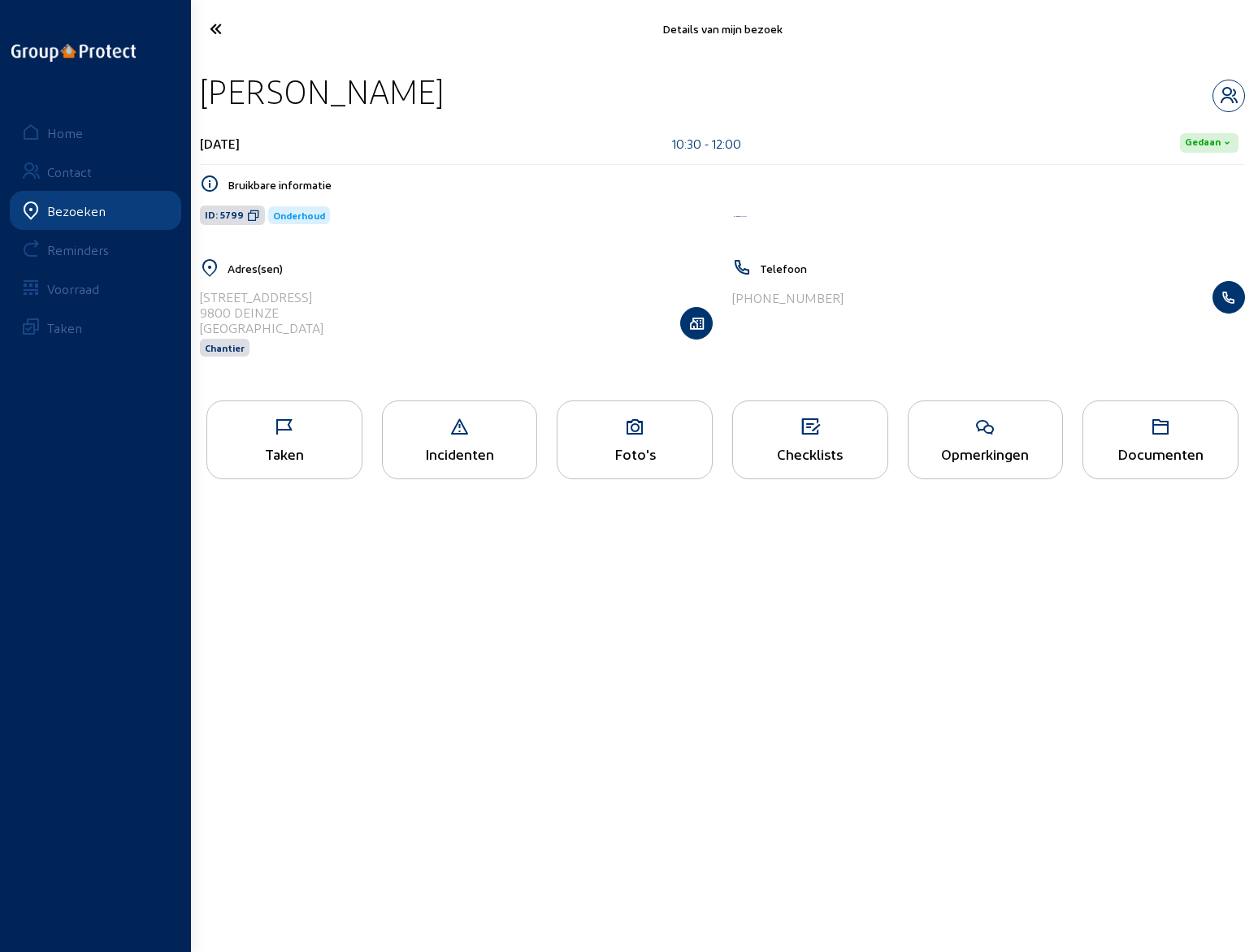
click at [214, 33] on icon at bounding box center [276, 29] width 149 height 29
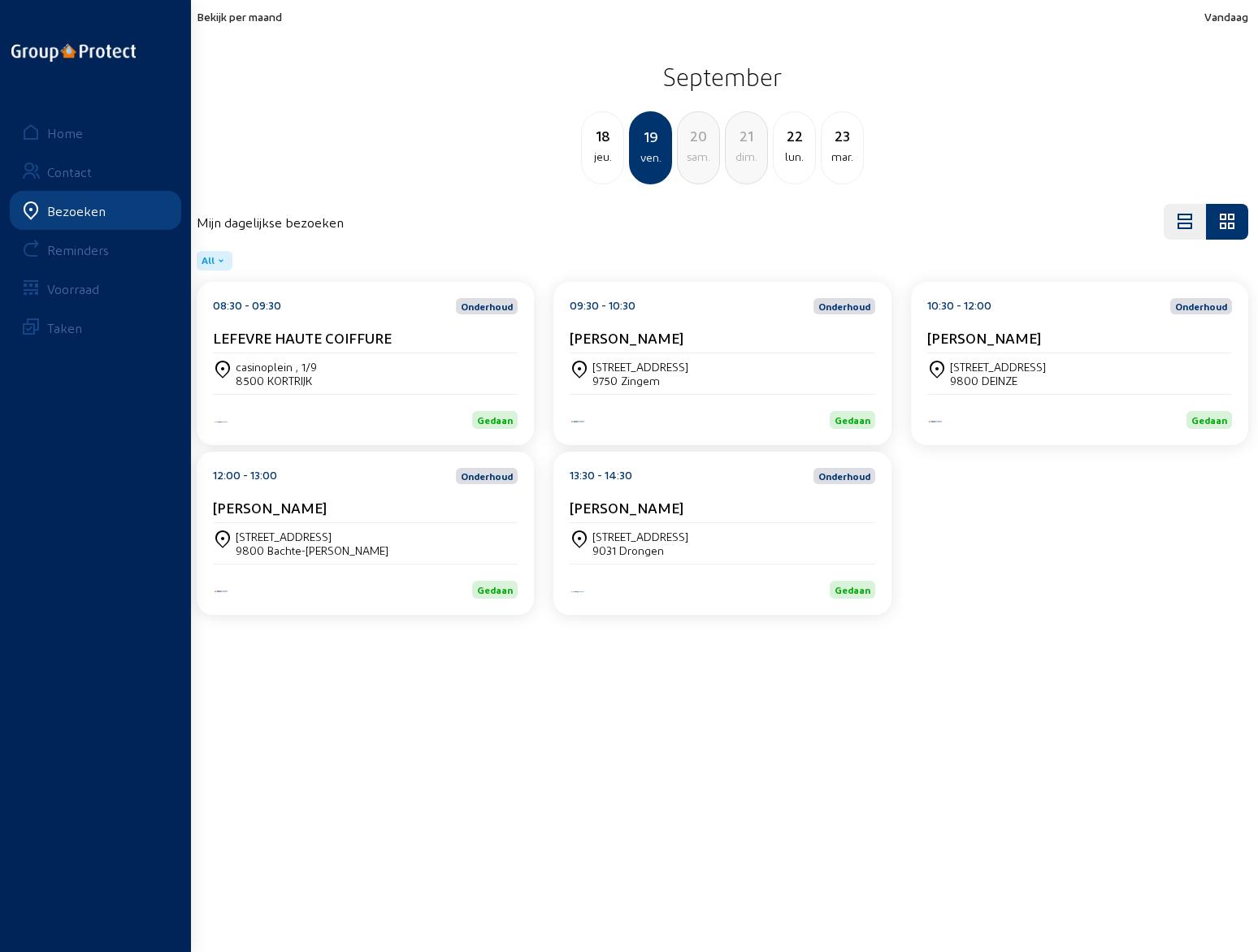
click at [260, 512] on cam-card-title "[PERSON_NAME]" at bounding box center [270, 507] width 114 height 17
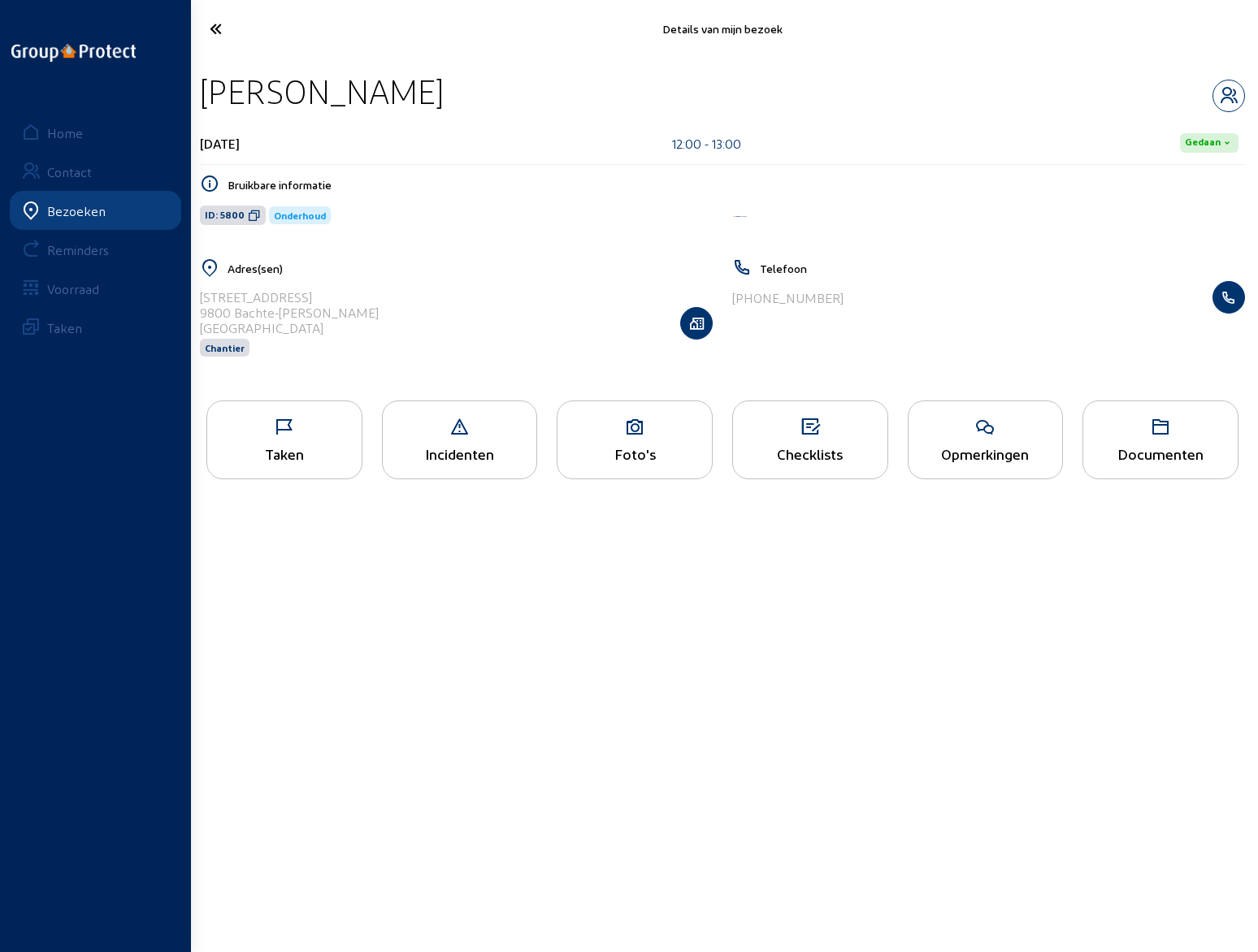
drag, startPoint x: 199, startPoint y: 92, endPoint x: 440, endPoint y: 96, distance: 241.0
click at [440, 96] on div "[PERSON_NAME] [DATE] 12:00 - 13:00 [PERSON_NAME] informatie ID: 5800 Onderhoud …" at bounding box center [722, 224] width 1070 height 333
click at [997, 427] on icon at bounding box center [985, 427] width 154 height 20
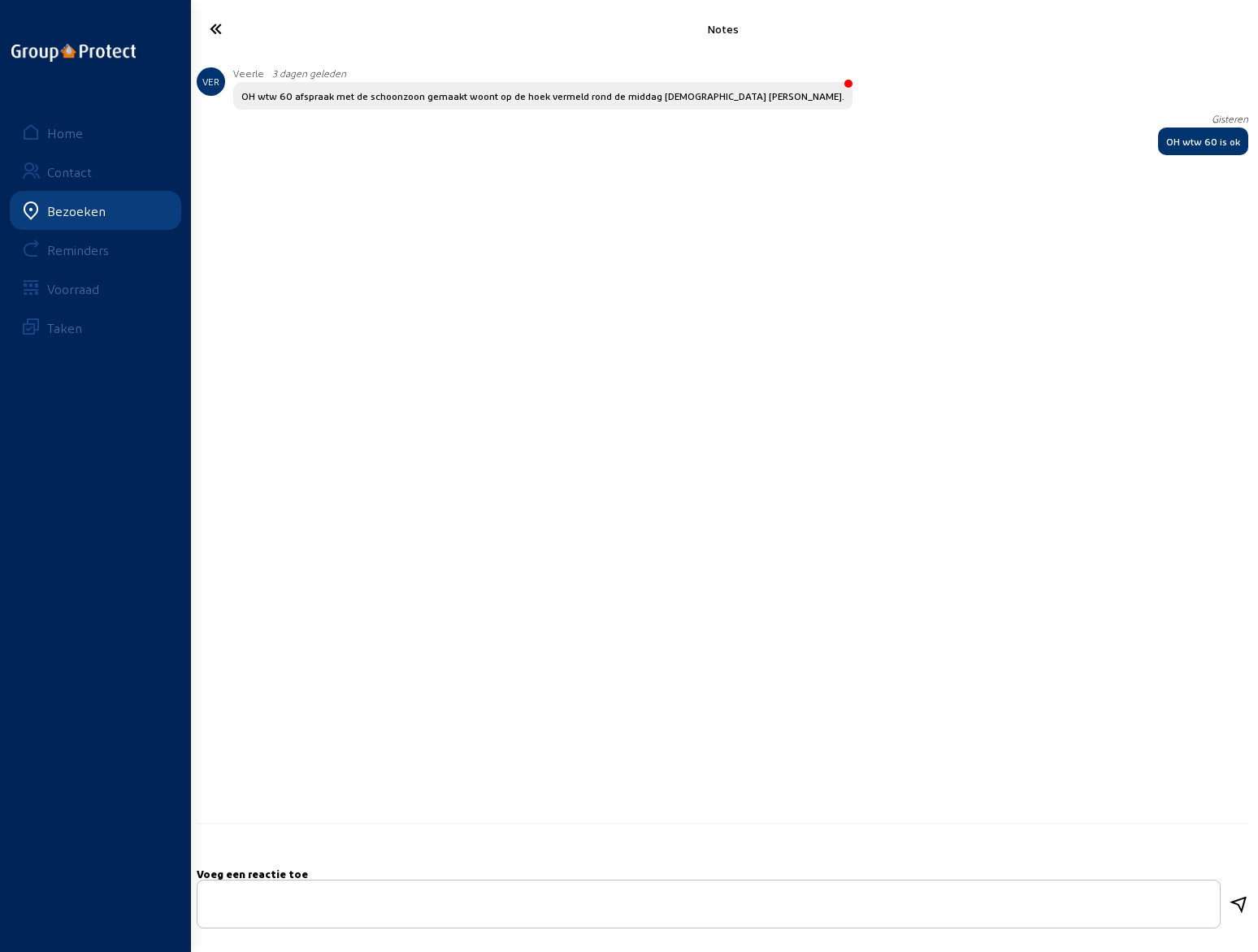
click at [213, 29] on icon at bounding box center [276, 29] width 149 height 29
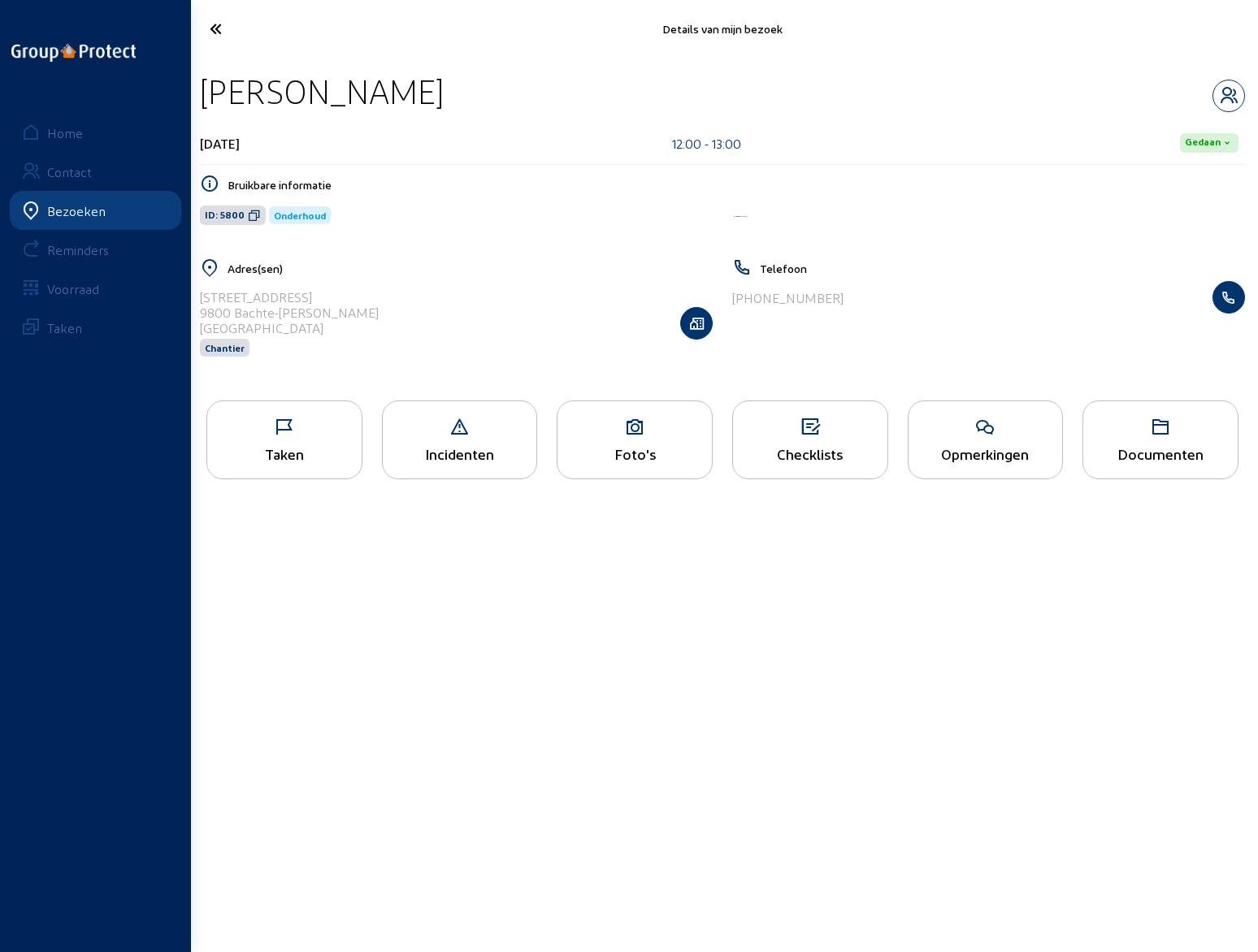
drag, startPoint x: 201, startPoint y: 295, endPoint x: 277, endPoint y: 298, distance: 76.1
click at [277, 298] on div "[STREET_ADDRESS]" at bounding box center [289, 297] width 179 height 15
drag, startPoint x: 237, startPoint y: 311, endPoint x: 391, endPoint y: 319, distance: 154.2
click at [391, 319] on div "[STREET_ADDRESS][PERSON_NAME] [PERSON_NAME]" at bounding box center [456, 323] width 513 height 84
drag, startPoint x: 739, startPoint y: 295, endPoint x: 857, endPoint y: 294, distance: 118.0
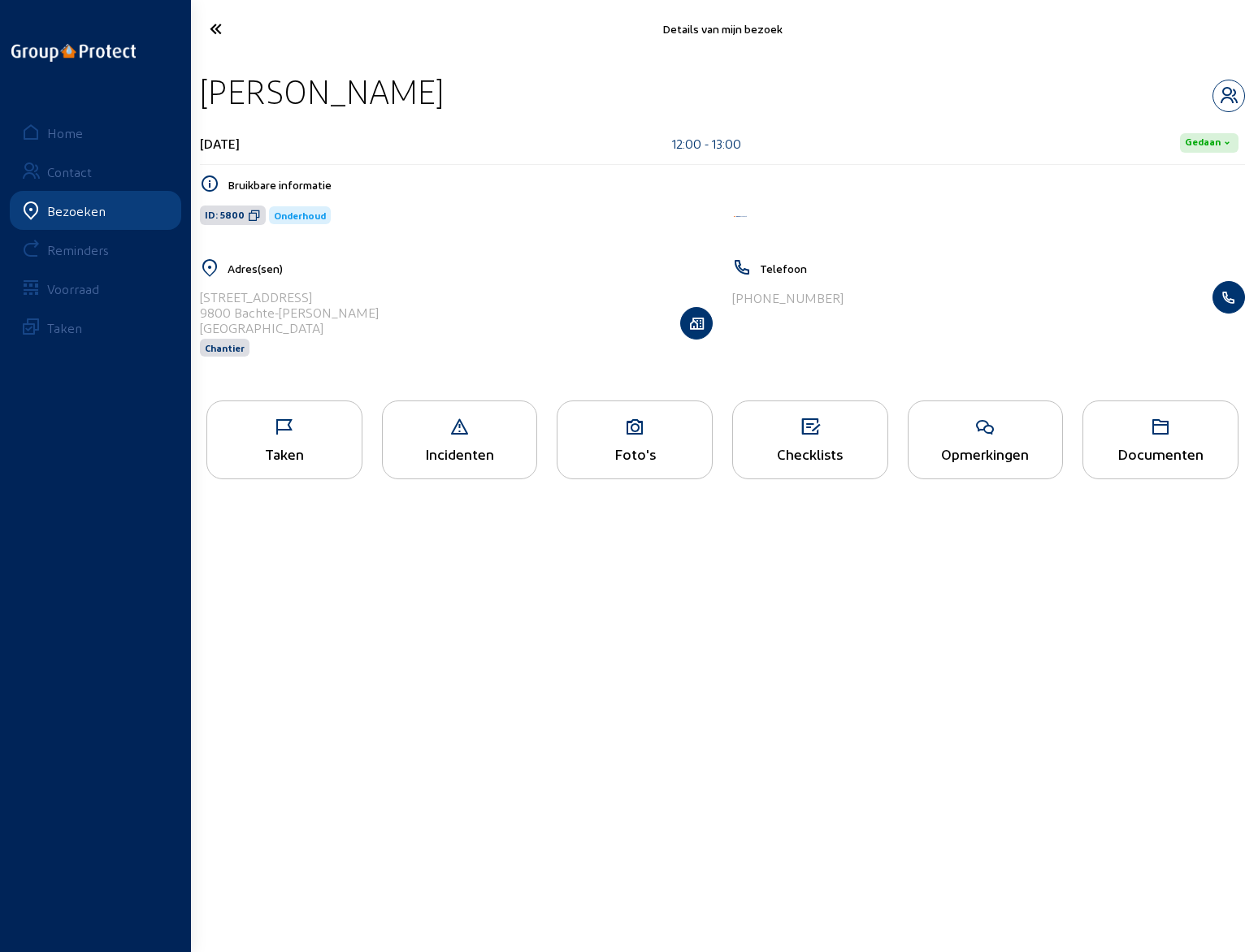
click at [857, 294] on div "[PHONE_NUMBER]" at bounding box center [988, 298] width 513 height 33
click at [1240, 88] on icon "button" at bounding box center [1229, 96] width 31 height 20
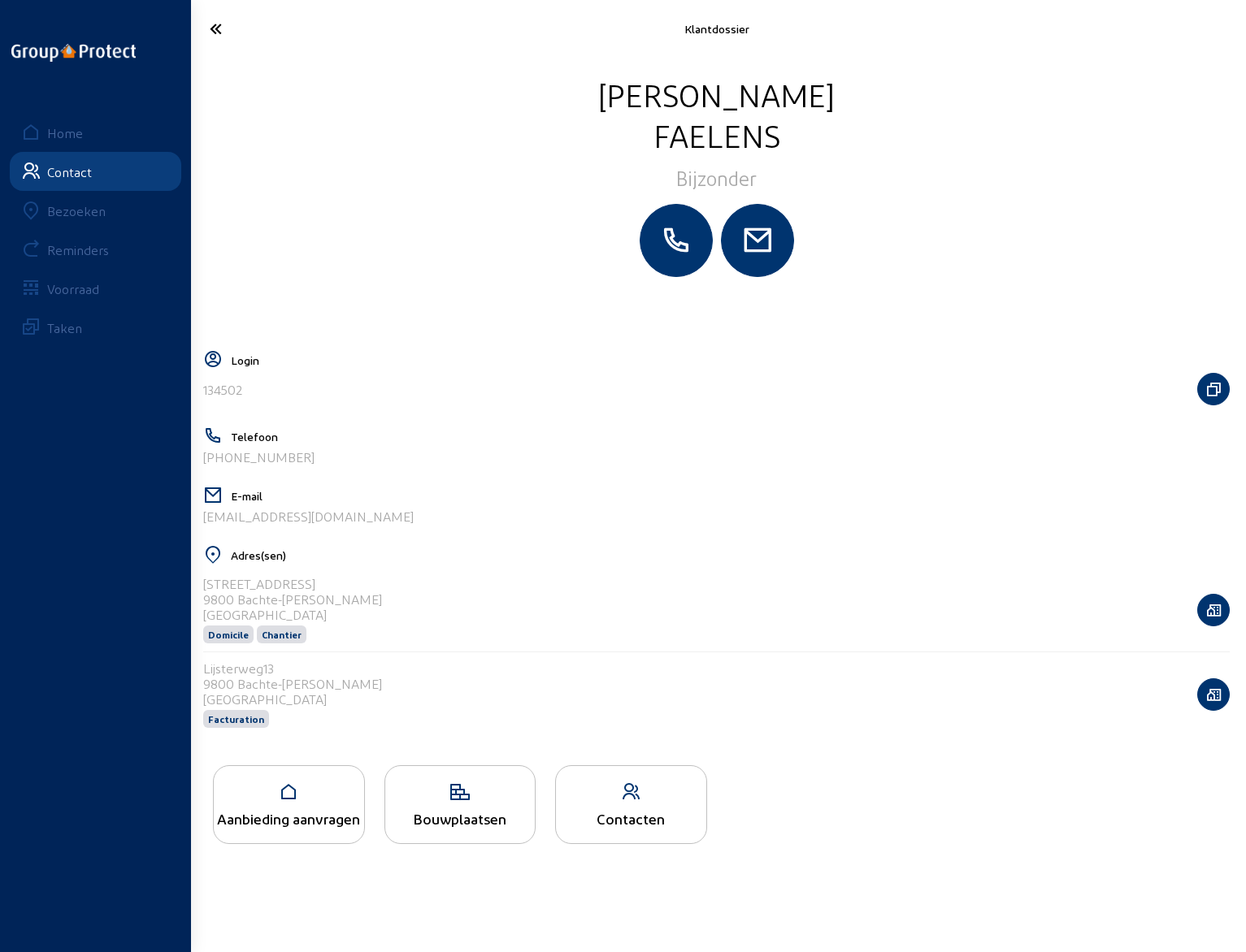
drag, startPoint x: 355, startPoint y: 521, endPoint x: 192, endPoint y: 524, distance: 163.0
click at [192, 524] on div "[PERSON_NAME] Bijzonder Login 134502 Telefoon [PHONE_NUMBER] E-mail [EMAIL_ADDR…" at bounding box center [716, 503] width 1058 height 891
click at [214, 27] on icon at bounding box center [275, 29] width 147 height 29
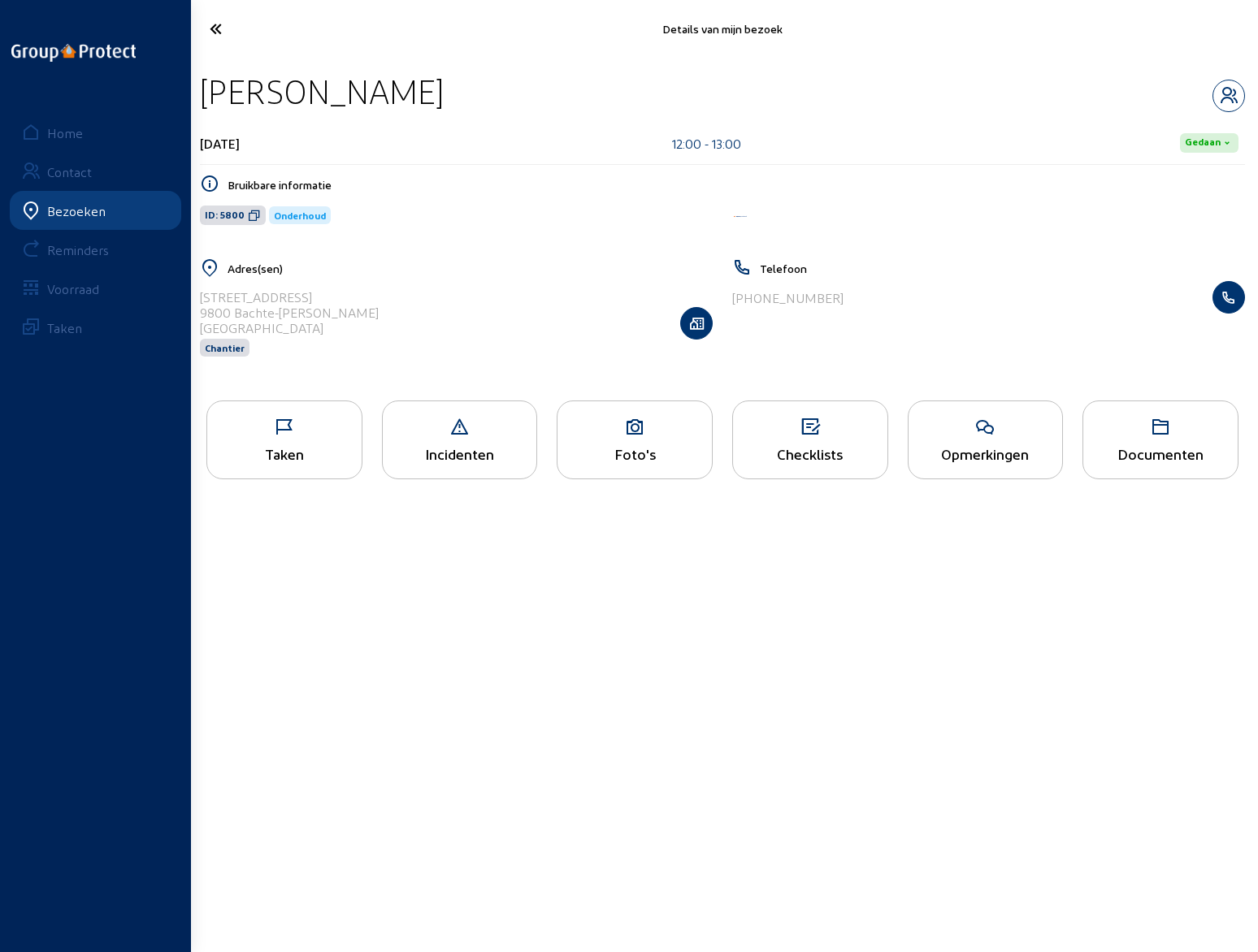
click at [975, 447] on div "Opmerkingen" at bounding box center [985, 453] width 154 height 17
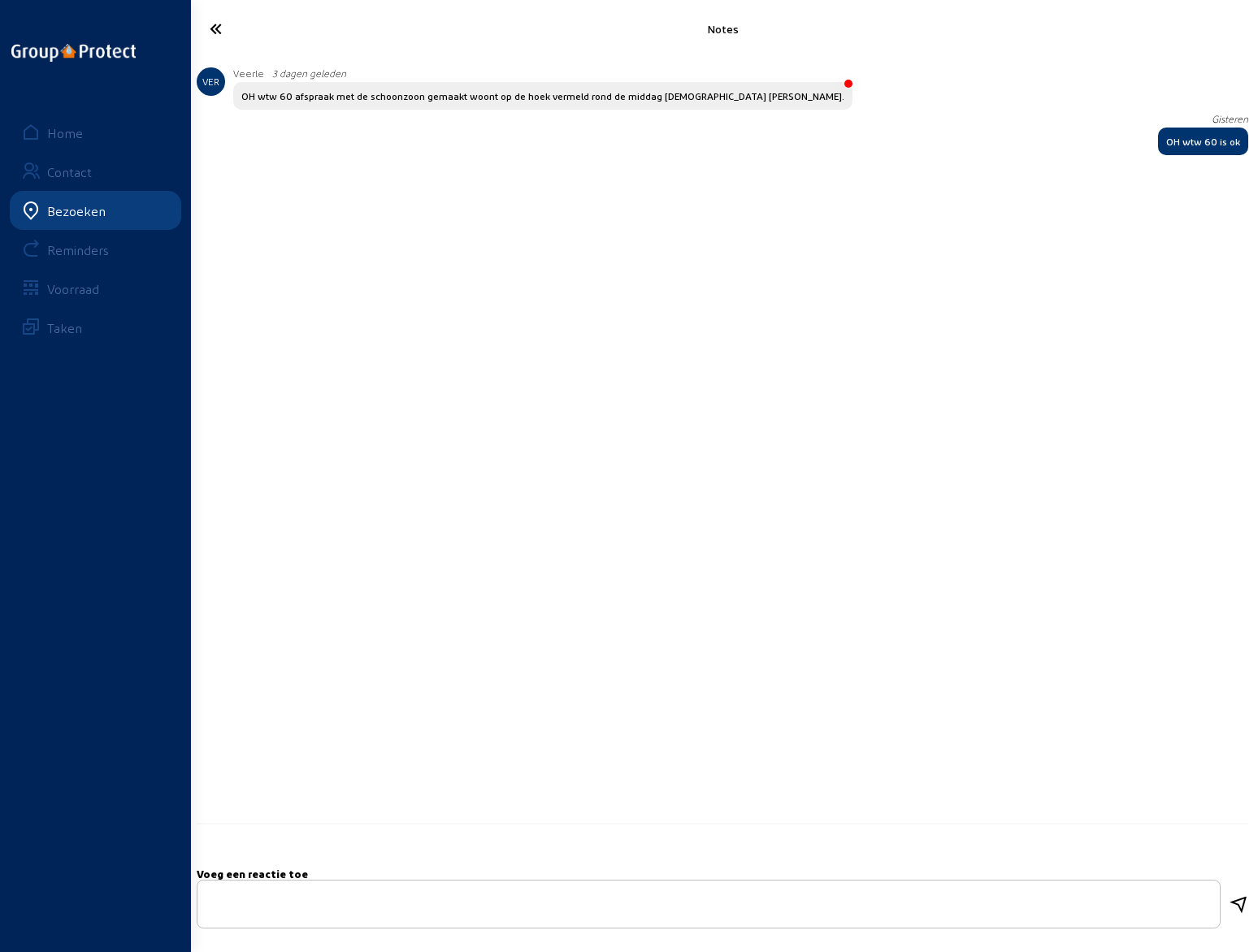
click at [220, 27] on icon at bounding box center [276, 29] width 149 height 29
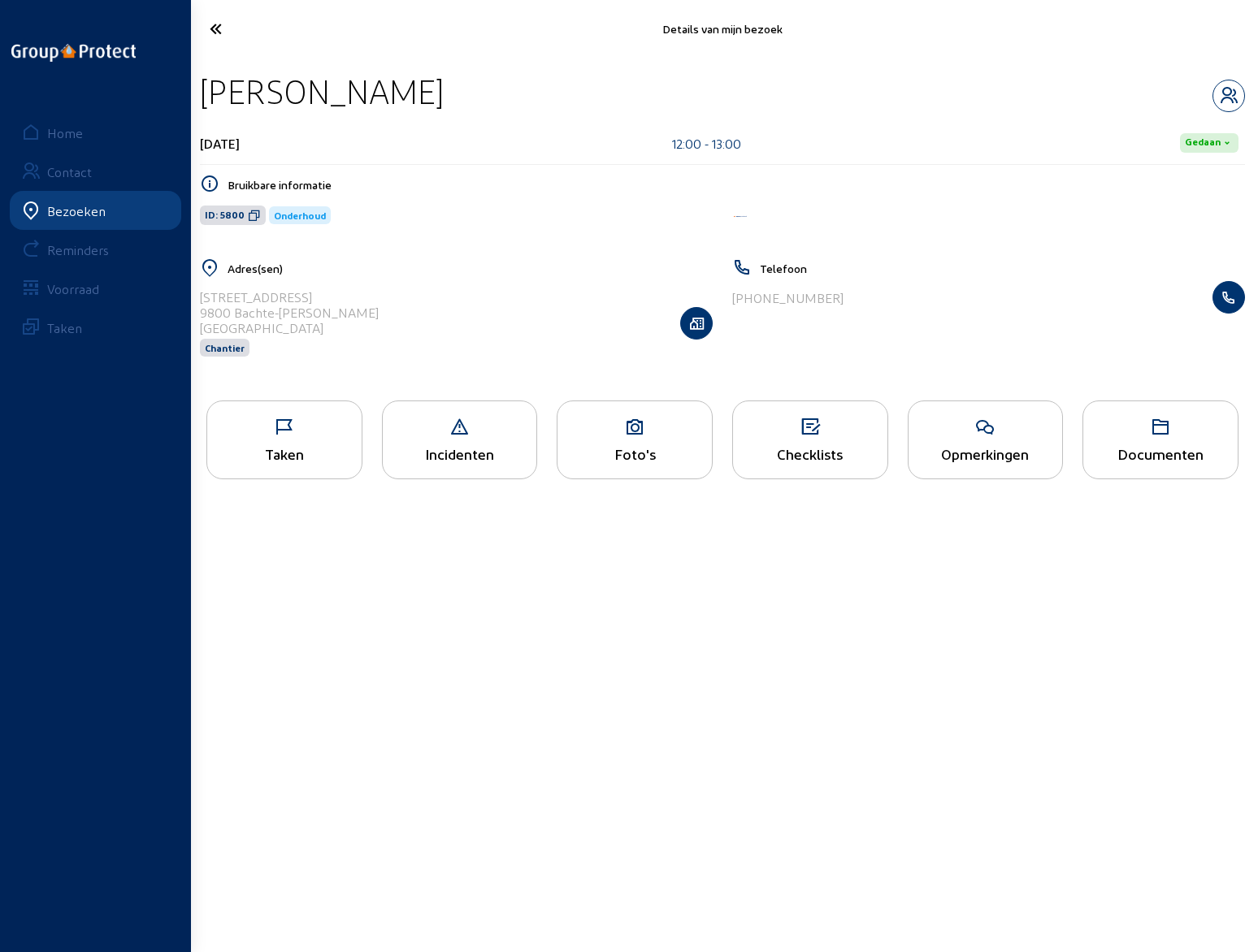
click at [220, 27] on icon at bounding box center [276, 29] width 149 height 29
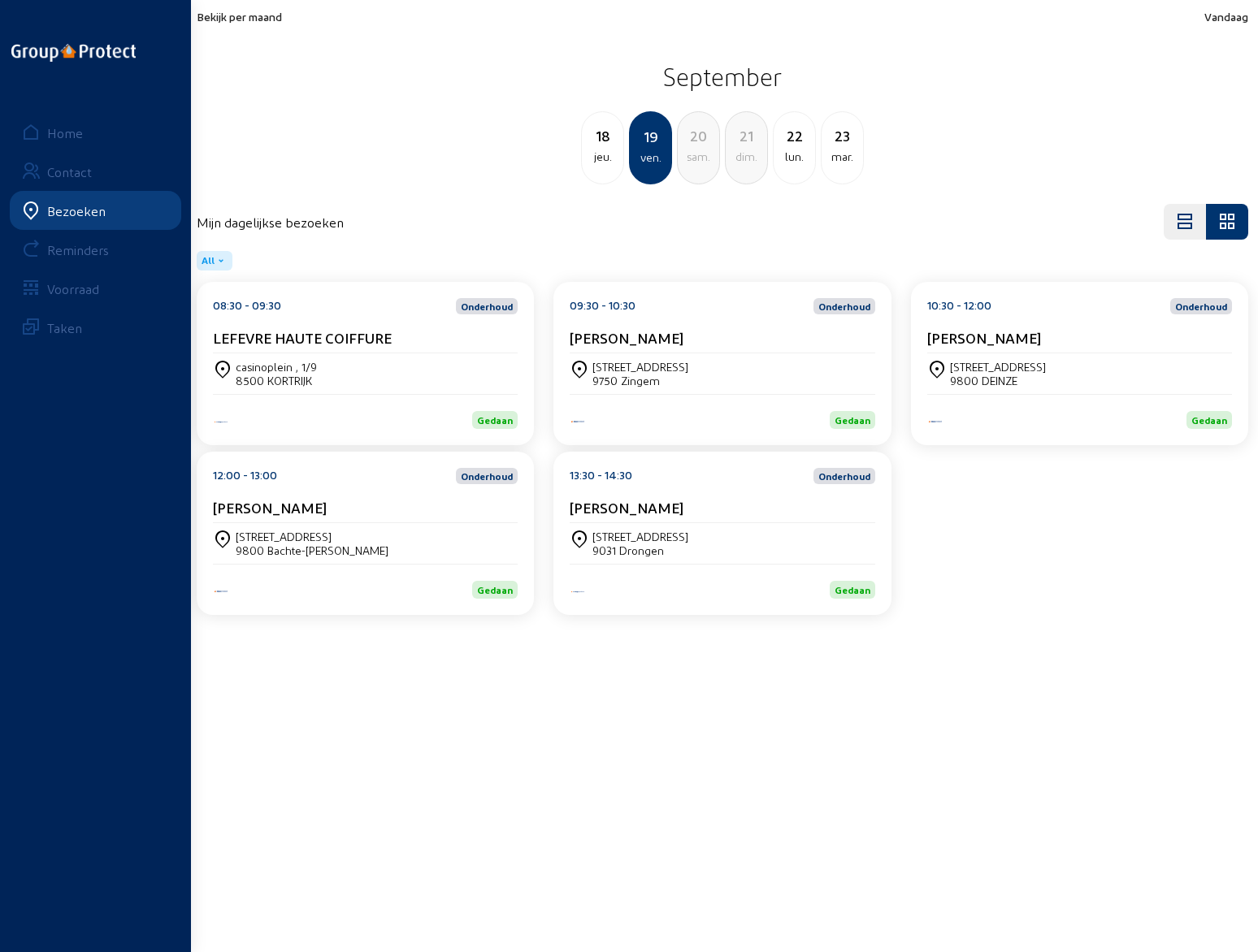
click at [632, 518] on div "[PERSON_NAME]" at bounding box center [722, 511] width 305 height 24
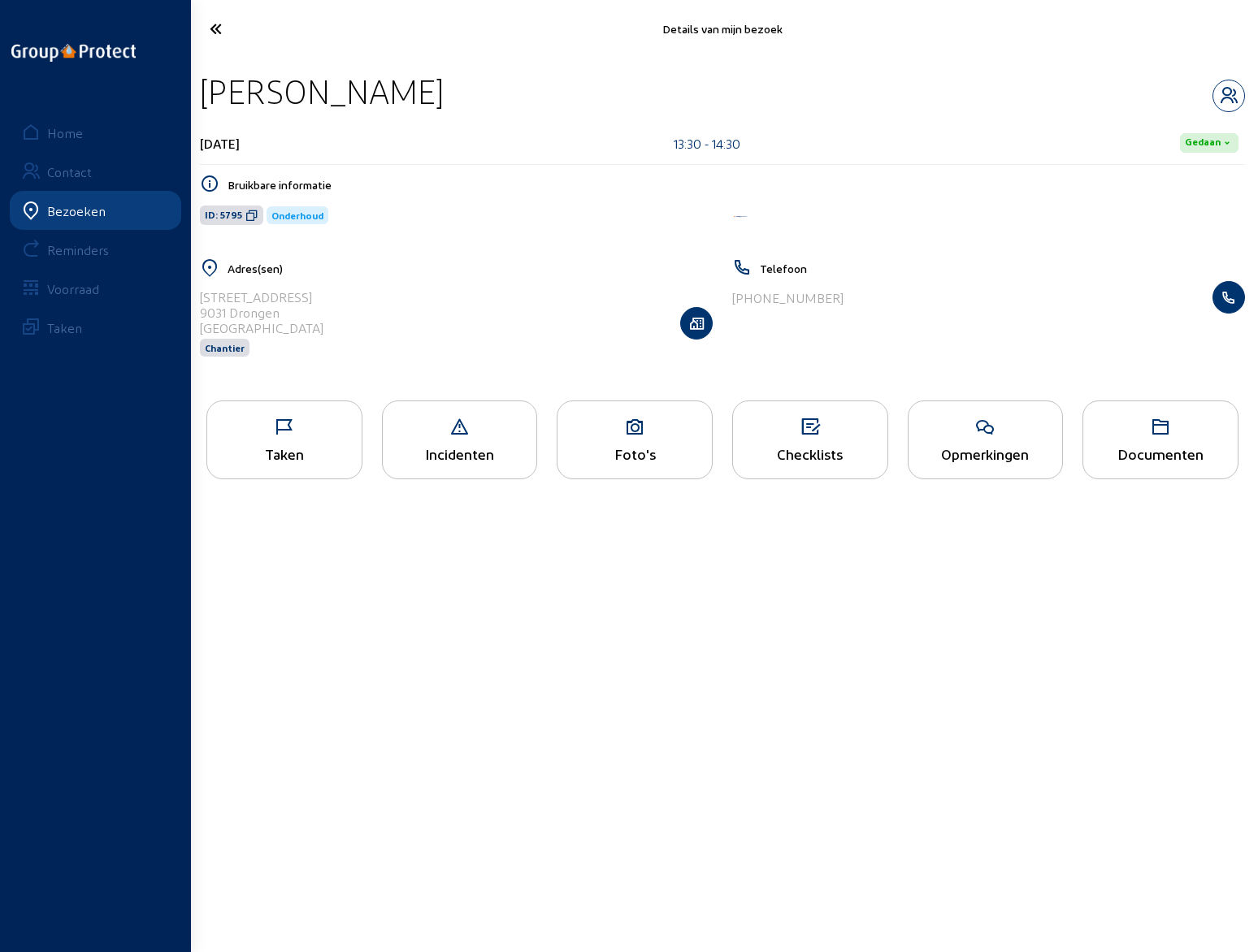
drag, startPoint x: 205, startPoint y: 95, endPoint x: 373, endPoint y: 93, distance: 168.0
click at [373, 93] on div "[PERSON_NAME]" at bounding box center [722, 91] width 1044 height 42
drag, startPoint x: 203, startPoint y: 298, endPoint x: 269, endPoint y: 295, distance: 66.1
click at [269, 295] on div "[STREET_ADDRESS]" at bounding box center [261, 297] width 123 height 15
drag, startPoint x: 739, startPoint y: 298, endPoint x: 836, endPoint y: 294, distance: 97.1
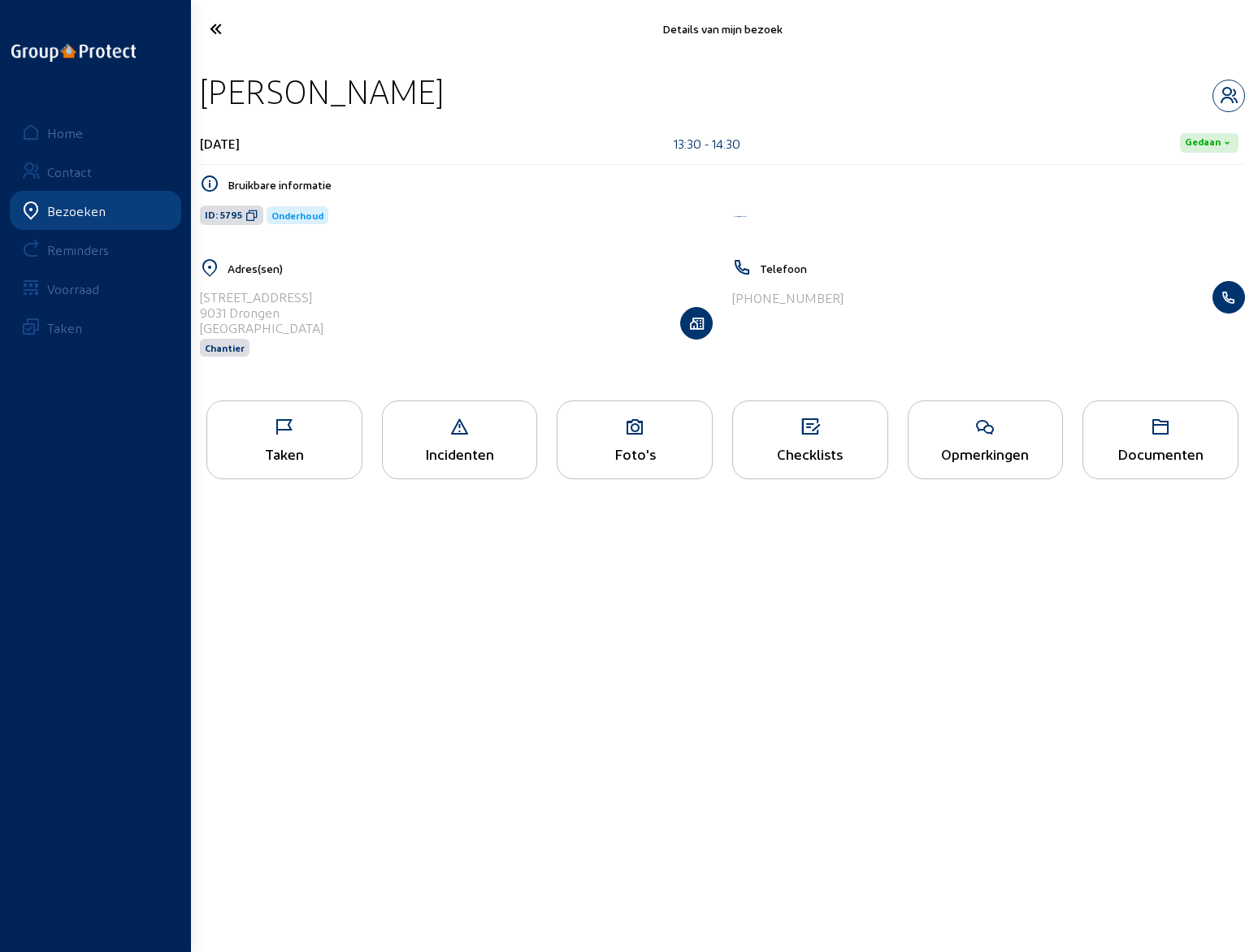
click at [836, 294] on div "[PHONE_NUMBER]" at bounding box center [988, 298] width 513 height 33
click at [1226, 89] on icon "button" at bounding box center [1229, 96] width 31 height 20
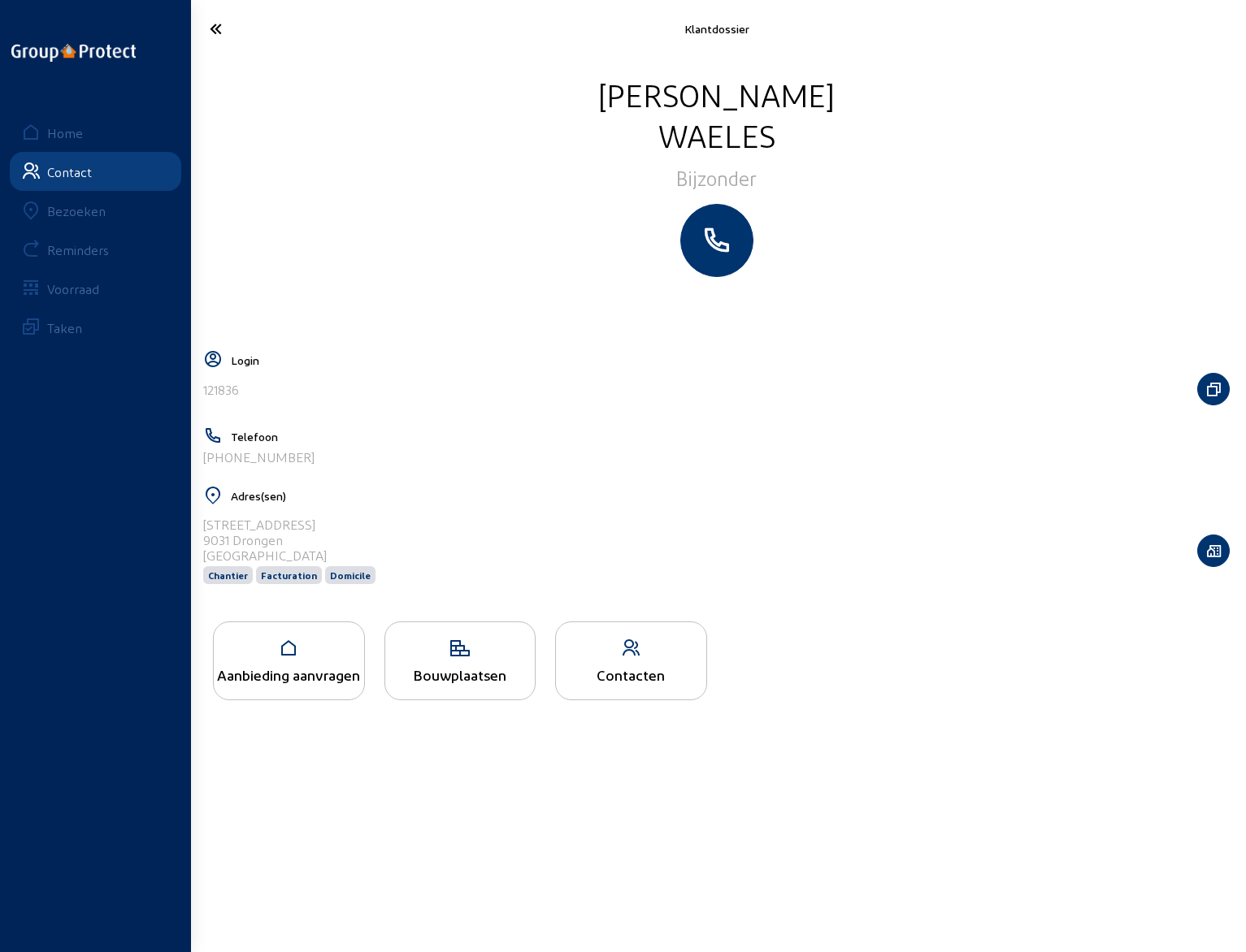
click at [210, 31] on icon at bounding box center [275, 29] width 147 height 29
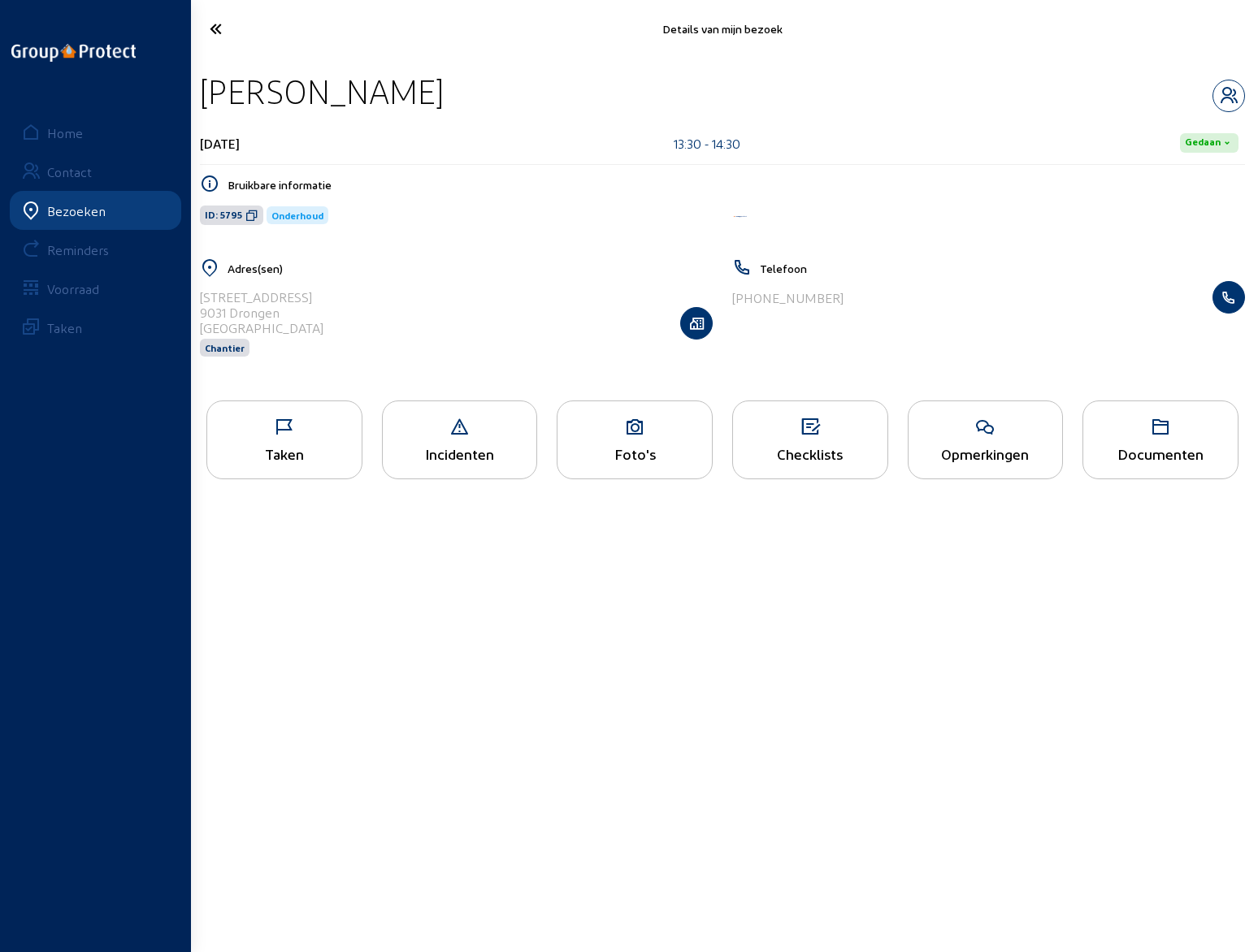
click at [995, 446] on div "Opmerkingen" at bounding box center [985, 453] width 154 height 17
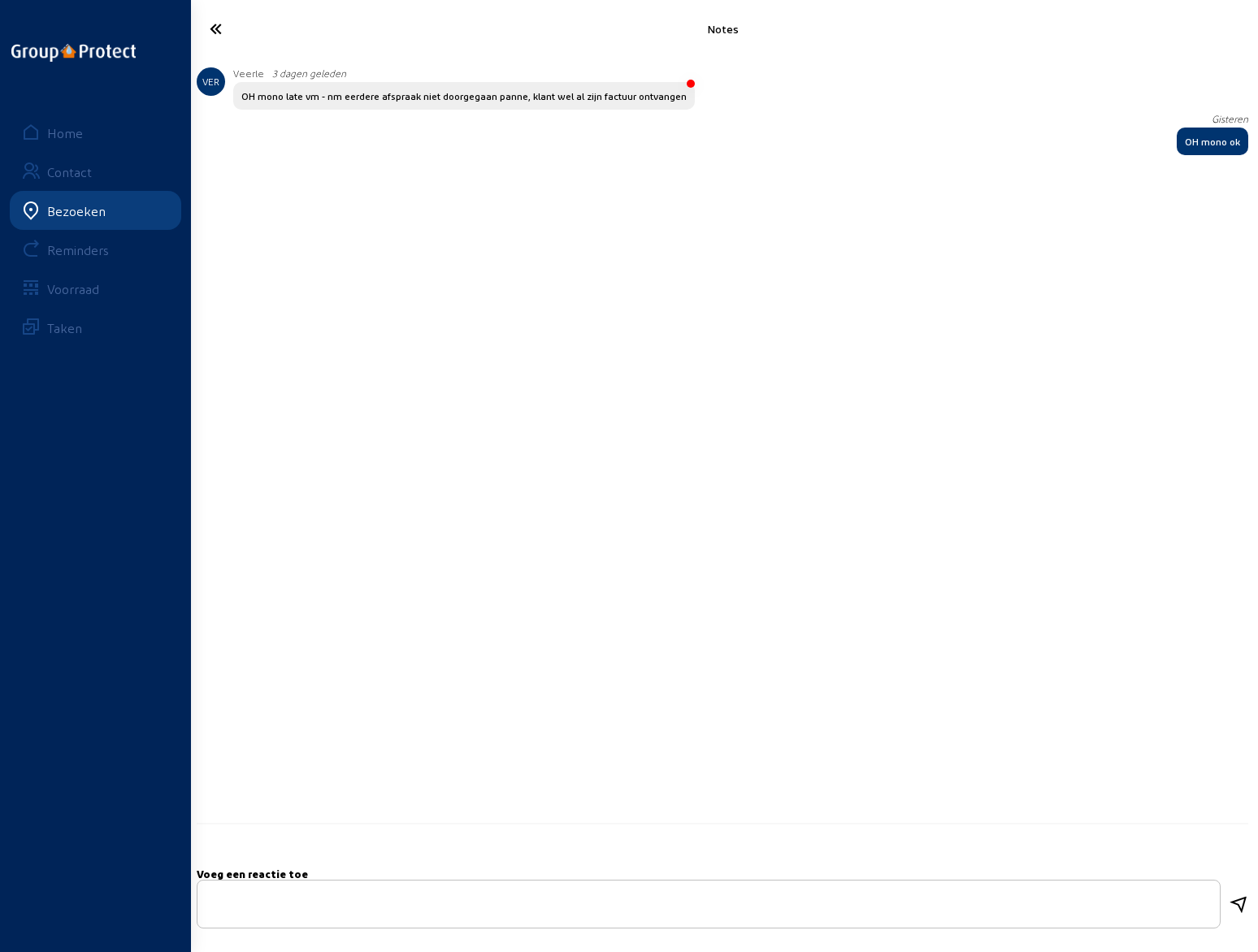
click at [221, 26] on icon at bounding box center [276, 29] width 149 height 29
